Goal: Information Seeking & Learning: Understand process/instructions

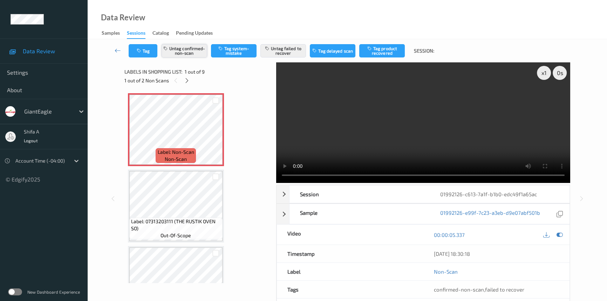
click at [193, 51] on button "Untag confirmed-non-scan" at bounding box center [184, 50] width 46 height 13
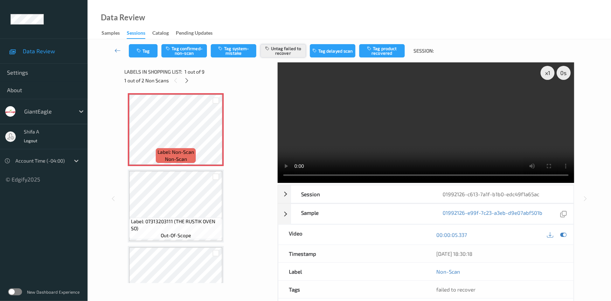
click at [291, 49] on button "Untag failed to recover" at bounding box center [284, 50] width 46 height 13
click at [214, 137] on icon at bounding box center [216, 135] width 6 height 6
click at [238, 52] on button "Tag system-mistake" at bounding box center [234, 50] width 46 height 13
click at [134, 48] on button "Tag" at bounding box center [143, 50] width 29 height 13
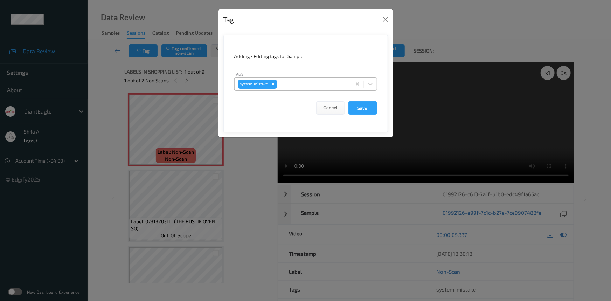
click at [325, 87] on div at bounding box center [312, 84] width 69 height 8
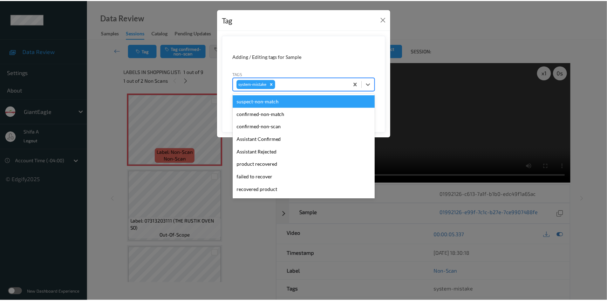
scroll to position [74, 0]
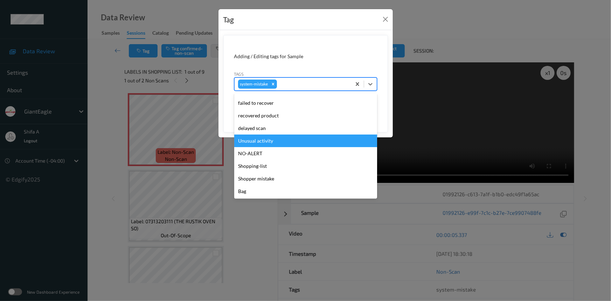
click at [273, 140] on div "Unusual activity" at bounding box center [305, 140] width 143 height 13
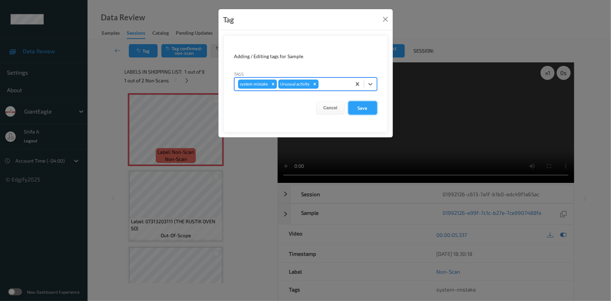
click at [359, 110] on button "Save" at bounding box center [362, 107] width 29 height 13
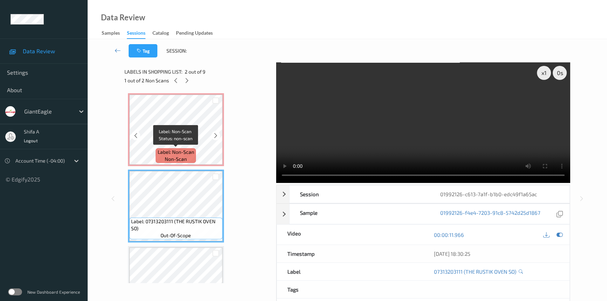
click at [185, 159] on span "non-scan" at bounding box center [176, 159] width 22 height 7
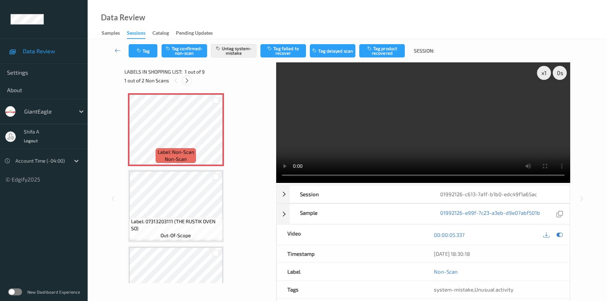
click at [187, 81] on icon at bounding box center [187, 80] width 6 height 6
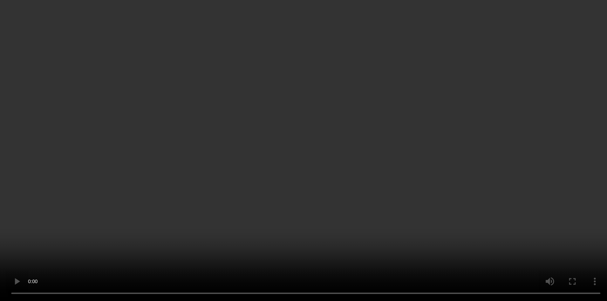
scroll to position [368, 0]
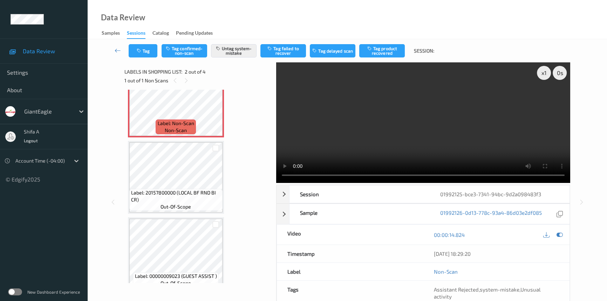
scroll to position [115, 0]
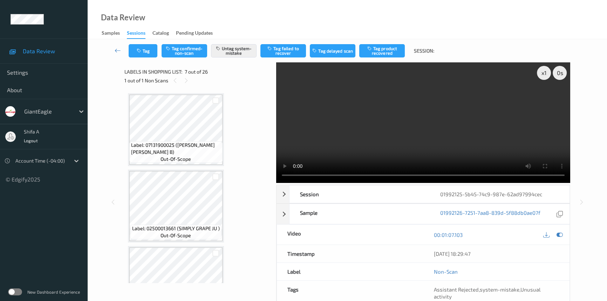
scroll to position [382, 0]
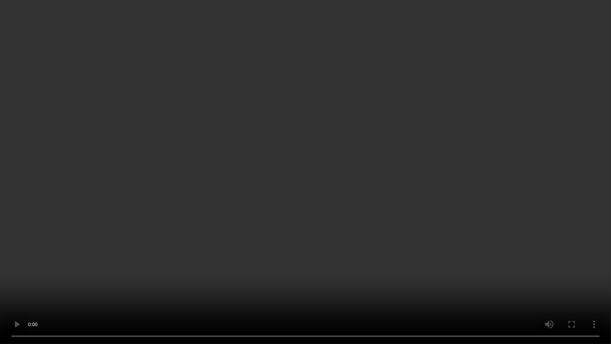
click at [289, 226] on video at bounding box center [305, 172] width 611 height 344
click at [254, 233] on video at bounding box center [305, 172] width 611 height 344
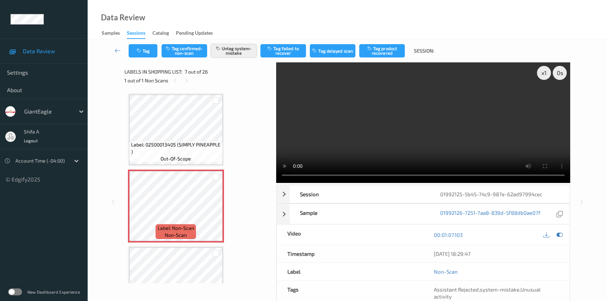
click at [236, 47] on button "Untag system-mistake" at bounding box center [234, 50] width 46 height 13
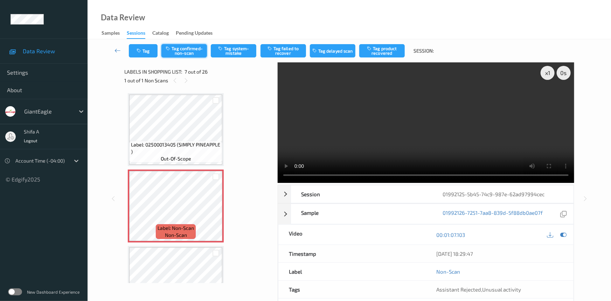
click at [187, 54] on button "Tag confirmed-non-scan" at bounding box center [184, 50] width 46 height 13
click at [288, 55] on button "Tag failed to recover" at bounding box center [284, 50] width 46 height 13
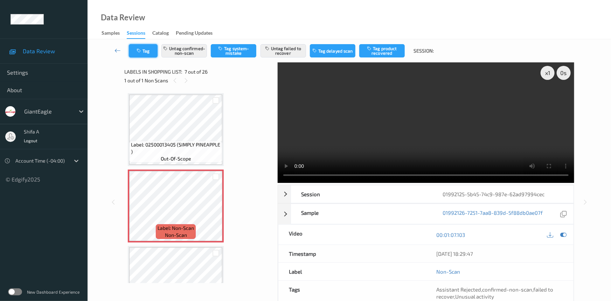
click at [147, 49] on button "Tag" at bounding box center [143, 50] width 29 height 13
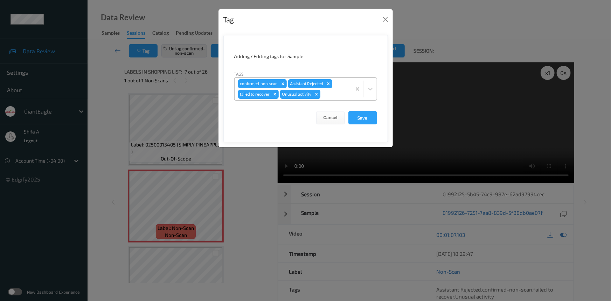
click at [316, 94] on icon "Remove Unusual activity" at bounding box center [316, 94] width 2 height 2
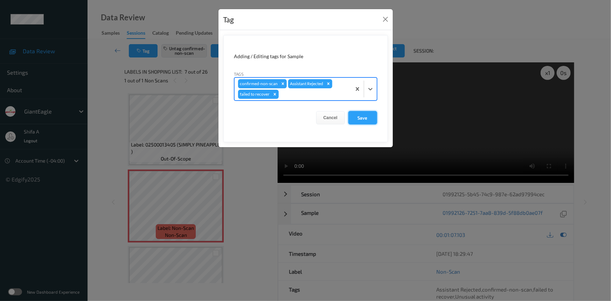
click at [369, 122] on button "Save" at bounding box center [362, 117] width 29 height 13
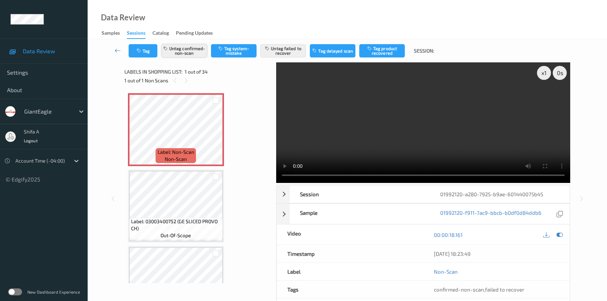
click at [194, 54] on button "Untag confirmed-non-scan" at bounding box center [184, 50] width 46 height 13
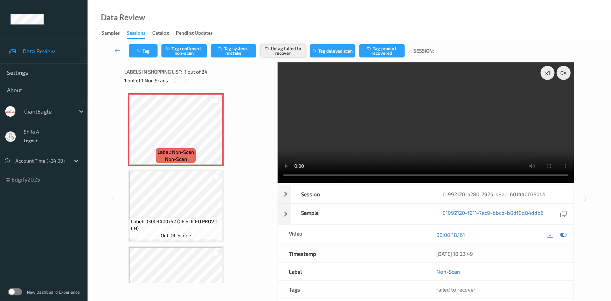
click at [274, 48] on button "Untag failed to recover" at bounding box center [284, 50] width 46 height 13
click at [228, 53] on button "Tag system-mistake" at bounding box center [234, 50] width 46 height 13
click at [145, 56] on button "Tag" at bounding box center [143, 50] width 29 height 13
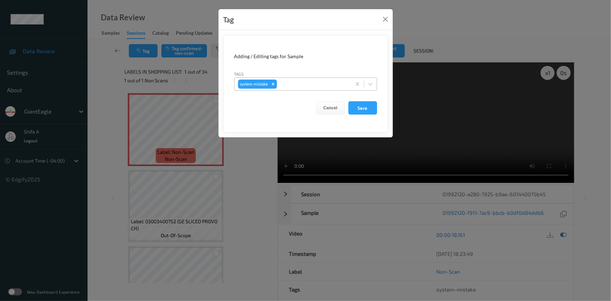
click at [318, 81] on div at bounding box center [312, 84] width 69 height 8
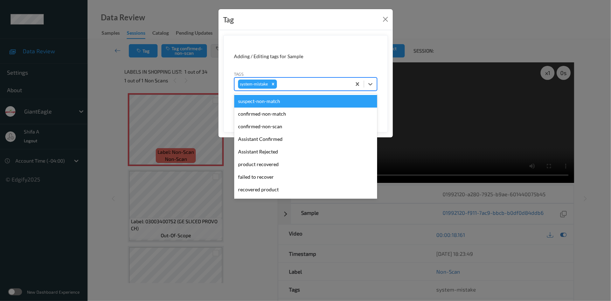
scroll to position [74, 0]
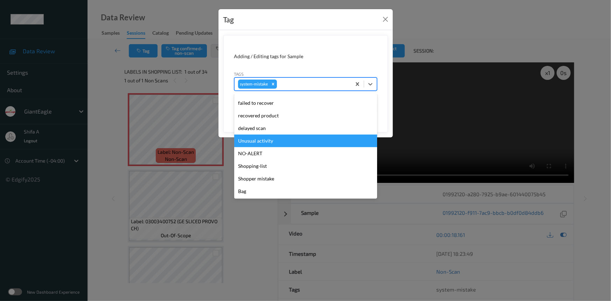
click at [265, 144] on div "Unusual activity" at bounding box center [305, 140] width 143 height 13
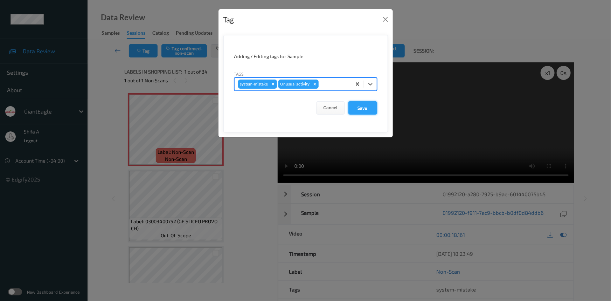
click at [361, 108] on button "Save" at bounding box center [362, 107] width 29 height 13
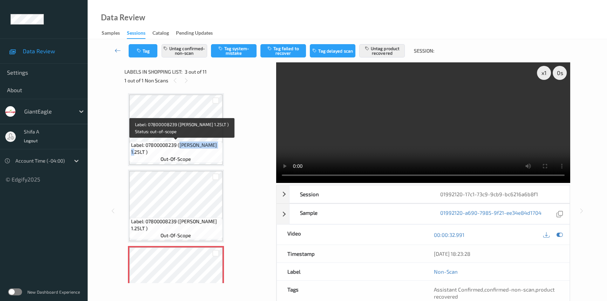
drag, startPoint x: 179, startPoint y: 144, endPoint x: 220, endPoint y: 146, distance: 40.7
click at [220, 146] on span "Label: 07800008239 (DR PEPPER 1.25LT )" at bounding box center [176, 148] width 90 height 14
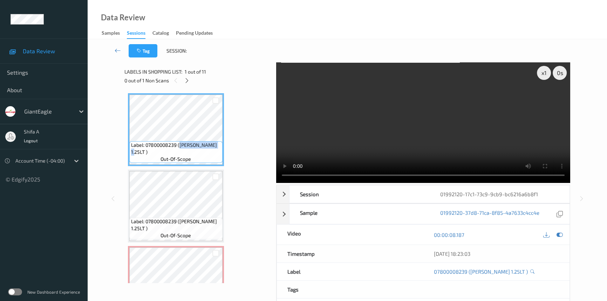
copy span "DR PEPPER 1.25LT"
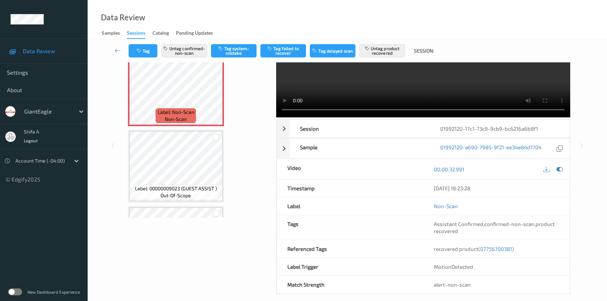
scroll to position [72, 0]
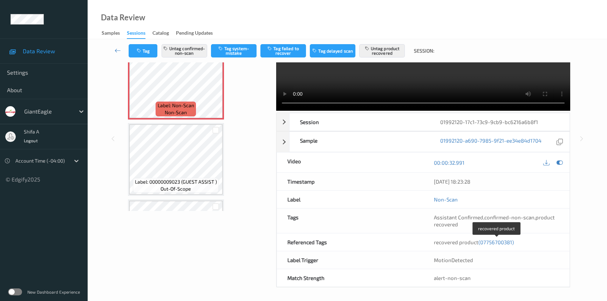
click at [500, 240] on span "(07756700381)" at bounding box center [495, 242] width 35 height 6
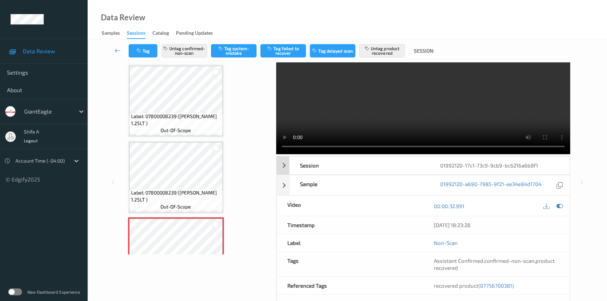
scroll to position [0, 0]
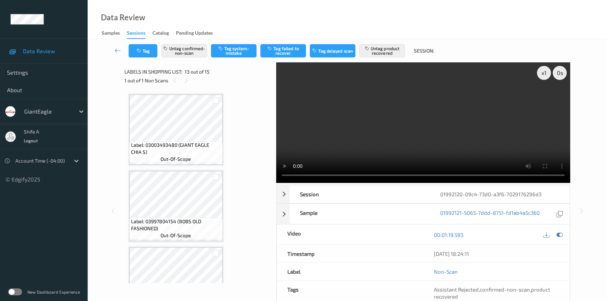
scroll to position [841, 0]
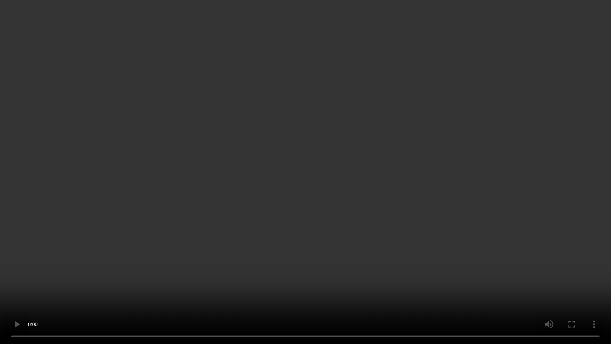
click at [487, 233] on video at bounding box center [305, 172] width 611 height 344
click at [398, 214] on video at bounding box center [305, 172] width 611 height 344
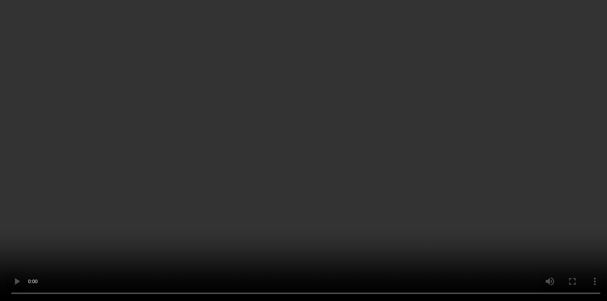
scroll to position [72, 0]
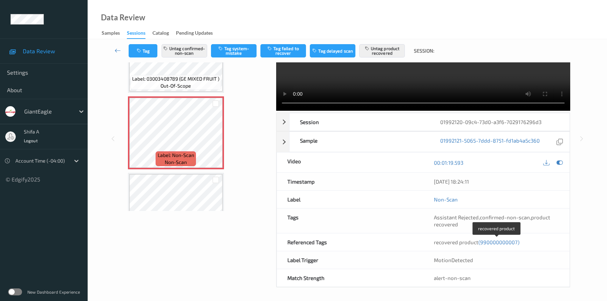
click at [498, 243] on span "(990000000007)" at bounding box center [498, 242] width 41 height 6
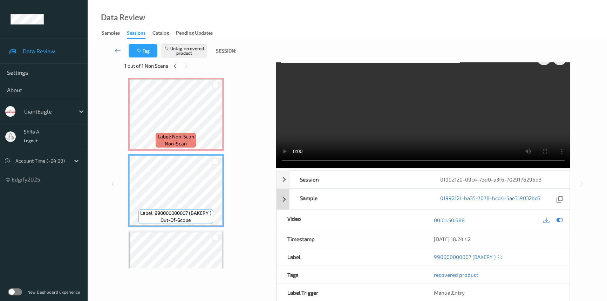
scroll to position [0, 0]
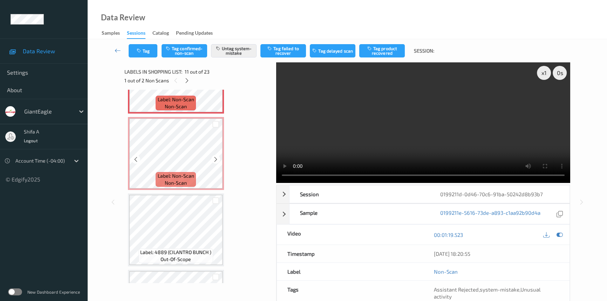
scroll to position [688, 0]
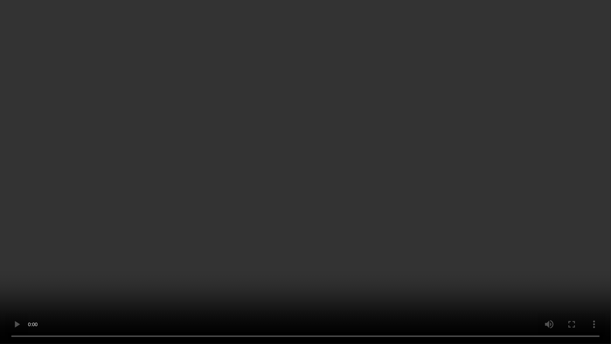
click at [572, 235] on video at bounding box center [305, 172] width 611 height 344
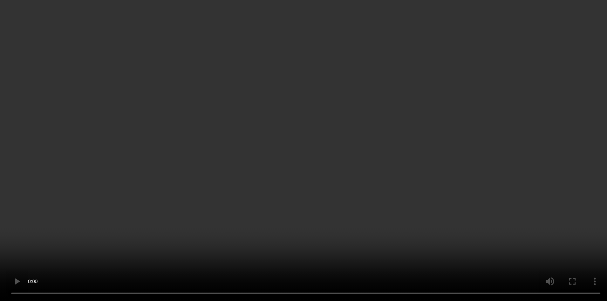
scroll to position [816, 0]
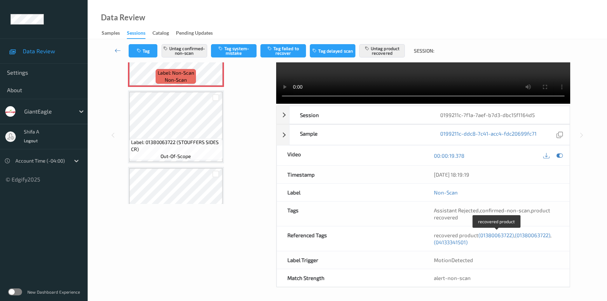
click at [496, 236] on span "(01380063722)" at bounding box center [495, 235] width 35 height 6
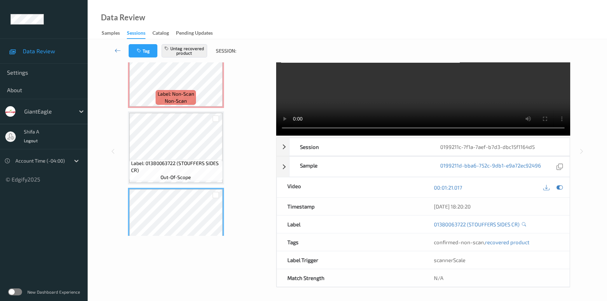
scroll to position [0, 0]
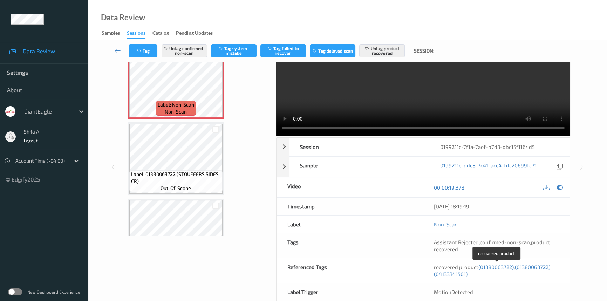
click at [530, 265] on span "(01380063722)" at bounding box center [531, 267] width 35 height 6
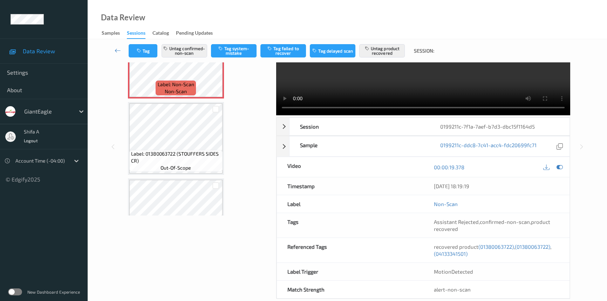
scroll to position [79, 0]
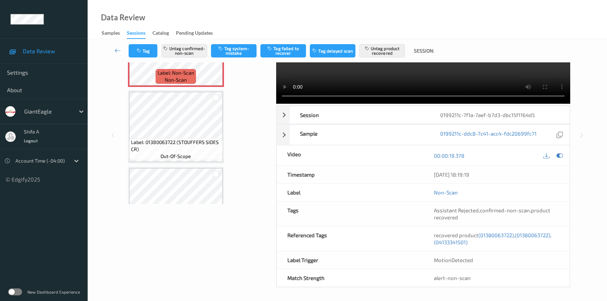
click at [457, 242] on span "(04133341501)" at bounding box center [451, 242] width 34 height 6
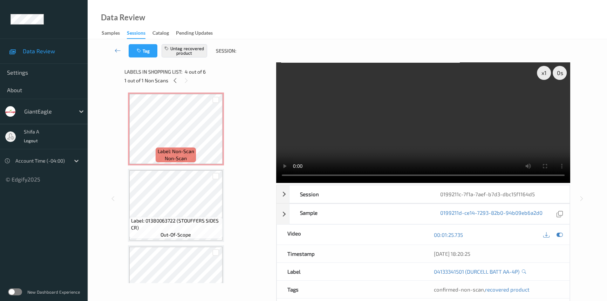
scroll to position [0, 0]
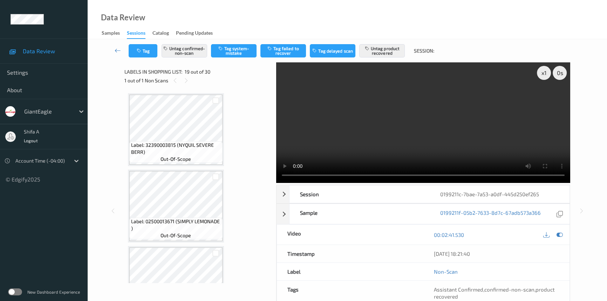
scroll to position [1297, 0]
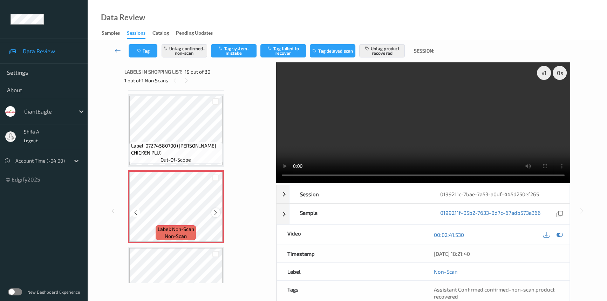
click at [216, 209] on icon at bounding box center [216, 212] width 6 height 6
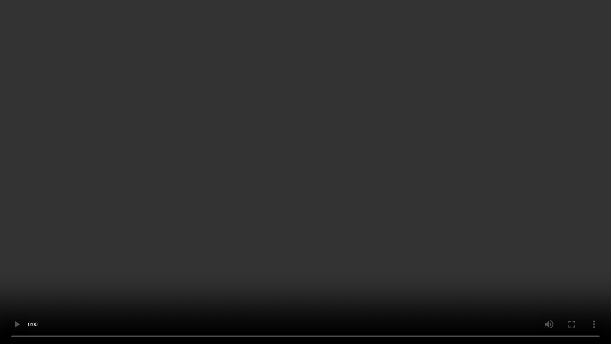
click at [462, 271] on video at bounding box center [305, 172] width 611 height 344
click at [462, 270] on video at bounding box center [305, 172] width 611 height 344
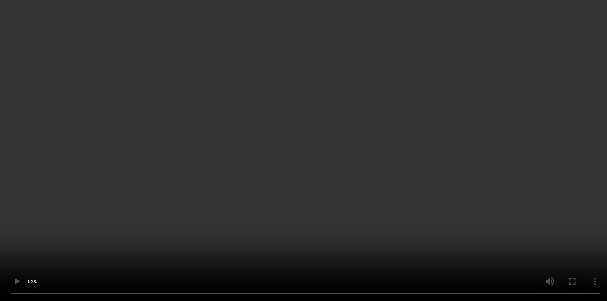
scroll to position [72, 0]
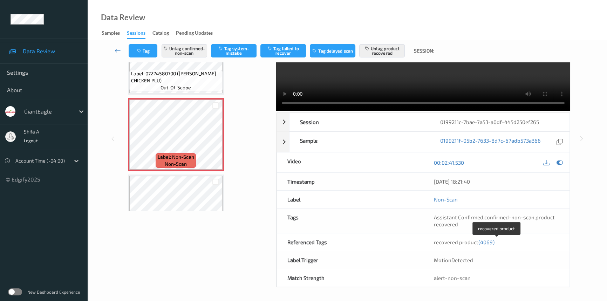
click at [486, 242] on span "(4069)" at bounding box center [486, 242] width 16 height 6
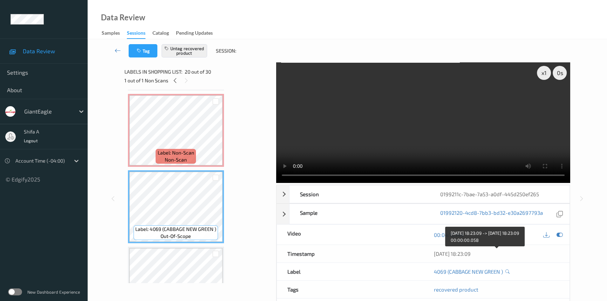
scroll to position [0, 0]
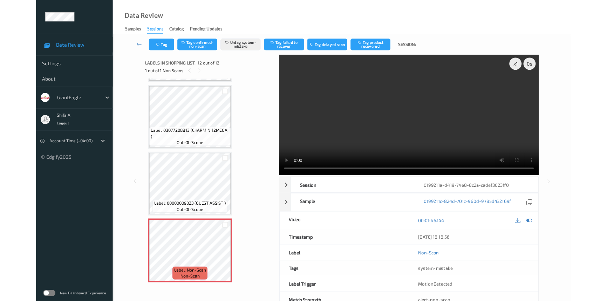
scroll to position [680, 0]
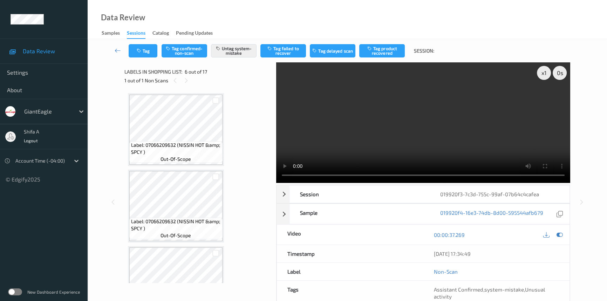
scroll to position [308, 0]
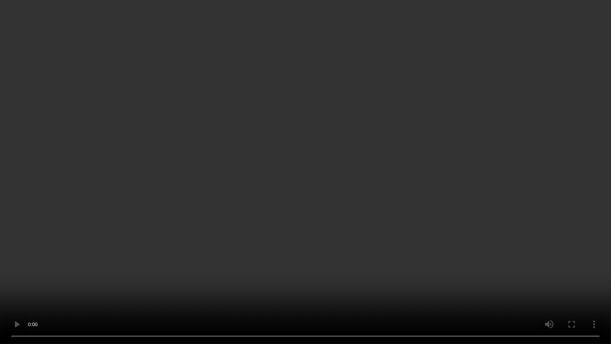
click at [487, 198] on video at bounding box center [305, 172] width 611 height 344
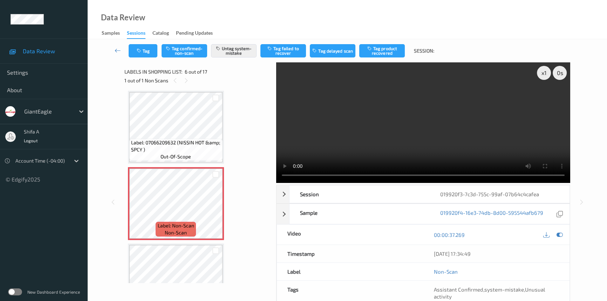
click at [470, 144] on video at bounding box center [423, 122] width 294 height 120
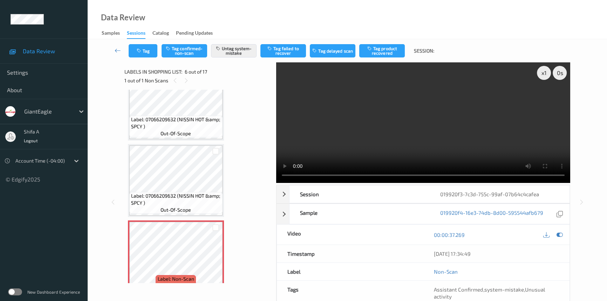
scroll to position [382, 0]
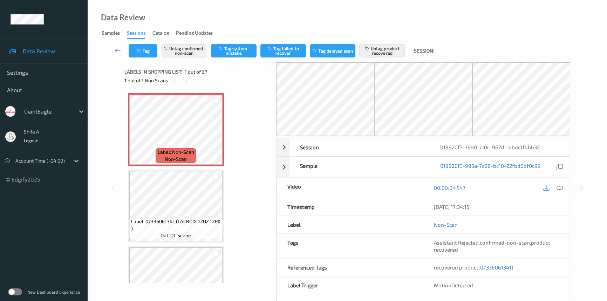
drag, startPoint x: 560, startPoint y: 188, endPoint x: 532, endPoint y: 214, distance: 38.4
click at [560, 188] on icon at bounding box center [559, 188] width 6 height 6
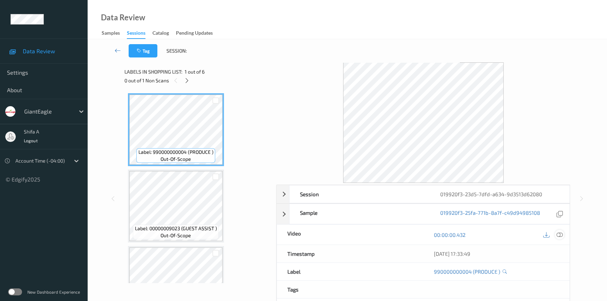
click at [561, 236] on icon at bounding box center [559, 235] width 6 height 6
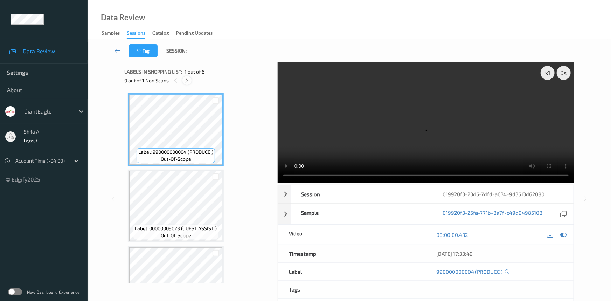
click at [188, 81] on icon at bounding box center [187, 80] width 6 height 6
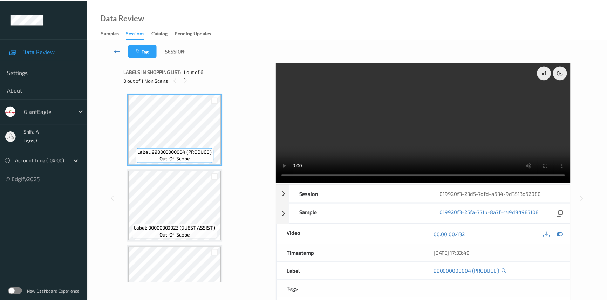
scroll to position [267, 0]
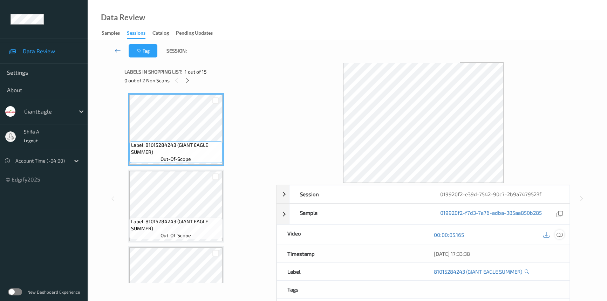
click at [562, 235] on icon at bounding box center [559, 235] width 6 height 6
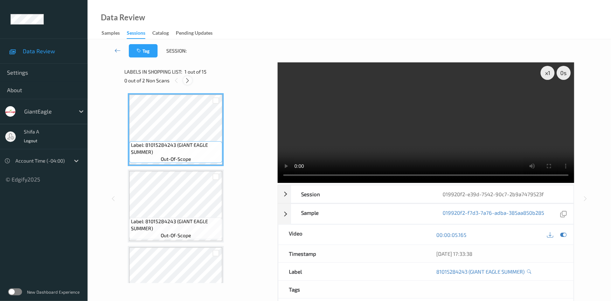
click at [190, 81] on icon at bounding box center [188, 80] width 6 height 6
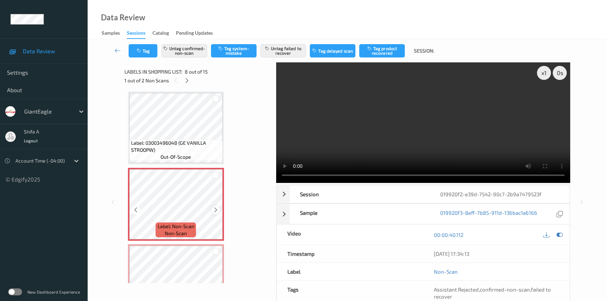
scroll to position [587, 0]
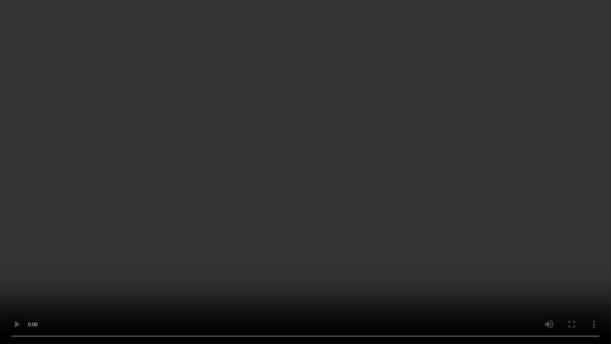
click at [88, 300] on video at bounding box center [305, 172] width 611 height 344
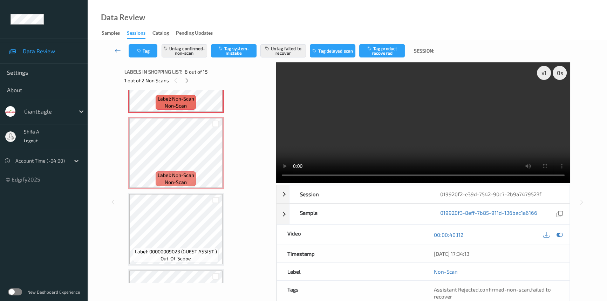
click at [450, 141] on video at bounding box center [423, 122] width 294 height 120
click at [398, 138] on video at bounding box center [423, 122] width 294 height 120
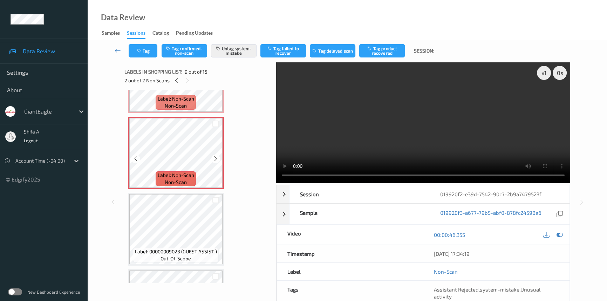
scroll to position [460, 0]
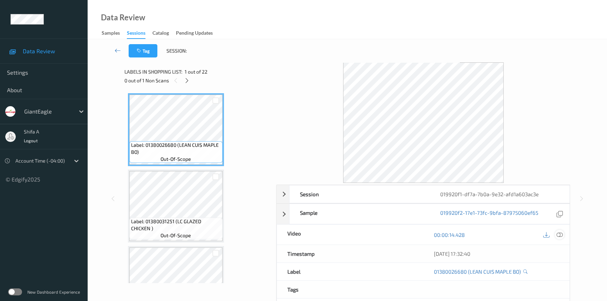
click at [563, 234] on div at bounding box center [558, 234] width 9 height 9
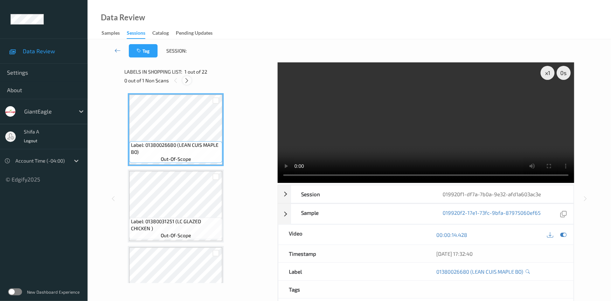
click at [185, 82] on icon at bounding box center [187, 80] width 6 height 6
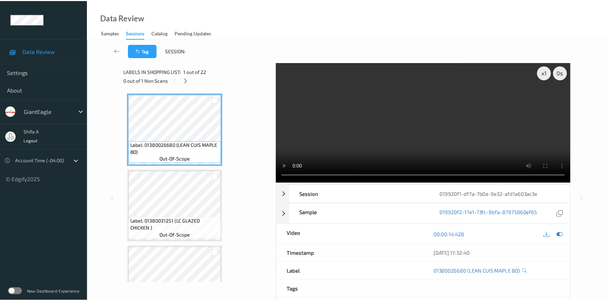
scroll to position [1069, 0]
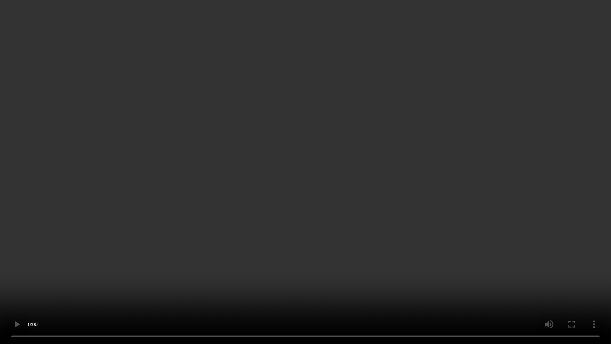
click at [443, 206] on video at bounding box center [305, 172] width 611 height 344
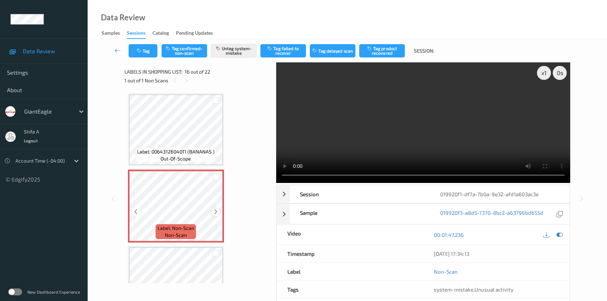
click at [216, 208] on icon at bounding box center [216, 211] width 6 height 6
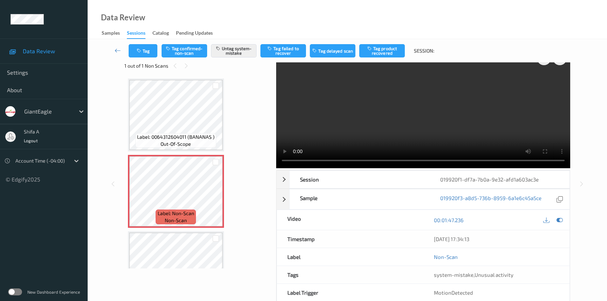
scroll to position [0, 0]
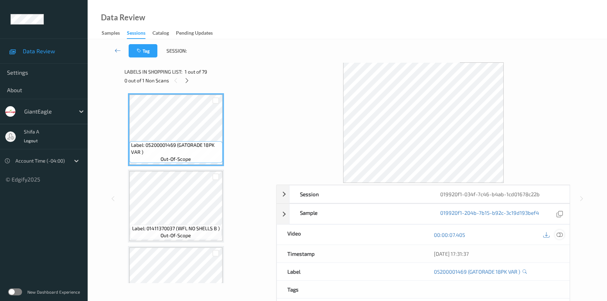
click at [562, 232] on icon at bounding box center [559, 235] width 6 height 6
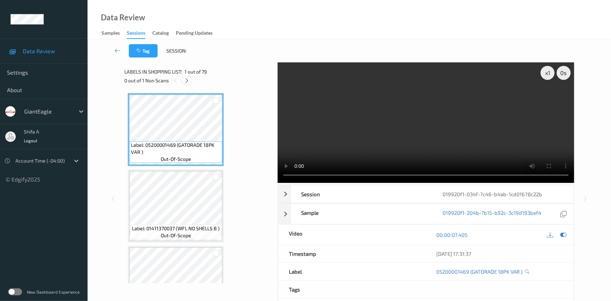
click at [187, 83] on icon at bounding box center [187, 80] width 6 height 6
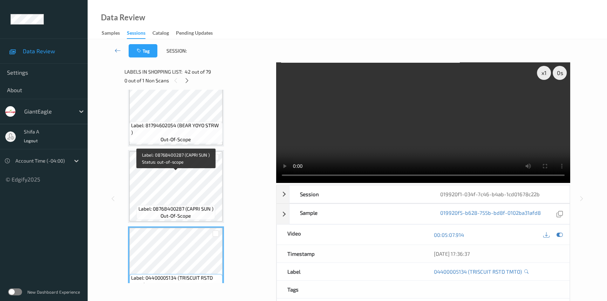
scroll to position [3123, 0]
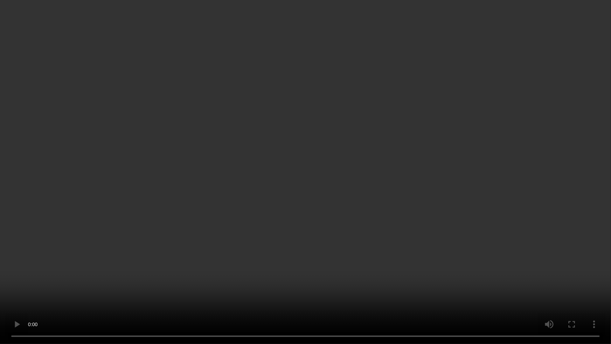
click at [17, 300] on video at bounding box center [305, 172] width 611 height 344
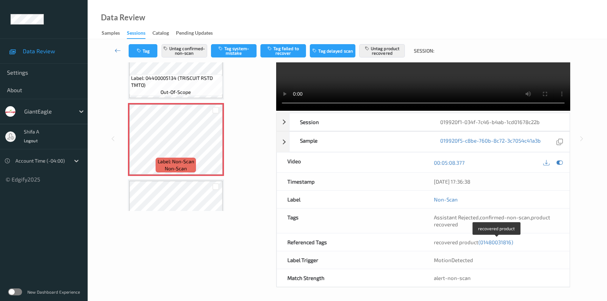
click at [489, 242] on span "(01480031816)" at bounding box center [495, 242] width 35 height 6
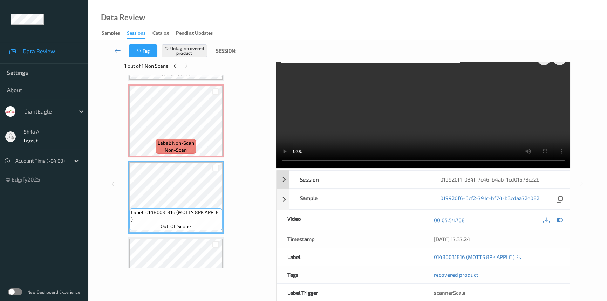
scroll to position [0, 0]
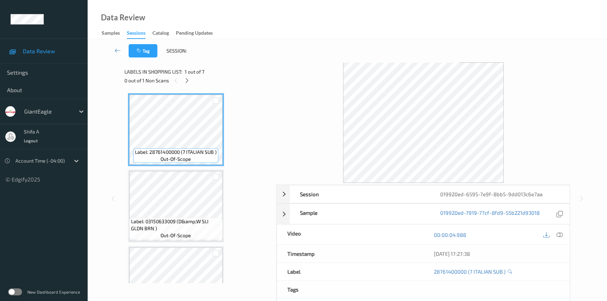
click at [560, 234] on icon at bounding box center [559, 235] width 6 height 6
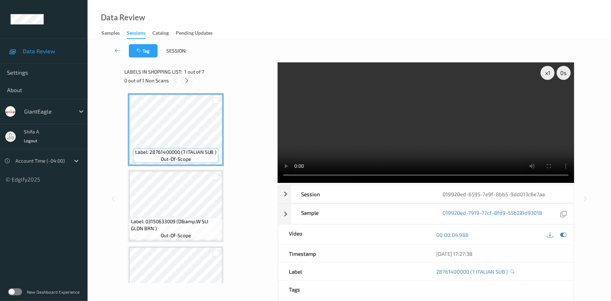
drag, startPoint x: 189, startPoint y: 85, endPoint x: 187, endPoint y: 80, distance: 5.1
click at [189, 84] on div "Labels in shopping list: 1 out of 7 0 out of 1 Non Scans" at bounding box center [198, 75] width 148 height 27
click at [188, 80] on icon at bounding box center [187, 80] width 6 height 6
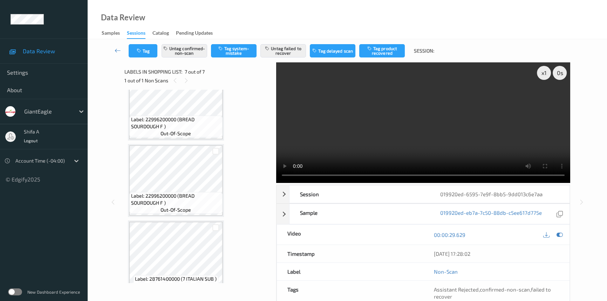
scroll to position [343, 0]
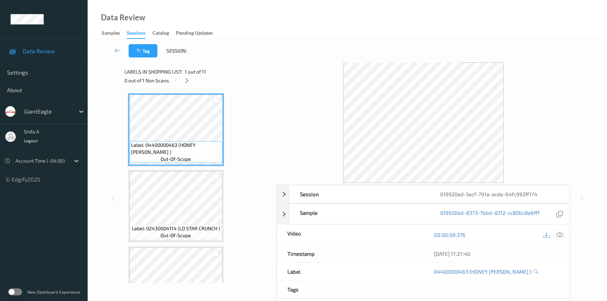
click at [561, 233] on icon at bounding box center [559, 235] width 6 height 6
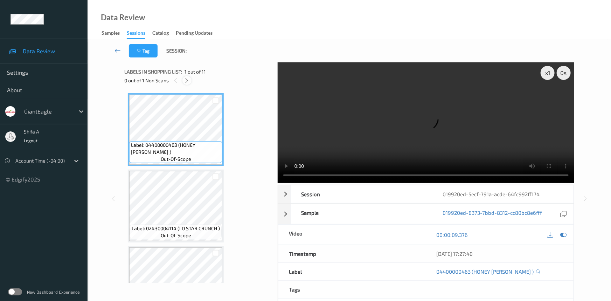
click at [189, 79] on icon at bounding box center [187, 80] width 6 height 6
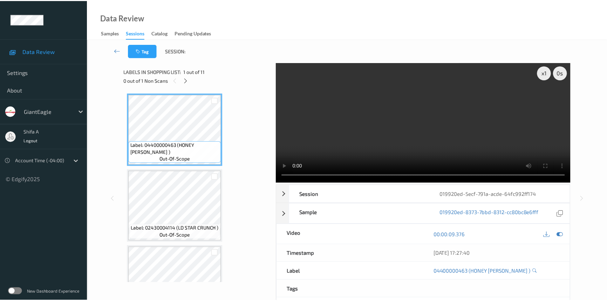
scroll to position [156, 0]
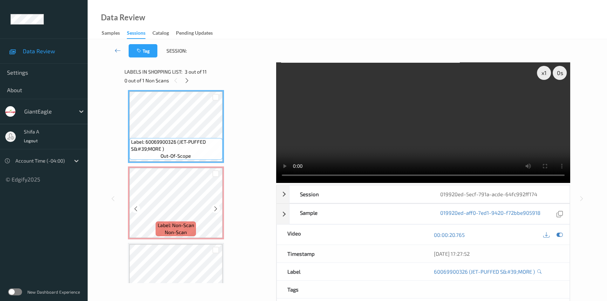
click at [174, 222] on span "Label: Non-Scan" at bounding box center [176, 225] width 36 height 7
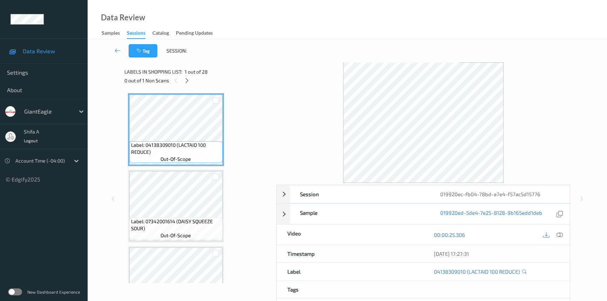
click at [560, 235] on icon at bounding box center [559, 235] width 6 height 6
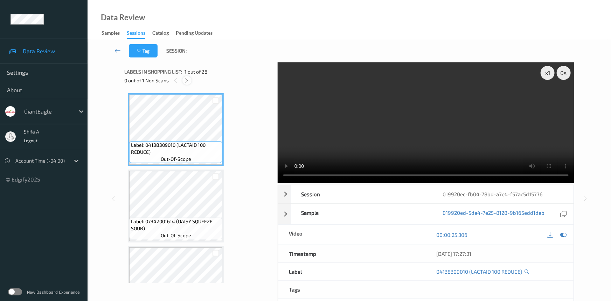
click at [186, 84] on div at bounding box center [186, 80] width 9 height 9
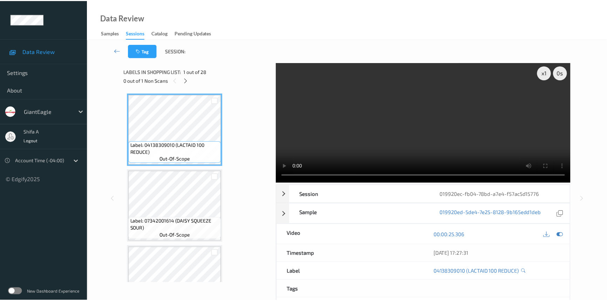
scroll to position [764, 0]
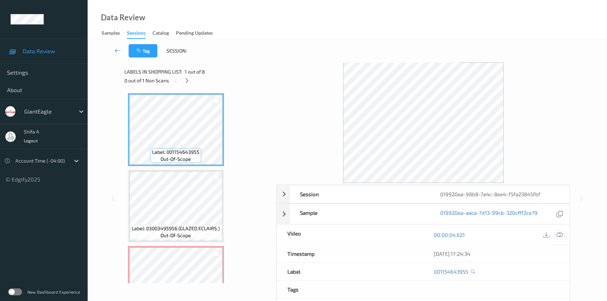
click at [561, 235] on icon at bounding box center [559, 235] width 6 height 6
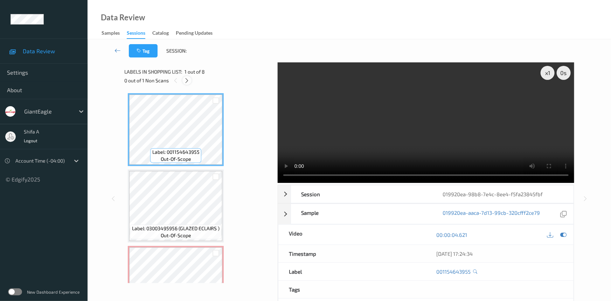
click at [187, 80] on icon at bounding box center [187, 80] width 6 height 6
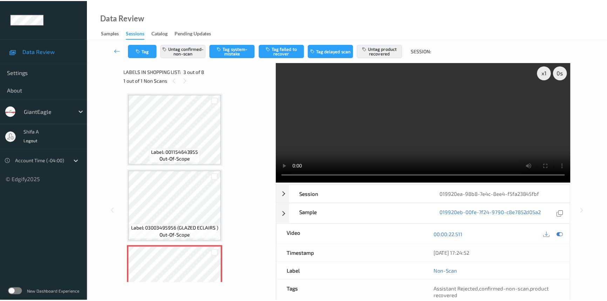
scroll to position [80, 0]
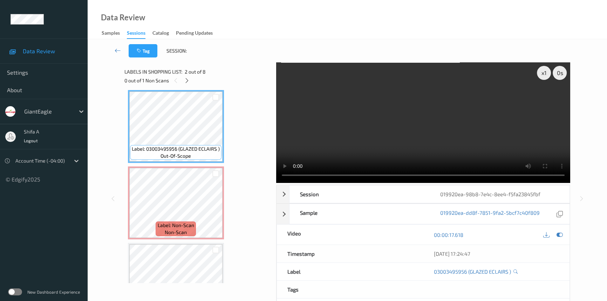
click at [543, 137] on video at bounding box center [423, 122] width 294 height 120
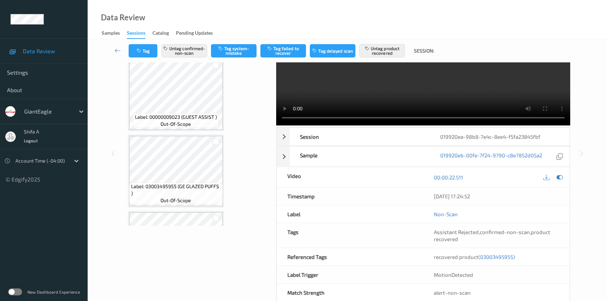
scroll to position [72, 0]
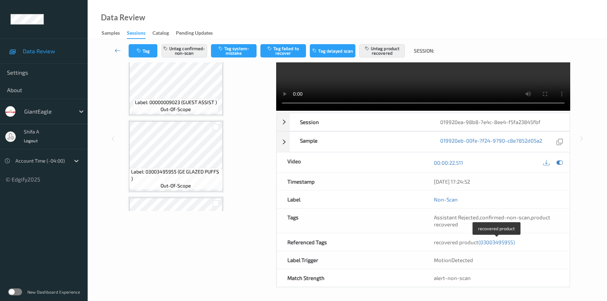
click at [496, 241] on span "(03003495955)" at bounding box center [496, 242] width 36 height 6
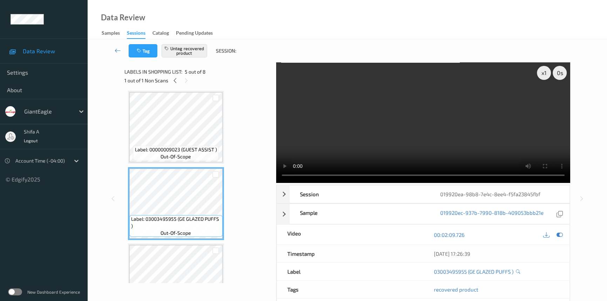
scroll to position [104, 0]
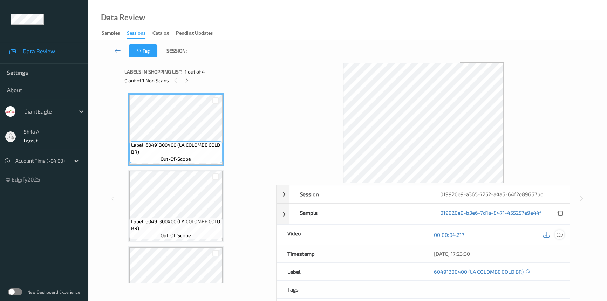
click at [559, 234] on icon at bounding box center [559, 235] width 6 height 6
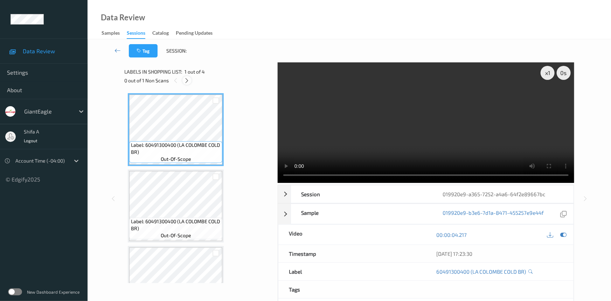
click at [184, 81] on icon at bounding box center [187, 80] width 6 height 6
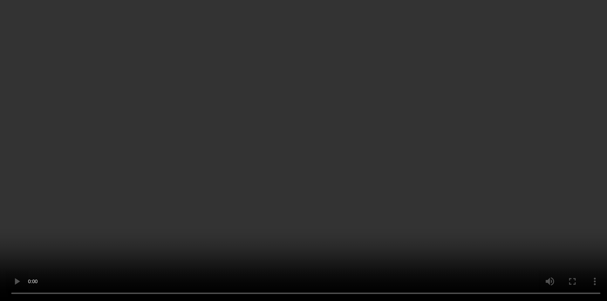
scroll to position [115, 0]
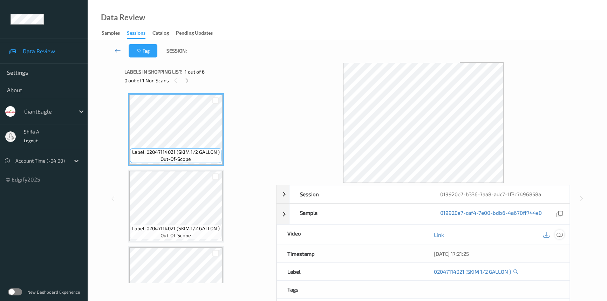
click at [557, 234] on icon at bounding box center [559, 235] width 6 height 6
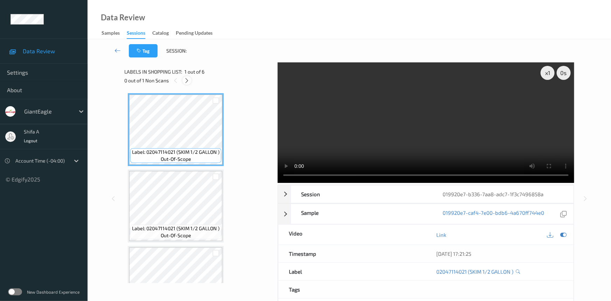
click at [189, 81] on icon at bounding box center [187, 80] width 6 height 6
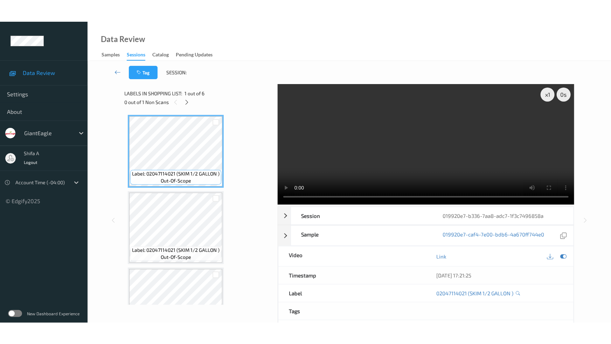
scroll to position [267, 0]
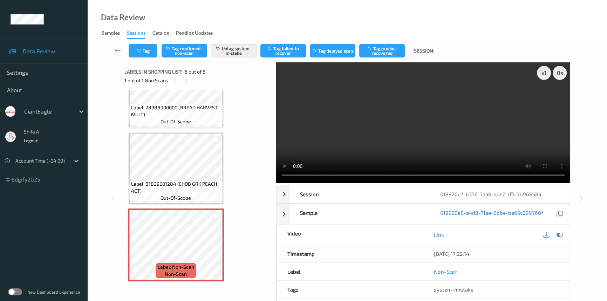
click div "x 1 0 s Session 019920e7-b336-7aa8-adc7-1f3c7496858a Session ID 019920e7-b336-7…"
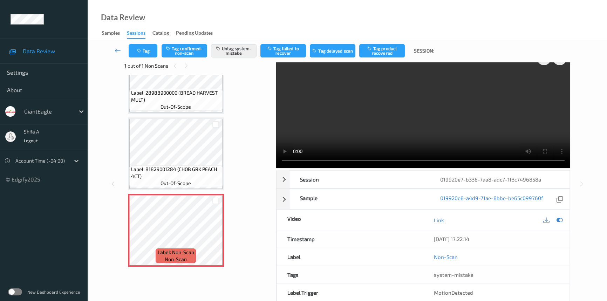
scroll to position [0, 0]
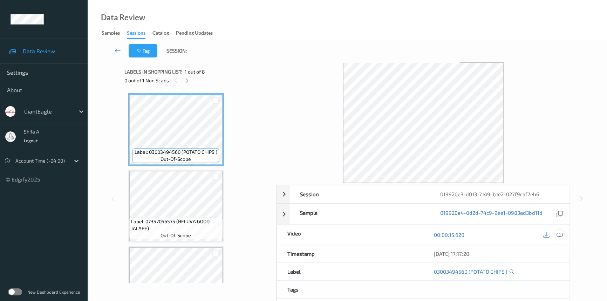
click at [561, 232] on icon at bounding box center [559, 235] width 6 height 6
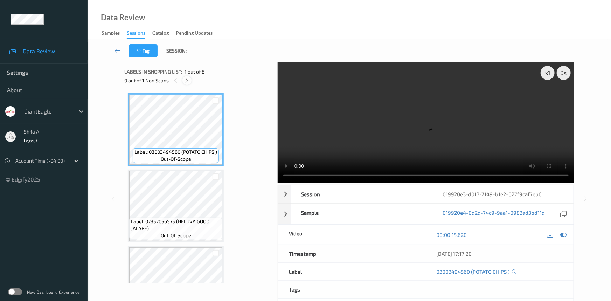
click at [189, 83] on icon at bounding box center [187, 80] width 6 height 6
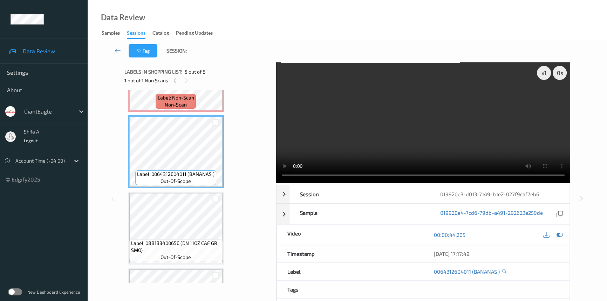
scroll to position [156, 0]
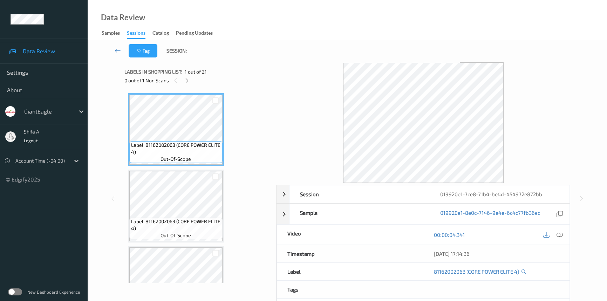
click at [560, 233] on icon at bounding box center [559, 235] width 6 height 6
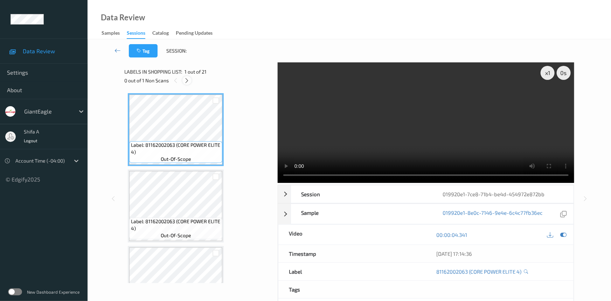
click at [184, 82] on icon at bounding box center [187, 80] width 6 height 6
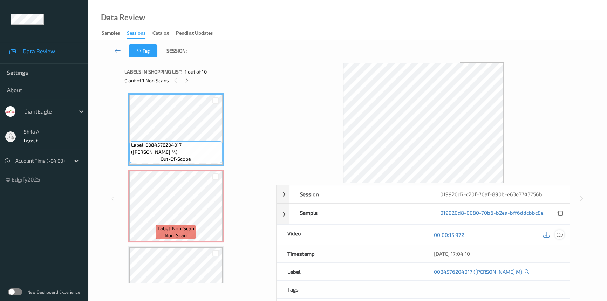
click at [538, 236] on icon at bounding box center [559, 235] width 6 height 6
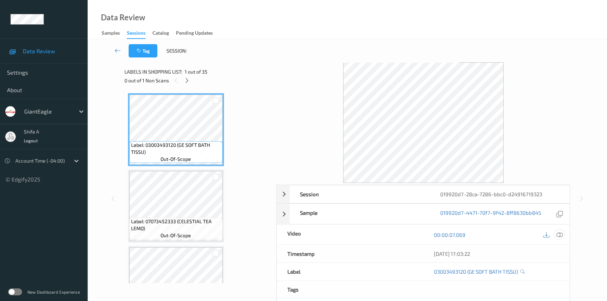
click at [559, 235] on icon at bounding box center [559, 235] width 6 height 6
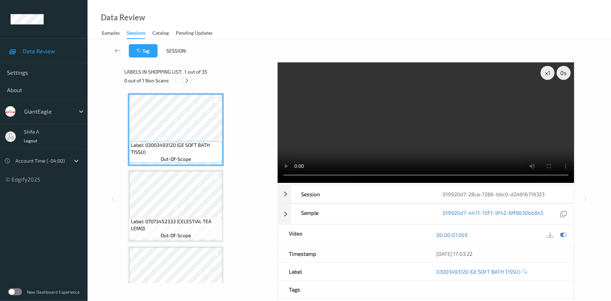
click at [189, 82] on icon at bounding box center [187, 80] width 6 height 6
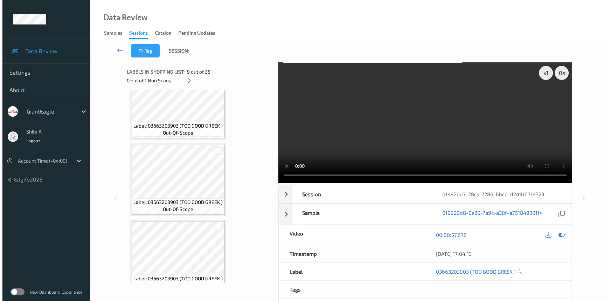
scroll to position [968, 0]
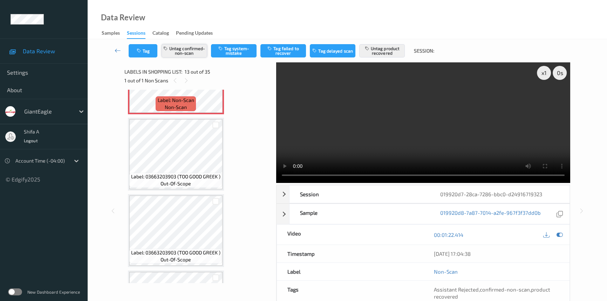
click at [195, 54] on button "Untag confirmed-non-scan" at bounding box center [184, 50] width 46 height 13
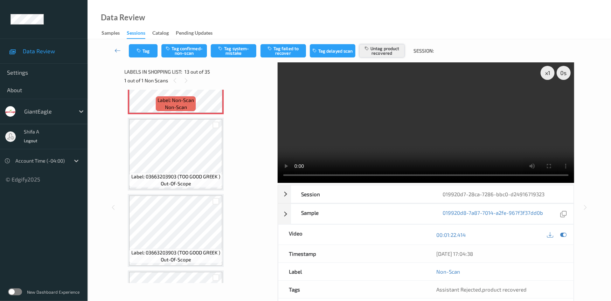
click at [382, 51] on button "Untag product recovered" at bounding box center [382, 50] width 46 height 13
click at [248, 50] on button "Tag system-mistake" at bounding box center [234, 50] width 46 height 13
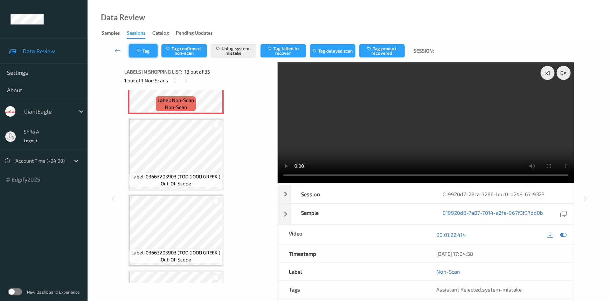
click at [142, 52] on icon "button" at bounding box center [140, 50] width 6 height 5
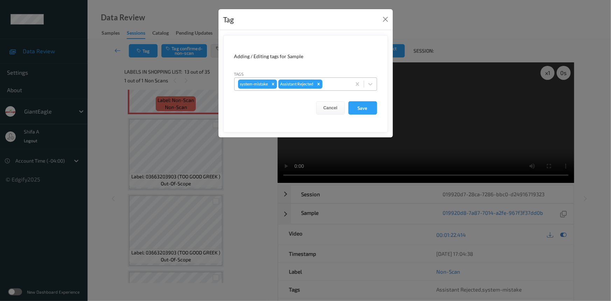
click at [335, 84] on div at bounding box center [336, 84] width 24 height 8
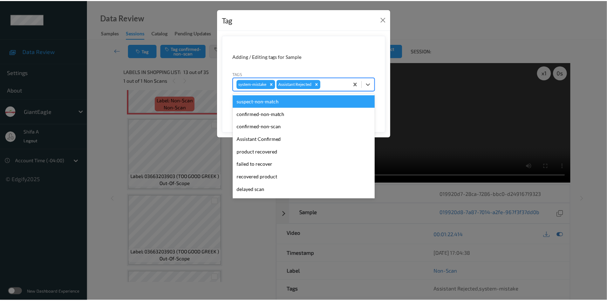
scroll to position [62, 0]
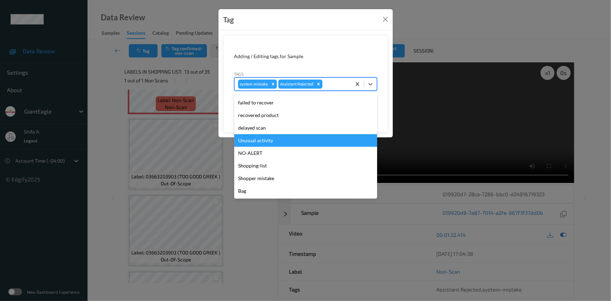
click at [275, 137] on div "Unusual activity" at bounding box center [305, 140] width 143 height 13
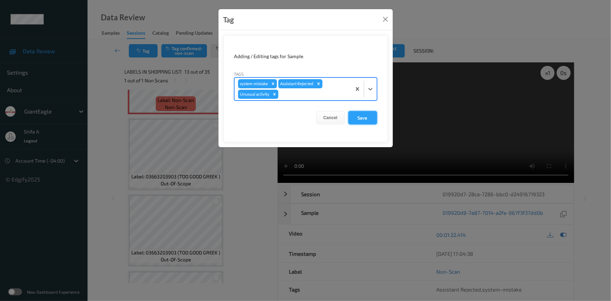
click at [365, 115] on button "Save" at bounding box center [362, 117] width 29 height 13
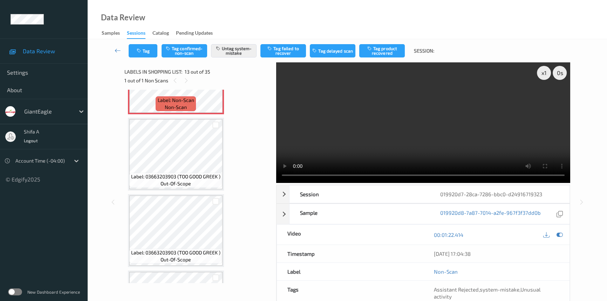
click at [476, 137] on video at bounding box center [423, 122] width 294 height 120
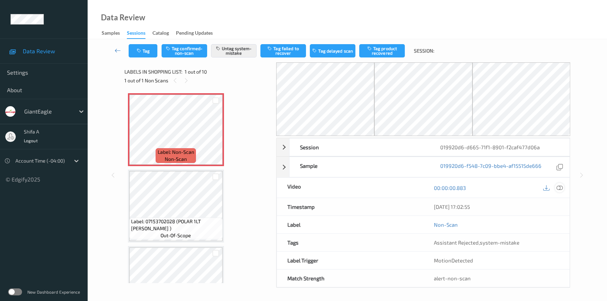
click at [559, 190] on icon at bounding box center [559, 188] width 6 height 6
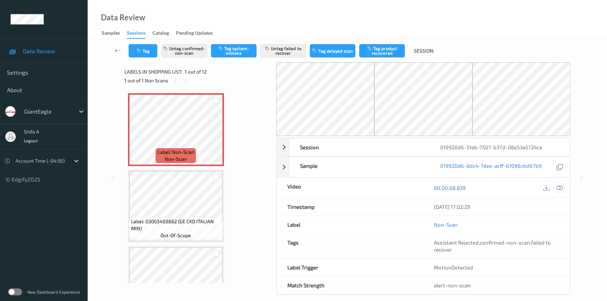
click at [558, 186] on icon at bounding box center [559, 188] width 6 height 6
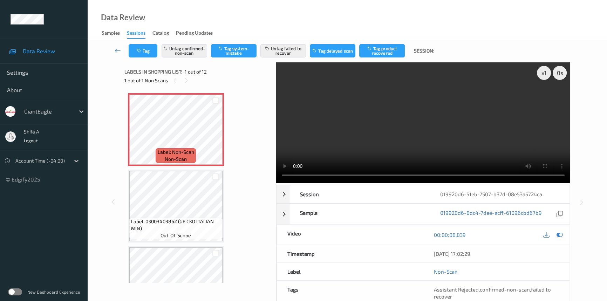
click at [486, 154] on video at bounding box center [423, 122] width 294 height 120
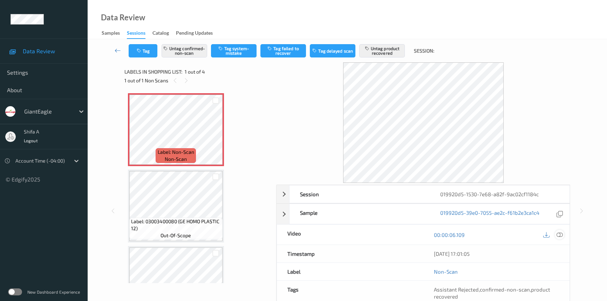
click at [562, 237] on icon at bounding box center [559, 235] width 6 height 6
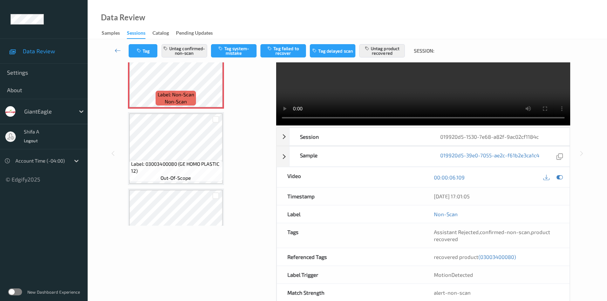
scroll to position [72, 0]
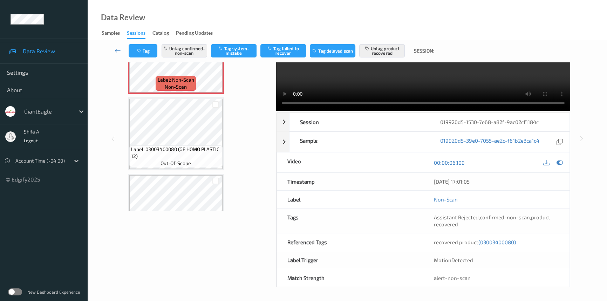
click at [502, 242] on span "(03003400080)" at bounding box center [496, 242] width 37 height 6
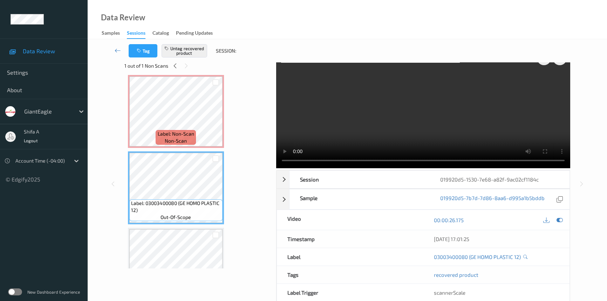
scroll to position [0, 0]
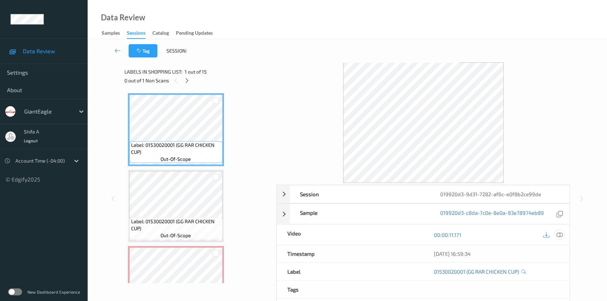
click at [564, 234] on div at bounding box center [558, 234] width 9 height 9
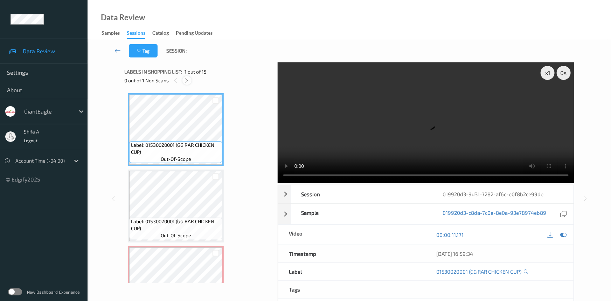
click at [188, 81] on icon at bounding box center [187, 80] width 6 height 6
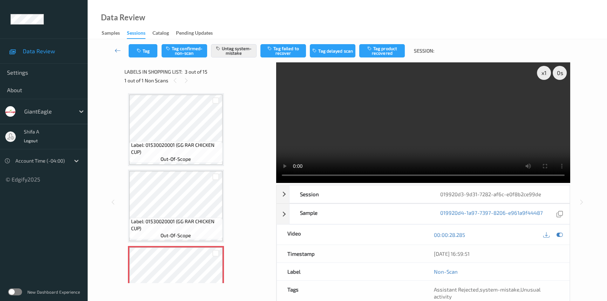
scroll to position [127, 0]
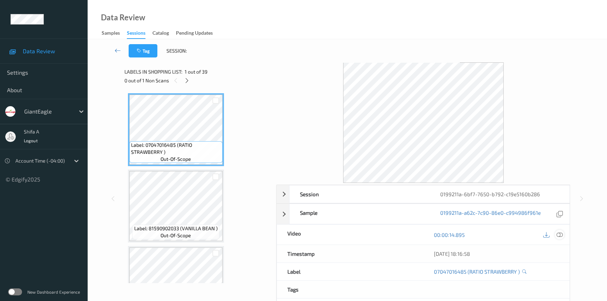
click at [560, 233] on icon at bounding box center [559, 235] width 6 height 6
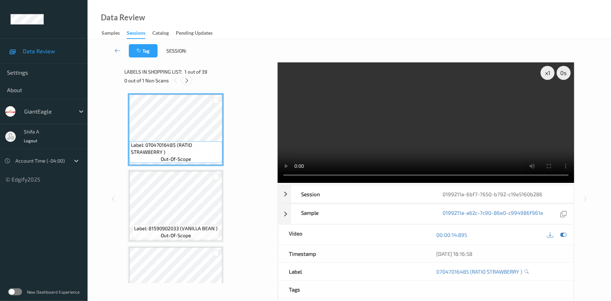
click at [186, 83] on icon at bounding box center [187, 80] width 6 height 6
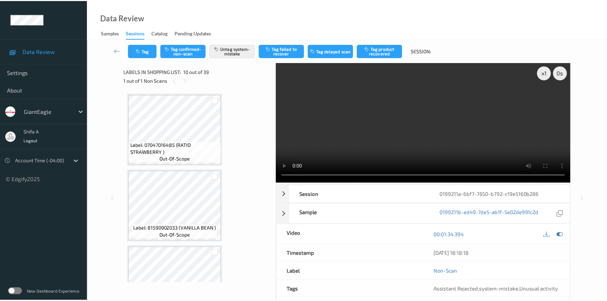
scroll to position [612, 0]
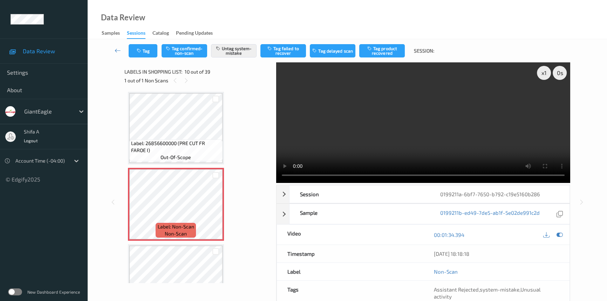
click at [465, 110] on video at bounding box center [423, 122] width 294 height 120
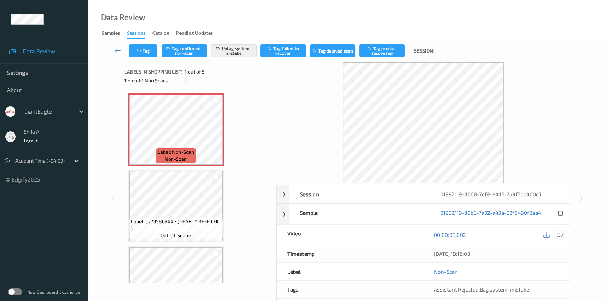
click at [560, 236] on icon at bounding box center [559, 235] width 6 height 6
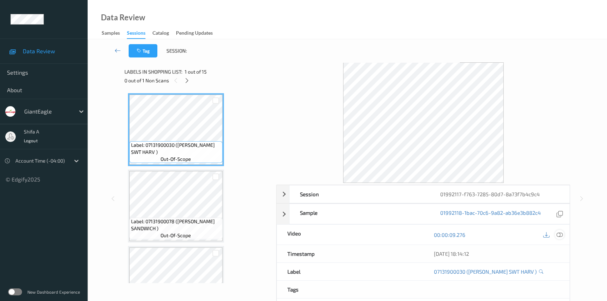
click at [561, 230] on div at bounding box center [558, 234] width 9 height 9
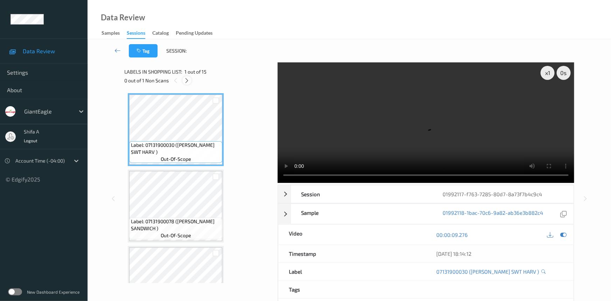
click at [187, 82] on icon at bounding box center [187, 80] width 6 height 6
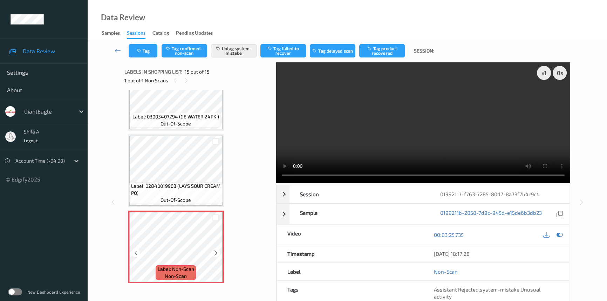
scroll to position [952, 0]
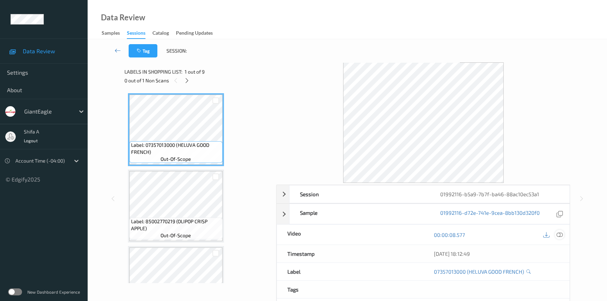
click at [558, 236] on icon at bounding box center [559, 235] width 6 height 6
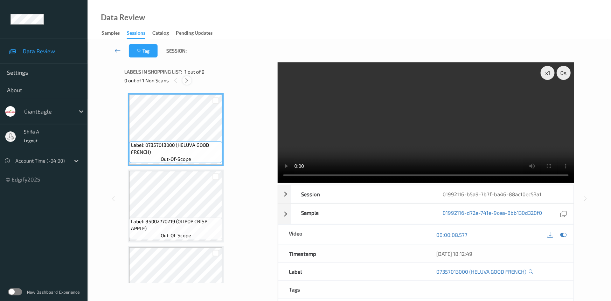
click at [185, 81] on icon at bounding box center [187, 80] width 6 height 6
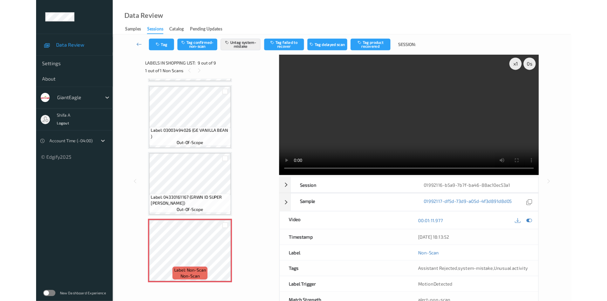
scroll to position [452, 0]
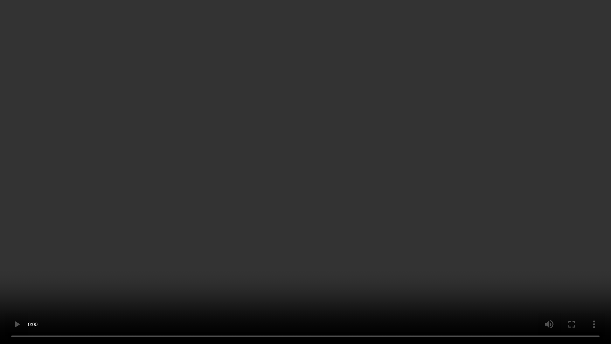
click at [192, 268] on video at bounding box center [305, 172] width 611 height 344
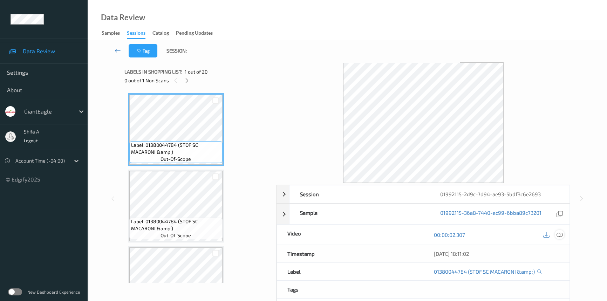
click at [562, 234] on icon at bounding box center [559, 235] width 6 height 6
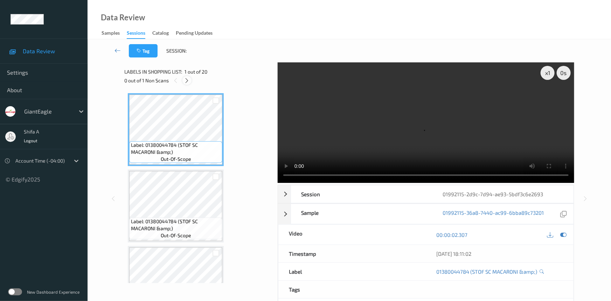
click at [185, 82] on icon at bounding box center [187, 80] width 6 height 6
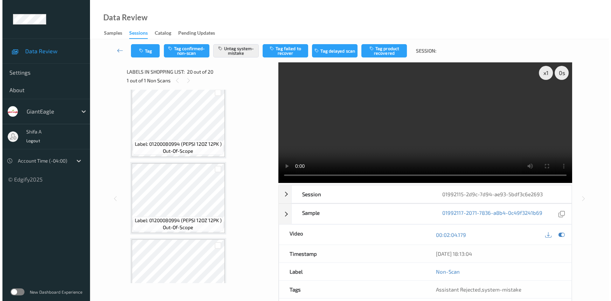
scroll to position [1332, 0]
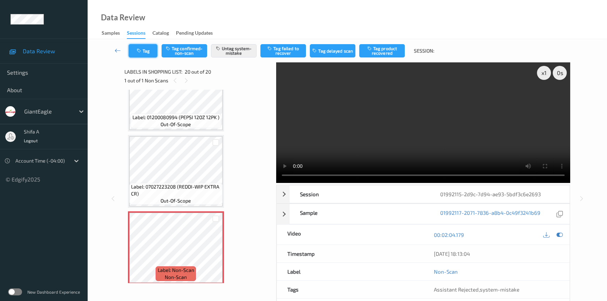
click at [146, 54] on button "Tag" at bounding box center [143, 50] width 29 height 13
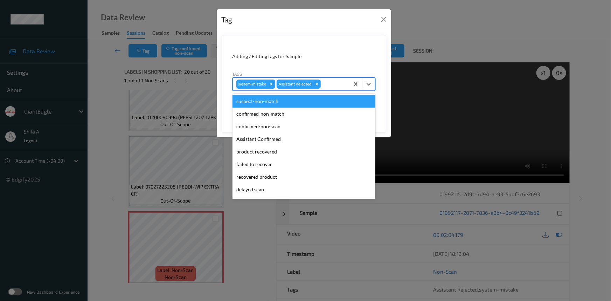
click at [328, 84] on div at bounding box center [334, 84] width 24 height 8
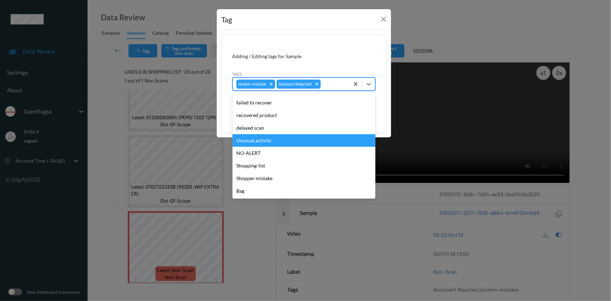
click at [263, 144] on div "Unusual activity" at bounding box center [304, 140] width 143 height 13
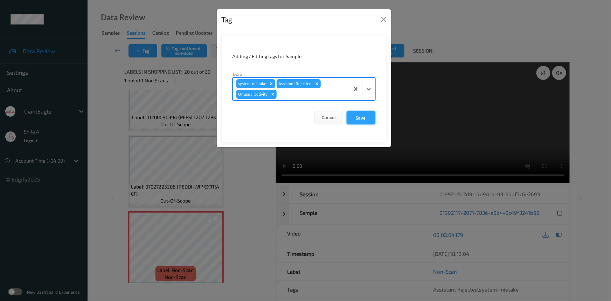
click at [368, 121] on button "Save" at bounding box center [361, 117] width 29 height 13
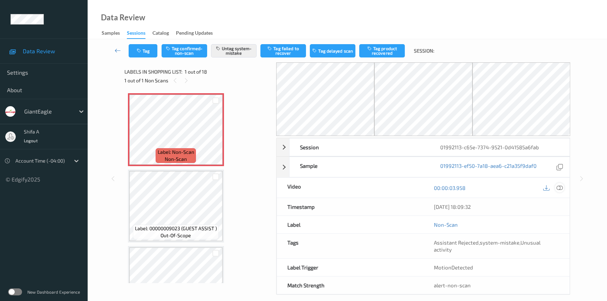
click at [558, 189] on icon at bounding box center [559, 188] width 6 height 6
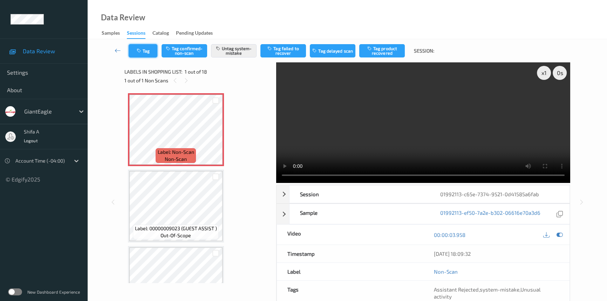
click at [140, 54] on button "Tag" at bounding box center [143, 50] width 29 height 13
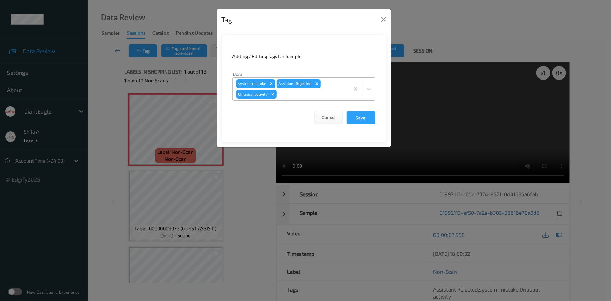
click at [332, 92] on div at bounding box center [312, 94] width 68 height 8
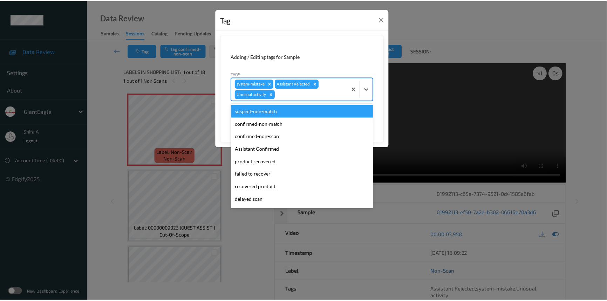
scroll to position [49, 0]
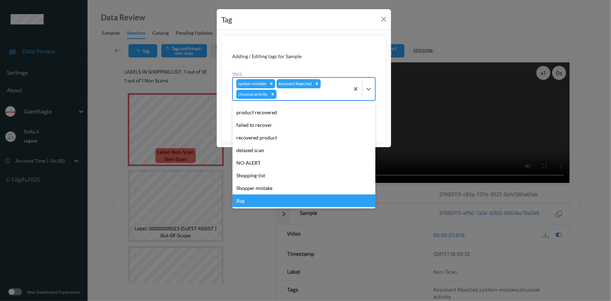
click at [247, 197] on div "Bag" at bounding box center [304, 200] width 143 height 13
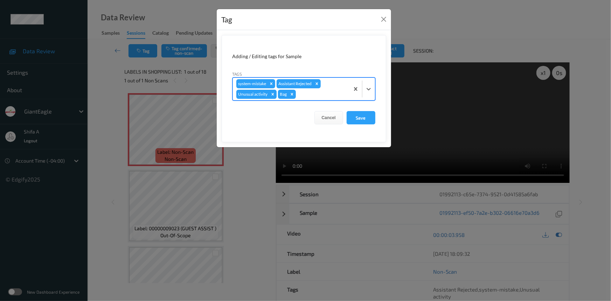
click at [273, 94] on icon "Remove Unusual activity" at bounding box center [272, 94] width 2 height 2
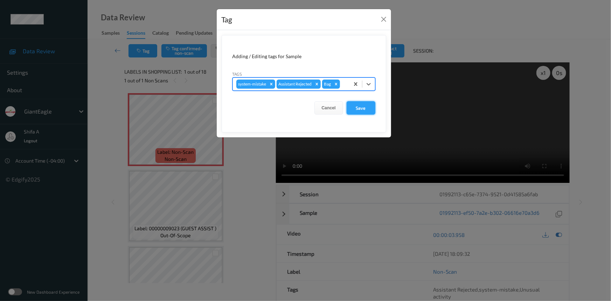
click at [362, 110] on button "Save" at bounding box center [361, 107] width 29 height 13
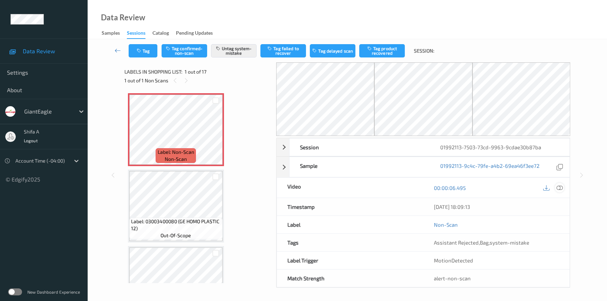
click at [562, 186] on icon at bounding box center [559, 188] width 6 height 6
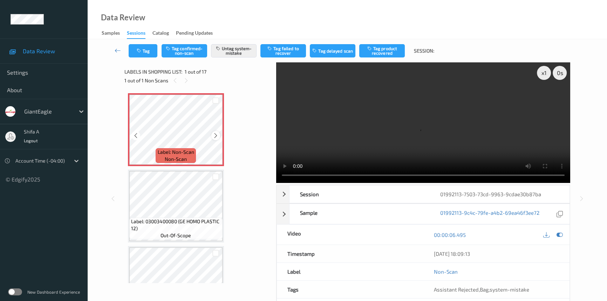
click at [215, 137] on icon at bounding box center [216, 135] width 6 height 6
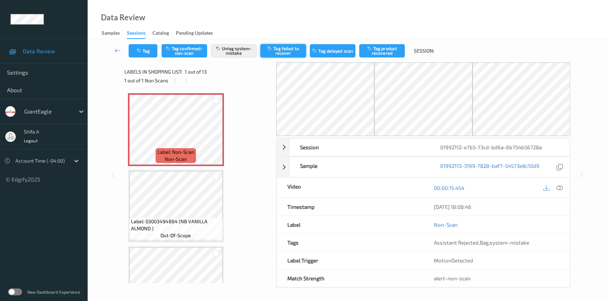
drag, startPoint x: 559, startPoint y: 188, endPoint x: 304, endPoint y: 51, distance: 289.4
click at [559, 187] on icon at bounding box center [559, 188] width 6 height 6
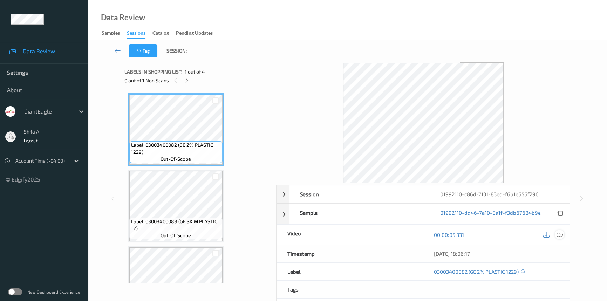
click at [558, 232] on icon at bounding box center [559, 235] width 6 height 6
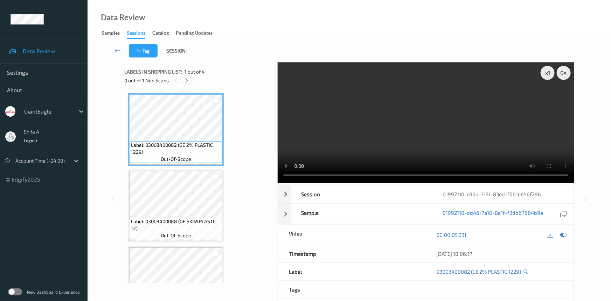
click at [188, 82] on icon at bounding box center [187, 80] width 6 height 6
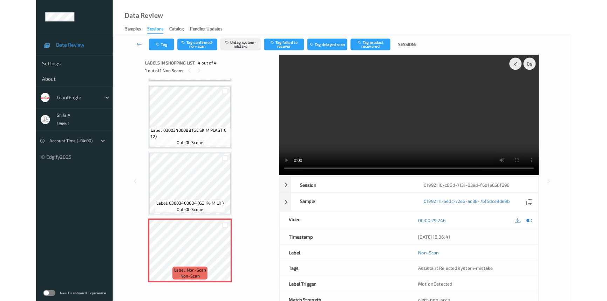
scroll to position [71, 0]
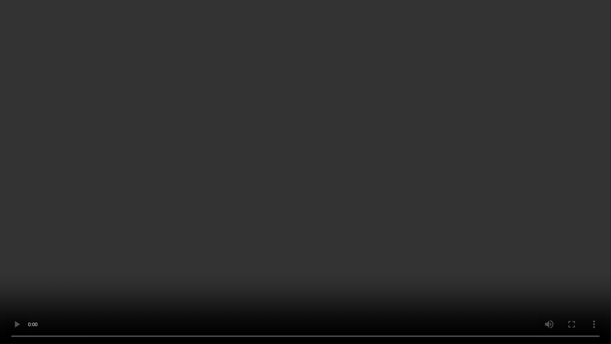
click at [494, 176] on video at bounding box center [305, 172] width 611 height 344
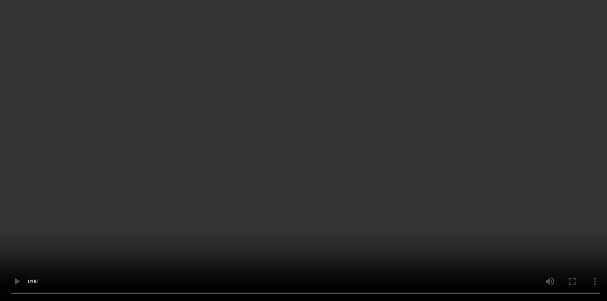
scroll to position [0, 0]
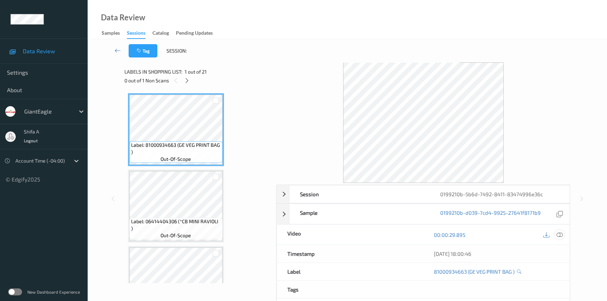
click at [561, 235] on icon at bounding box center [559, 235] width 6 height 6
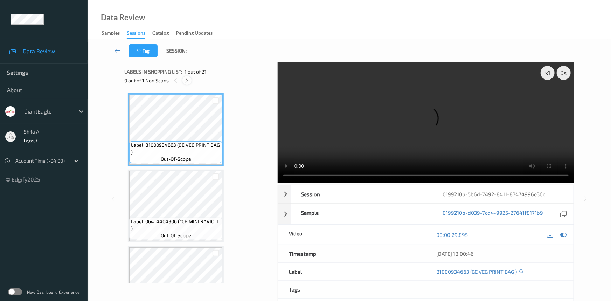
click at [187, 80] on icon at bounding box center [187, 80] width 6 height 6
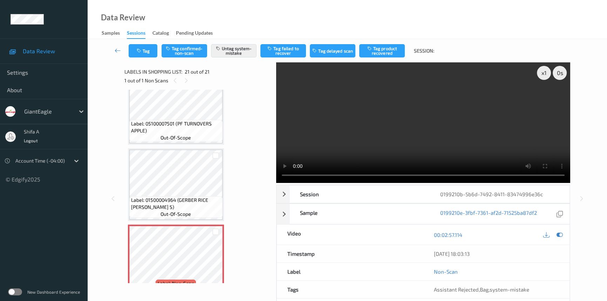
scroll to position [1408, 0]
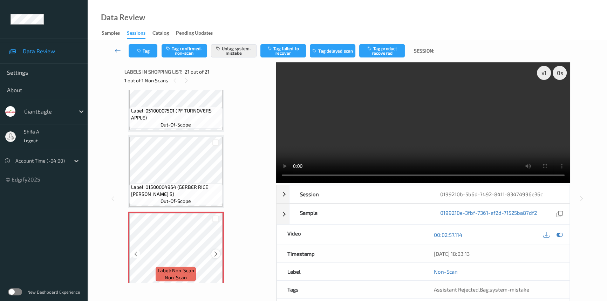
click at [214, 251] on icon at bounding box center [216, 254] width 6 height 6
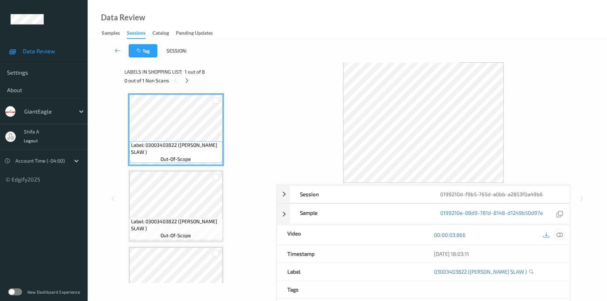
click at [560, 233] on icon at bounding box center [559, 235] width 6 height 6
click at [562, 298] on div "scannerScale" at bounding box center [496, 307] width 146 height 18
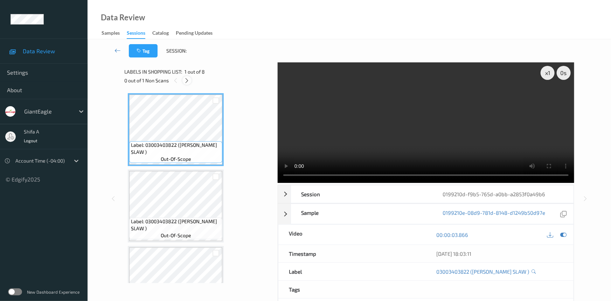
click at [185, 82] on icon at bounding box center [187, 80] width 6 height 6
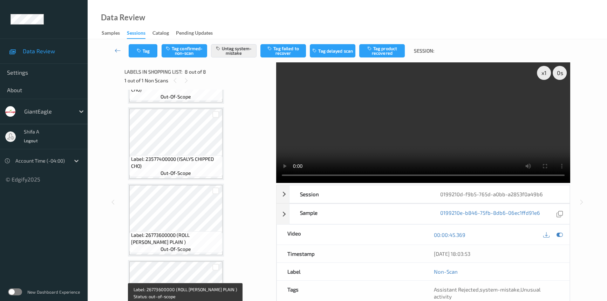
scroll to position [419, 0]
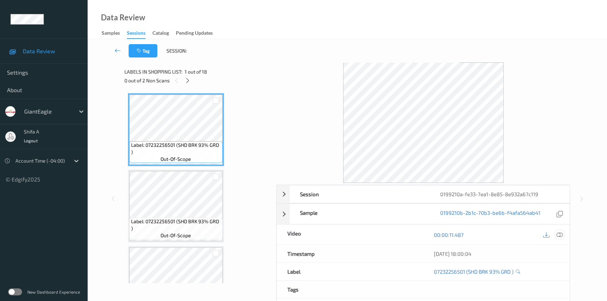
click at [559, 234] on icon at bounding box center [559, 235] width 6 height 6
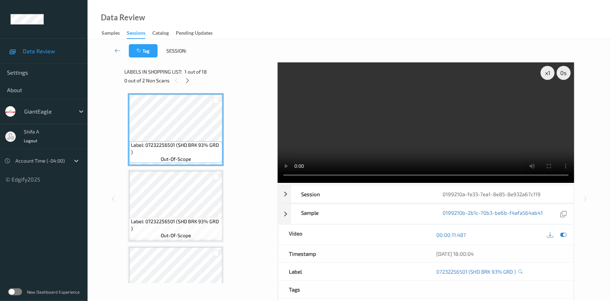
click at [188, 79] on icon at bounding box center [188, 80] width 6 height 6
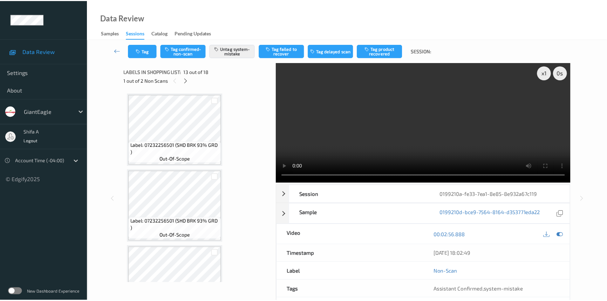
scroll to position [841, 0]
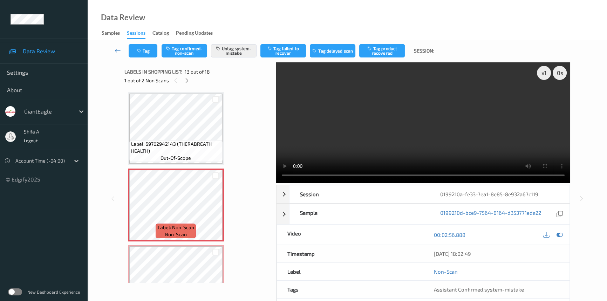
drag, startPoint x: 256, startPoint y: 118, endPoint x: 242, endPoint y: 138, distance: 24.3
click at [147, 49] on button "Tag" at bounding box center [143, 50] width 29 height 13
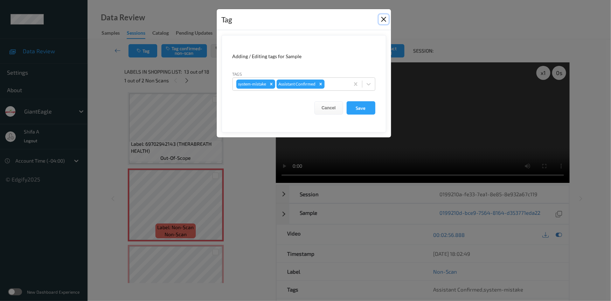
click at [381, 18] on button "Close" at bounding box center [384, 19] width 10 height 10
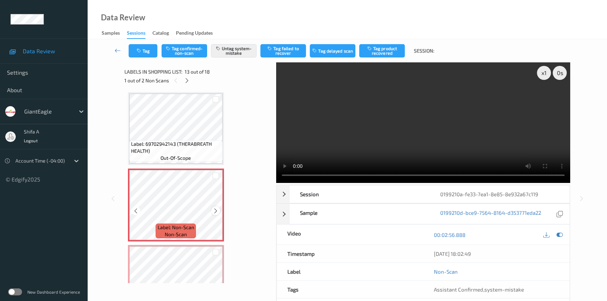
click at [216, 208] on icon at bounding box center [216, 211] width 6 height 6
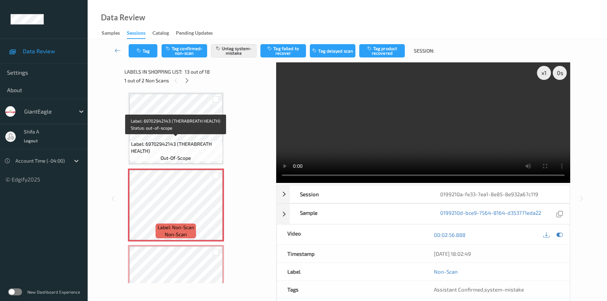
click at [183, 140] on span "Label: 69702942143 (THERABREATH HEALTH)" at bounding box center [176, 147] width 90 height 14
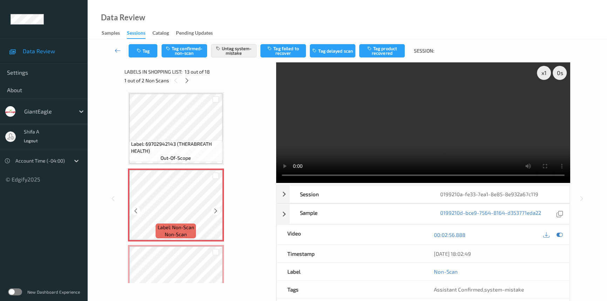
scroll to position [968, 0]
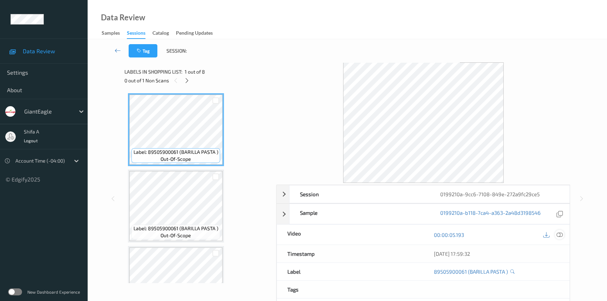
drag, startPoint x: 555, startPoint y: 232, endPoint x: 558, endPoint y: 237, distance: 6.1
click at [557, 236] on div at bounding box center [552, 234] width 23 height 9
click at [558, 237] on icon at bounding box center [559, 235] width 6 height 6
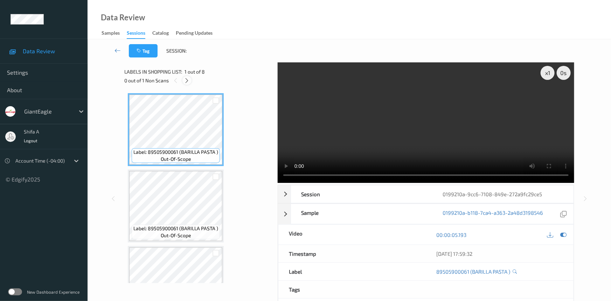
click at [188, 82] on icon at bounding box center [187, 80] width 6 height 6
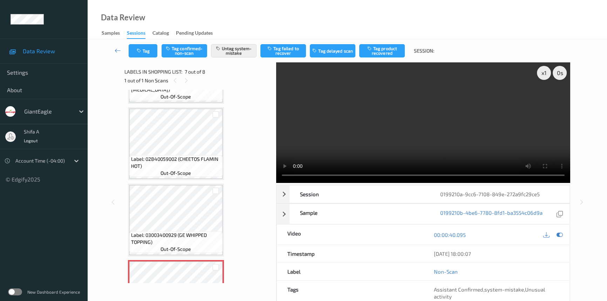
scroll to position [419, 0]
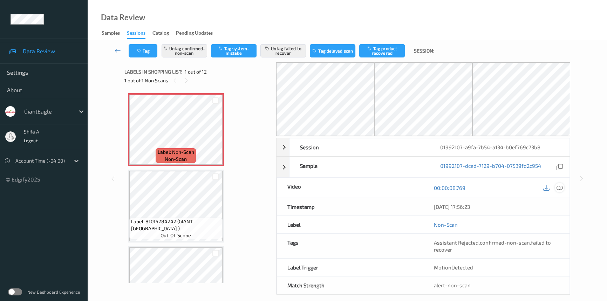
click at [561, 187] on icon at bounding box center [559, 188] width 6 height 6
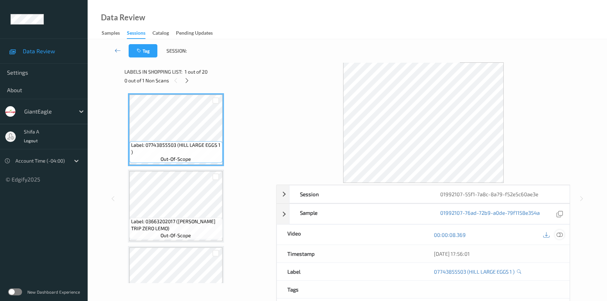
click at [560, 233] on icon at bounding box center [559, 235] width 6 height 6
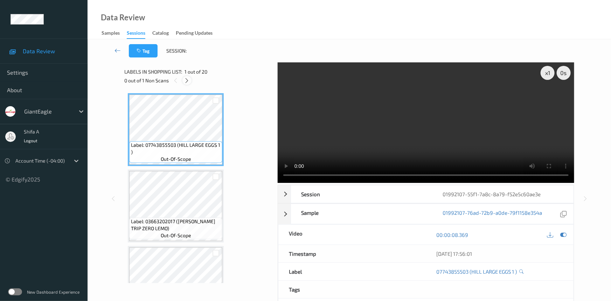
click at [187, 79] on icon at bounding box center [187, 80] width 6 height 6
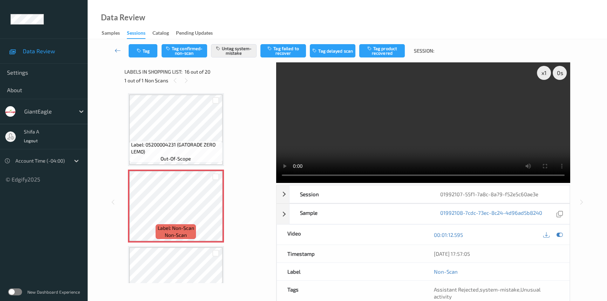
scroll to position [1196, 0]
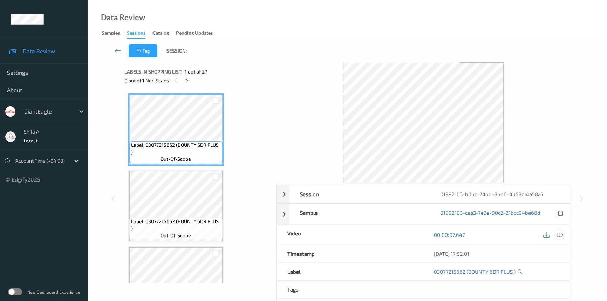
click at [560, 235] on icon at bounding box center [559, 235] width 6 height 6
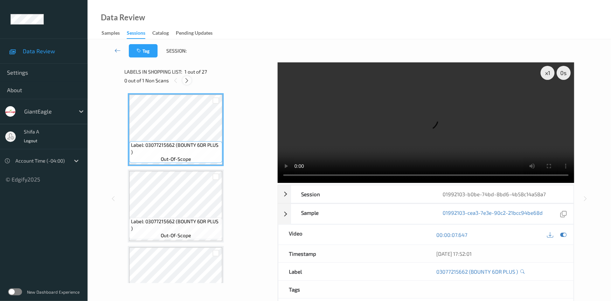
click at [185, 81] on icon at bounding box center [187, 80] width 6 height 6
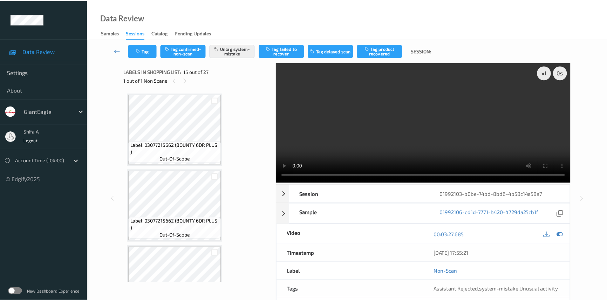
scroll to position [992, 0]
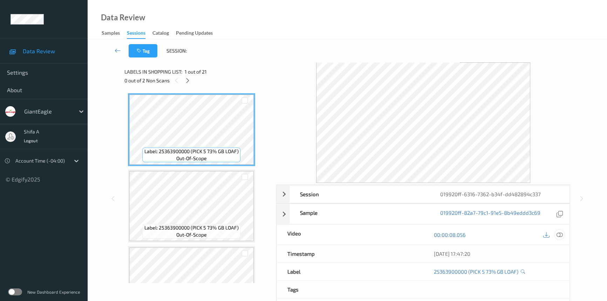
drag, startPoint x: 560, startPoint y: 235, endPoint x: 557, endPoint y: 231, distance: 5.0
click at [538, 234] on icon at bounding box center [559, 235] width 6 height 6
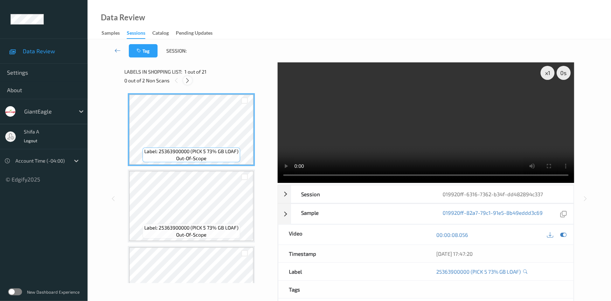
click at [187, 81] on icon at bounding box center [188, 80] width 6 height 6
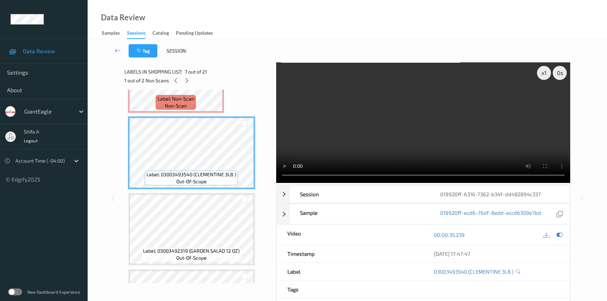
scroll to position [308, 0]
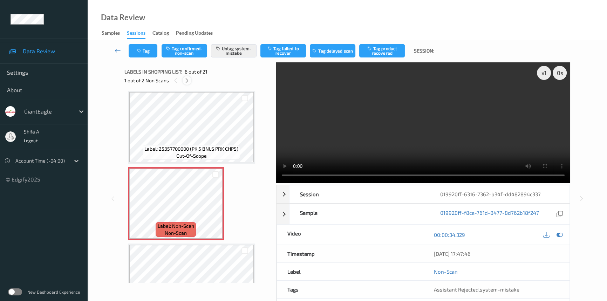
click at [187, 84] on div at bounding box center [186, 80] width 9 height 9
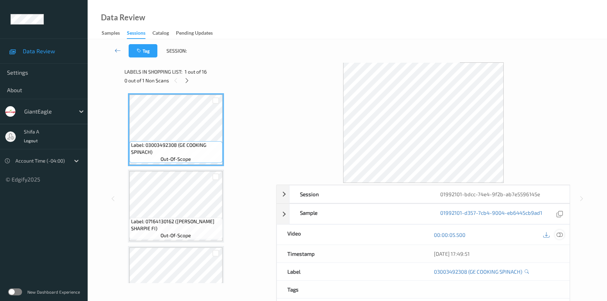
click at [560, 233] on icon at bounding box center [559, 235] width 6 height 6
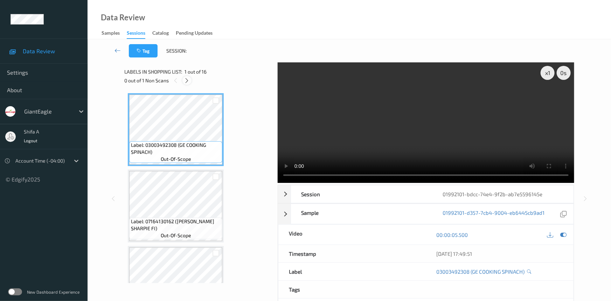
click at [183, 82] on div at bounding box center [186, 80] width 9 height 9
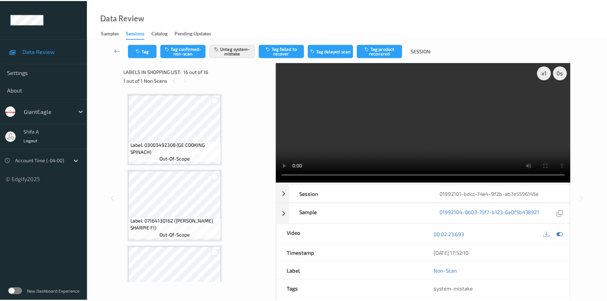
scroll to position [1028, 0]
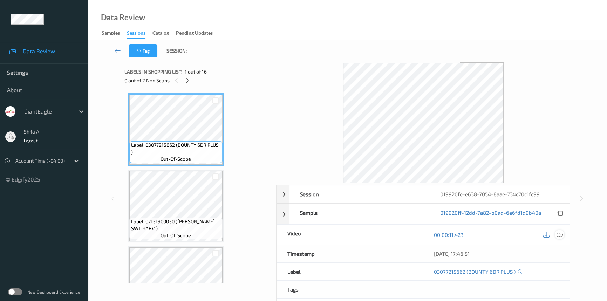
click at [563, 234] on div at bounding box center [558, 234] width 9 height 9
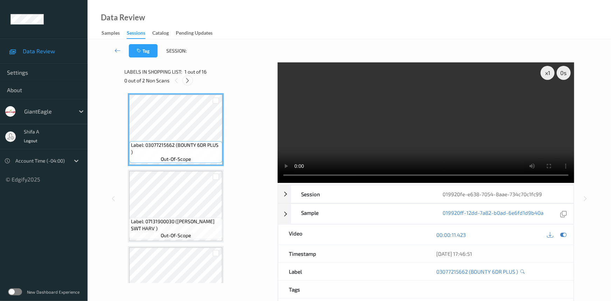
click at [189, 80] on icon at bounding box center [188, 80] width 6 height 6
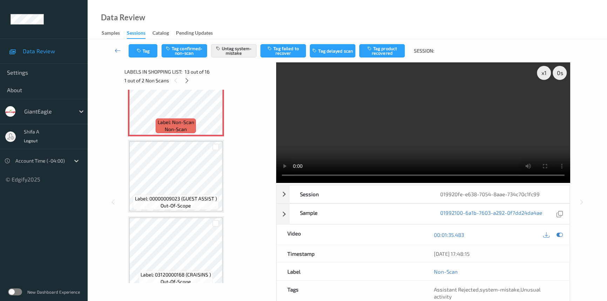
scroll to position [968, 0]
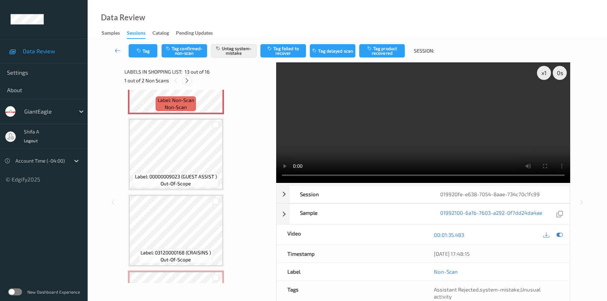
click at [186, 81] on icon at bounding box center [187, 80] width 6 height 6
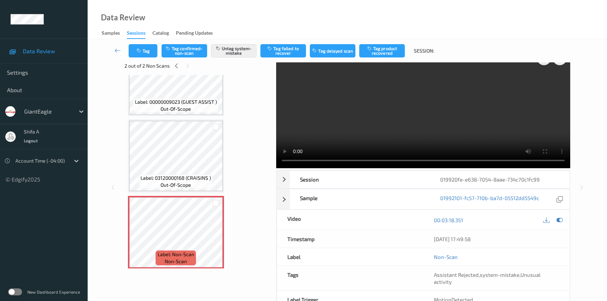
scroll to position [0, 0]
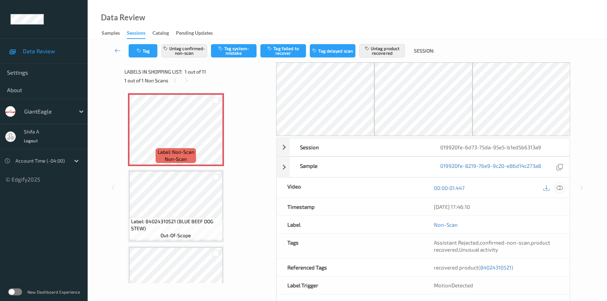
click at [562, 188] on icon at bounding box center [559, 188] width 6 height 6
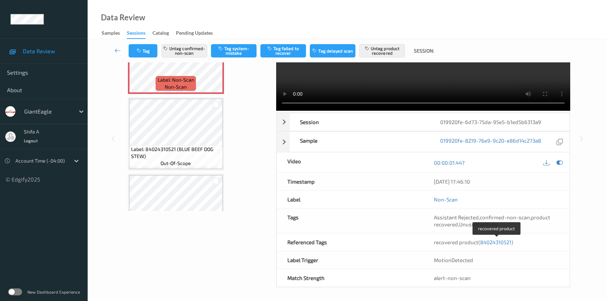
click at [496, 243] on span "(84024310521)" at bounding box center [495, 242] width 35 height 6
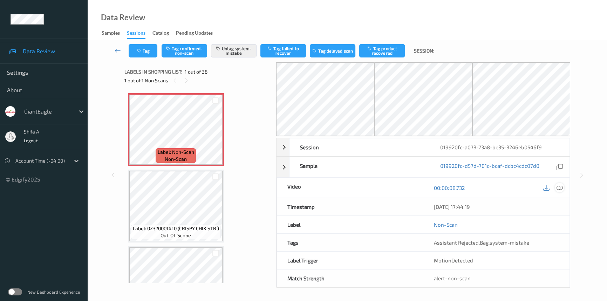
click at [560, 188] on icon at bounding box center [559, 188] width 6 height 6
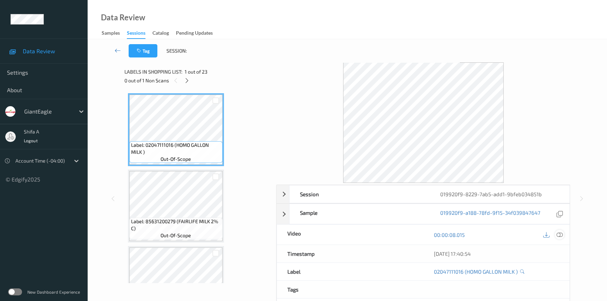
click at [558, 235] on icon at bounding box center [559, 235] width 6 height 6
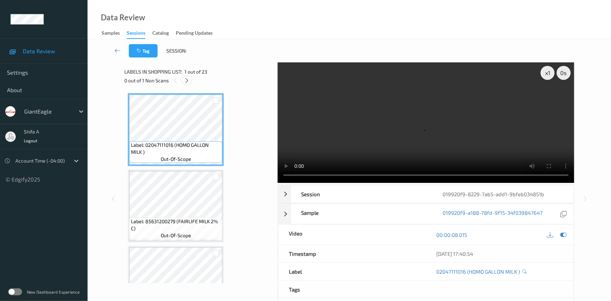
click at [188, 82] on icon at bounding box center [187, 80] width 6 height 6
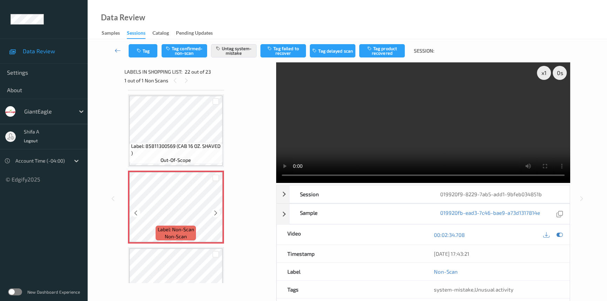
scroll to position [1560, 0]
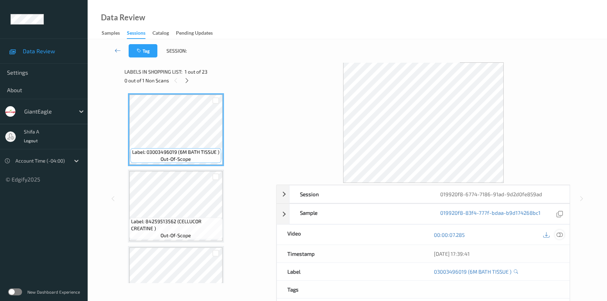
click at [538, 233] on icon at bounding box center [559, 235] width 6 height 6
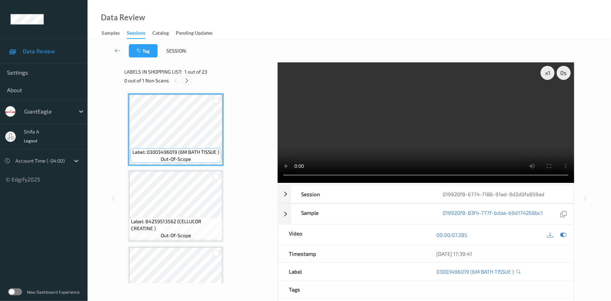
click at [184, 81] on icon at bounding box center [187, 80] width 6 height 6
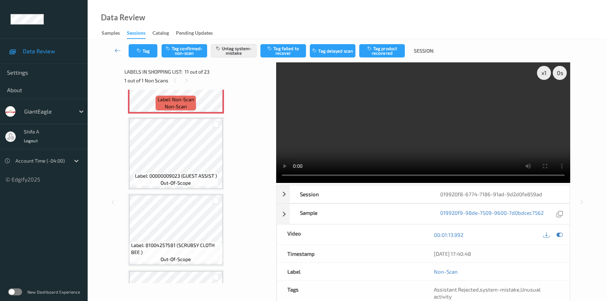
scroll to position [688, 0]
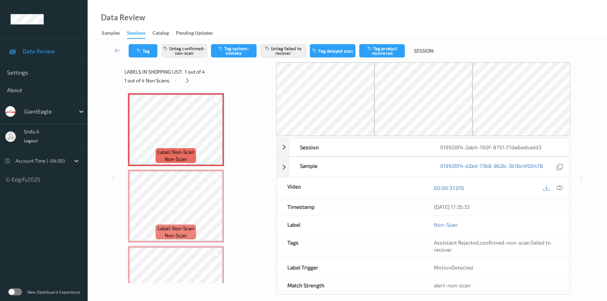
drag, startPoint x: 560, startPoint y: 188, endPoint x: 548, endPoint y: 200, distance: 17.1
click at [560, 188] on icon at bounding box center [559, 188] width 6 height 6
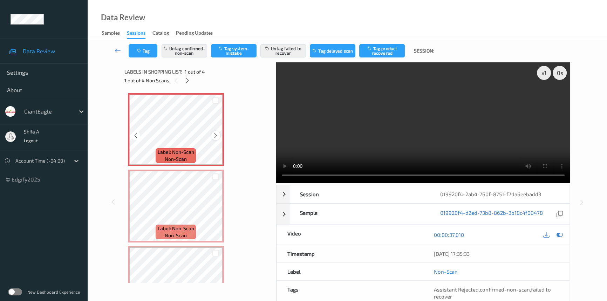
click at [217, 135] on icon at bounding box center [216, 135] width 6 height 6
click at [194, 50] on button "Untag confirmed-non-scan" at bounding box center [184, 50] width 46 height 13
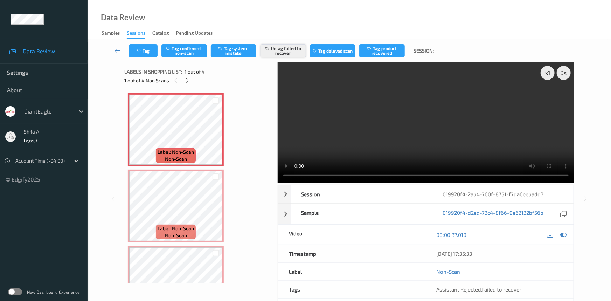
click at [279, 49] on button "Untag failed to recover" at bounding box center [284, 50] width 46 height 13
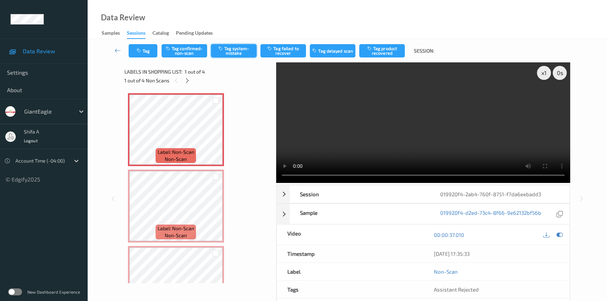
click at [232, 51] on button "Tag system-mistake" at bounding box center [234, 50] width 46 height 13
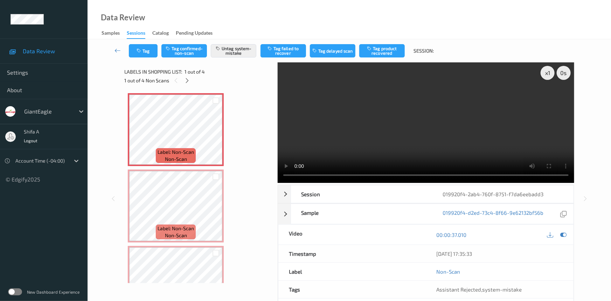
click at [133, 43] on div "Tag Tag confirmed-non-scan Untag system-mistake Tag failed to recover Tag delay…" at bounding box center [349, 50] width 495 height 23
click at [153, 58] on div "Tag Tag confirmed-non-scan Untag system-mistake Tag failed to recover Tag delay…" at bounding box center [349, 50] width 495 height 23
click at [144, 51] on button "Tag" at bounding box center [143, 50] width 29 height 13
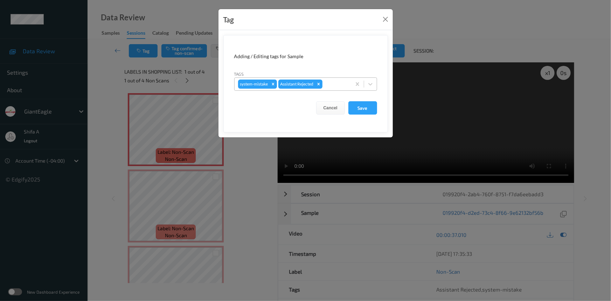
click at [341, 85] on div at bounding box center [336, 84] width 24 height 8
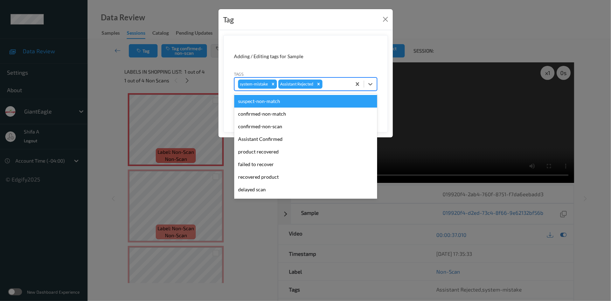
scroll to position [62, 0]
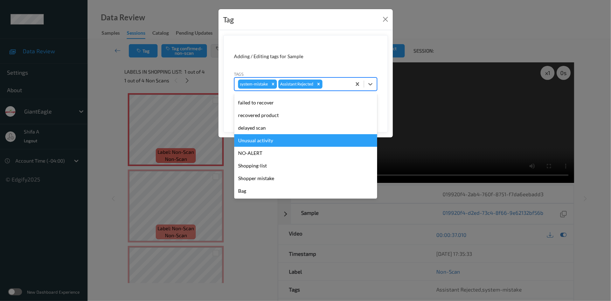
click at [267, 141] on div "Unusual activity" at bounding box center [305, 140] width 143 height 13
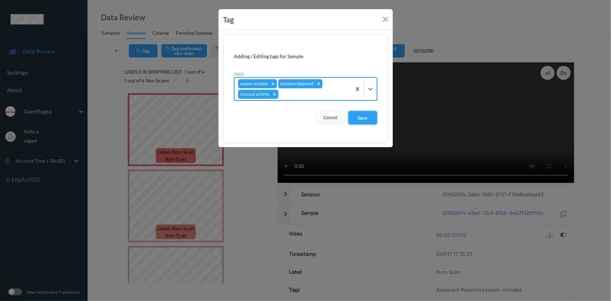
click at [352, 119] on button "Save" at bounding box center [362, 117] width 29 height 13
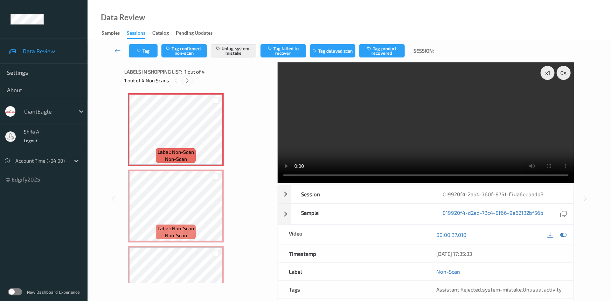
click at [189, 80] on icon at bounding box center [188, 80] width 6 height 6
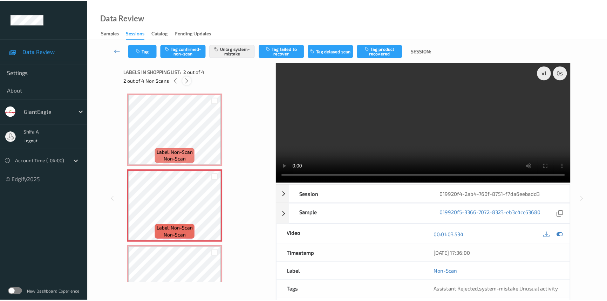
scroll to position [4, 0]
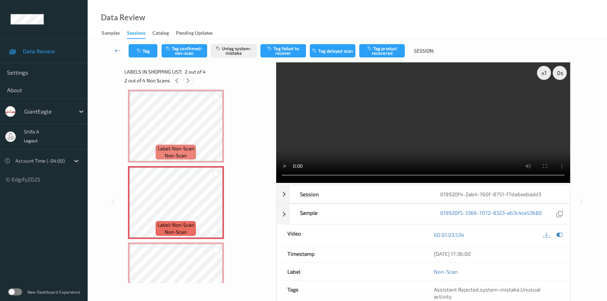
click at [189, 80] on icon at bounding box center [188, 80] width 6 height 6
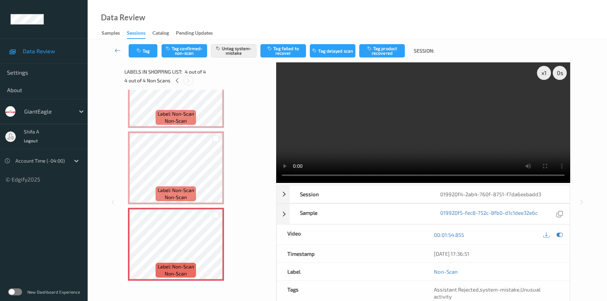
click at [189, 80] on icon at bounding box center [188, 80] width 6 height 6
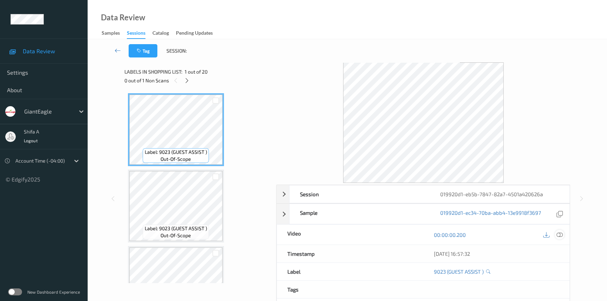
click at [561, 234] on icon at bounding box center [559, 235] width 6 height 6
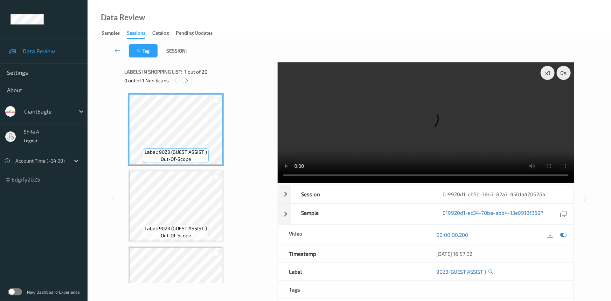
click at [189, 83] on icon at bounding box center [187, 80] width 6 height 6
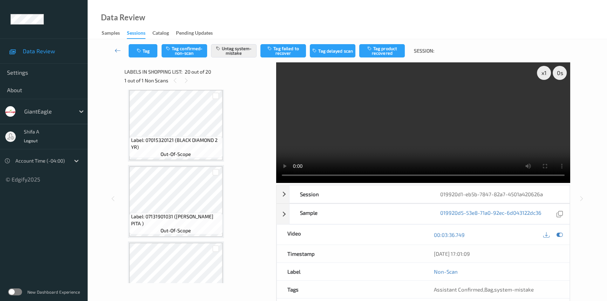
scroll to position [1332, 0]
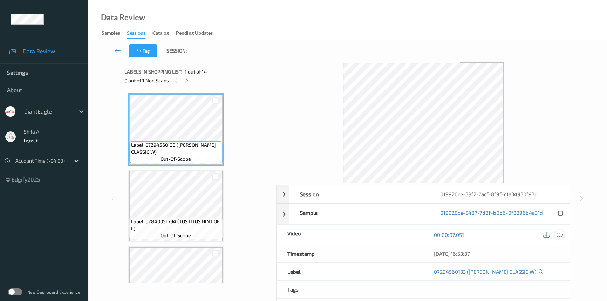
click at [559, 232] on icon at bounding box center [559, 235] width 6 height 6
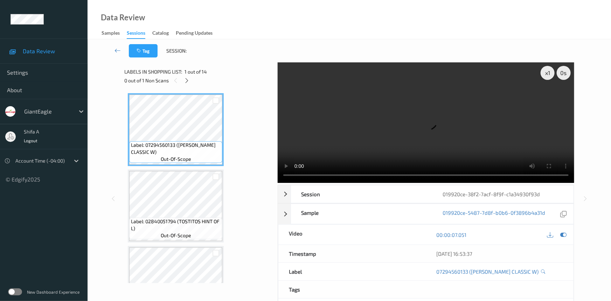
click at [191, 84] on div "0 out of 1 Non Scans" at bounding box center [198, 80] width 148 height 9
click at [188, 83] on icon at bounding box center [187, 80] width 6 height 6
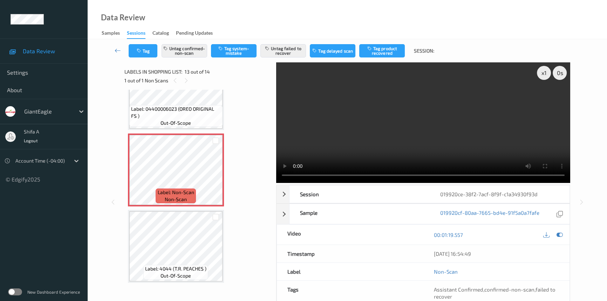
scroll to position [832, 0]
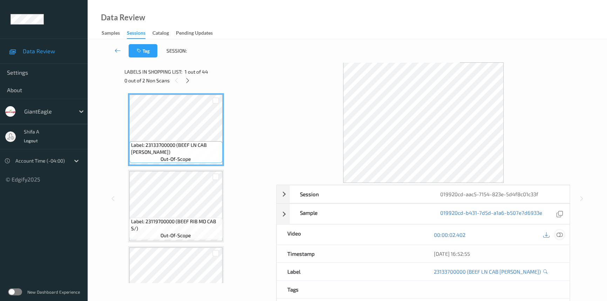
click at [559, 233] on icon at bounding box center [559, 235] width 6 height 6
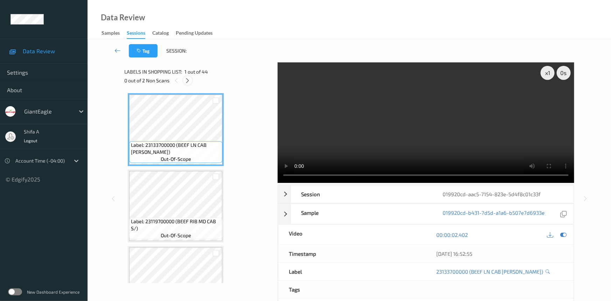
click at [186, 82] on icon at bounding box center [188, 80] width 6 height 6
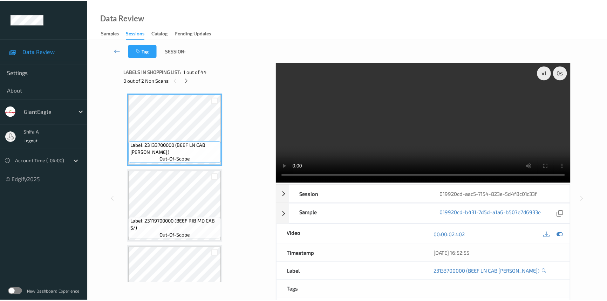
scroll to position [1601, 0]
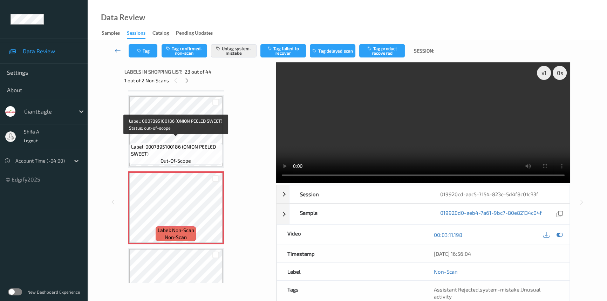
click at [195, 143] on span "Label: 0007895100186 (ONION PEELED SWEET)" at bounding box center [176, 150] width 90 height 14
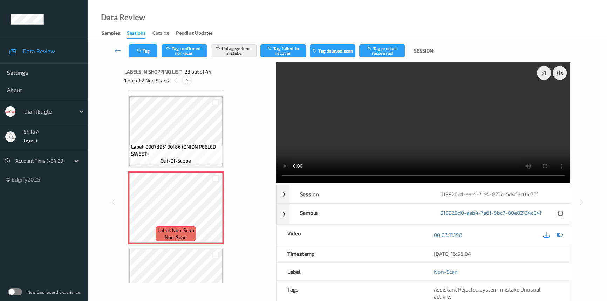
click at [187, 78] on icon at bounding box center [187, 80] width 6 height 6
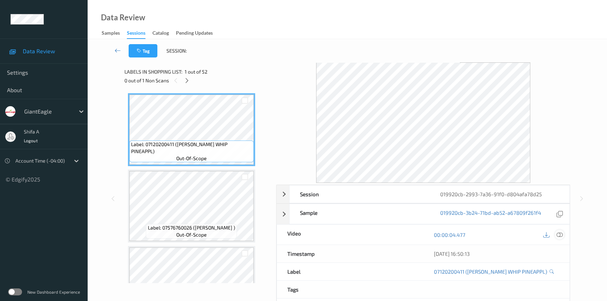
click at [558, 234] on icon at bounding box center [559, 235] width 6 height 6
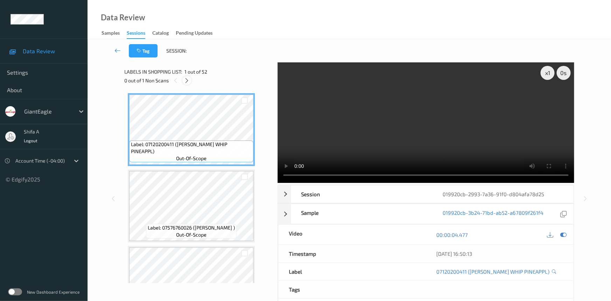
click at [186, 81] on icon at bounding box center [187, 80] width 6 height 6
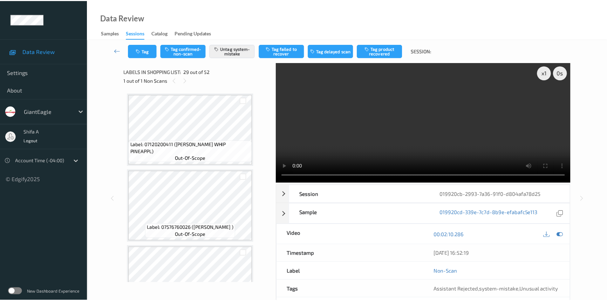
scroll to position [2058, 0]
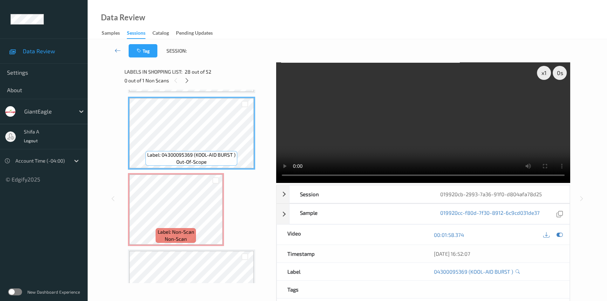
click at [502, 134] on video at bounding box center [423, 122] width 294 height 120
click at [451, 133] on video at bounding box center [423, 122] width 294 height 120
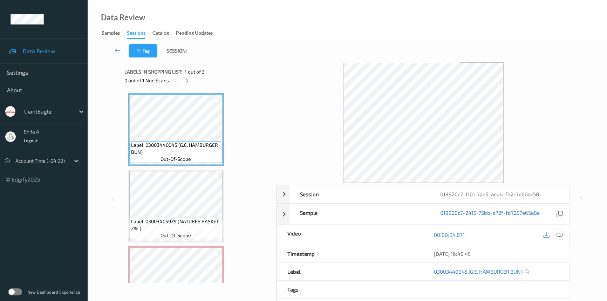
click at [562, 232] on icon at bounding box center [559, 235] width 6 height 6
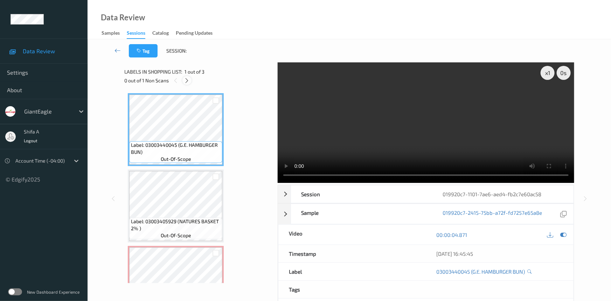
click at [186, 80] on icon at bounding box center [187, 80] width 6 height 6
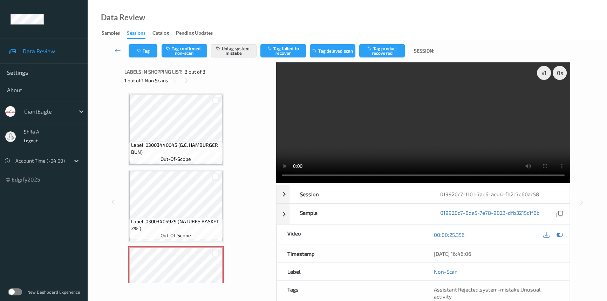
scroll to position [39, 0]
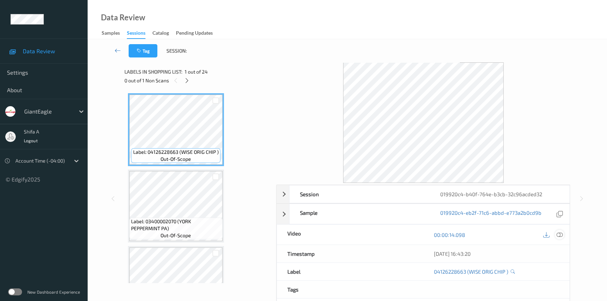
click at [538, 235] on div at bounding box center [558, 234] width 9 height 9
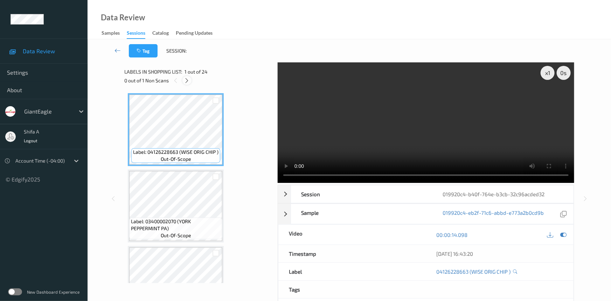
click at [188, 80] on icon at bounding box center [187, 80] width 6 height 6
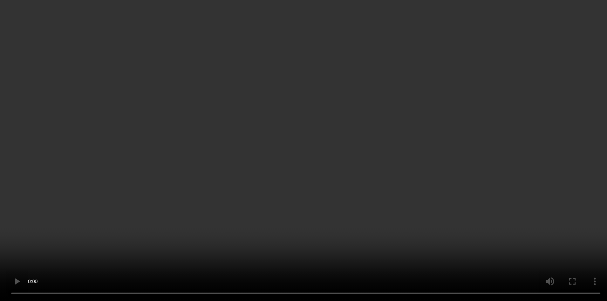
scroll to position [47, 0]
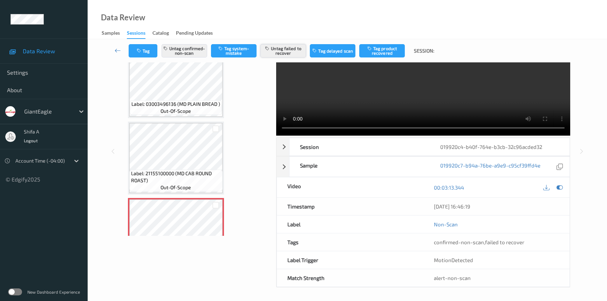
click at [294, 56] on button "Untag failed to recover" at bounding box center [283, 50] width 46 height 13
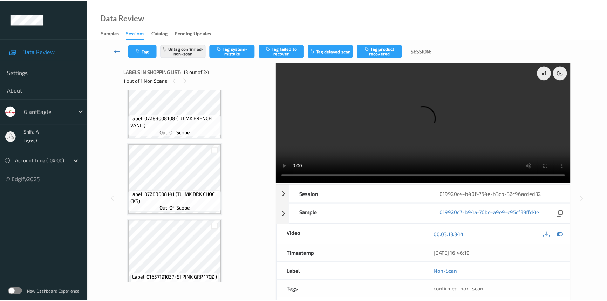
scroll to position [891, 0]
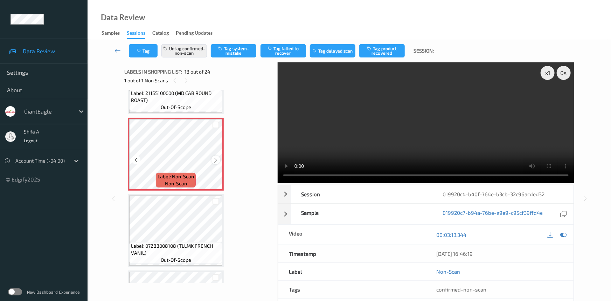
click at [214, 158] on icon at bounding box center [216, 160] width 6 height 6
click at [384, 53] on button "Tag product recovered" at bounding box center [382, 50] width 46 height 13
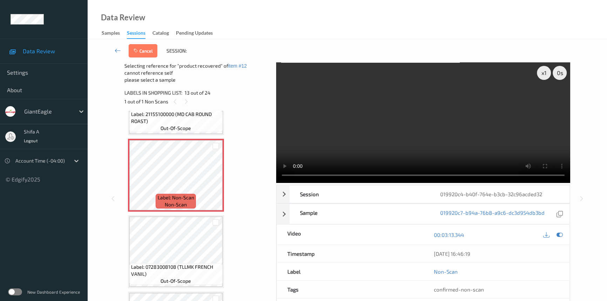
scroll to position [1019, 0]
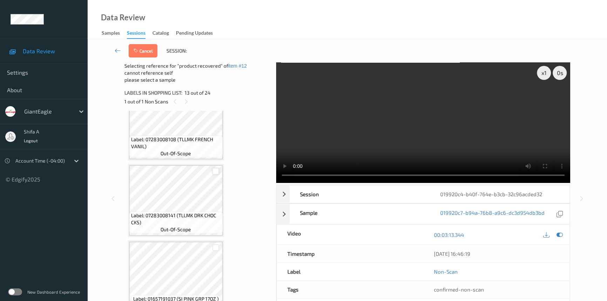
click at [216, 168] on div at bounding box center [215, 171] width 7 height 7
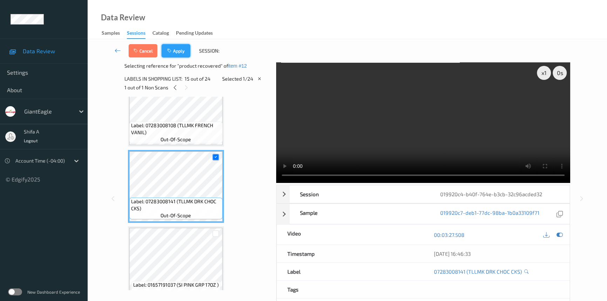
click at [186, 51] on button "Apply" at bounding box center [175, 50] width 29 height 13
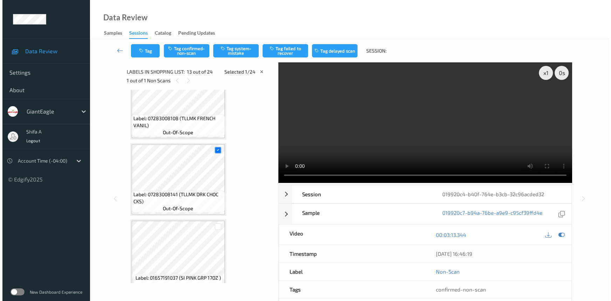
scroll to position [841, 0]
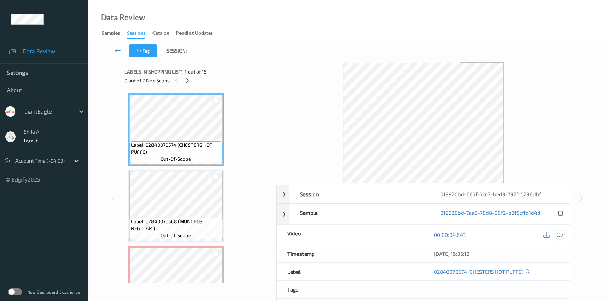
click at [558, 234] on icon at bounding box center [559, 235] width 6 height 6
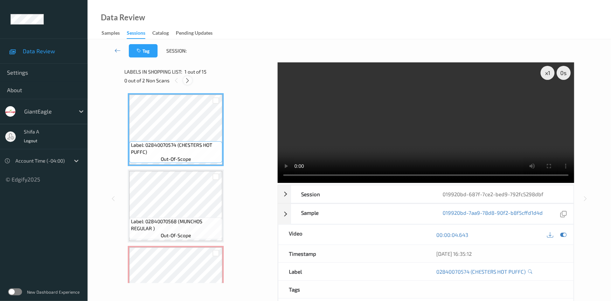
click at [187, 80] on icon at bounding box center [188, 80] width 6 height 6
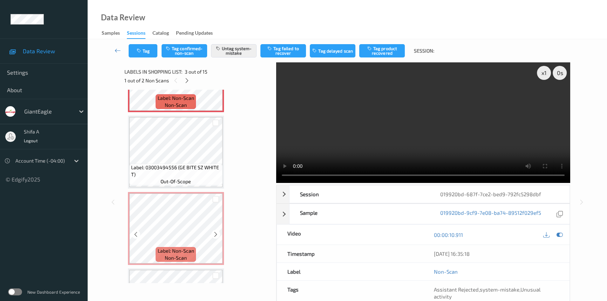
scroll to position [80, 0]
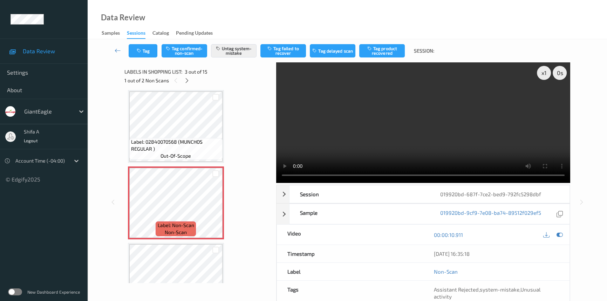
click at [518, 137] on video at bounding box center [423, 122] width 294 height 120
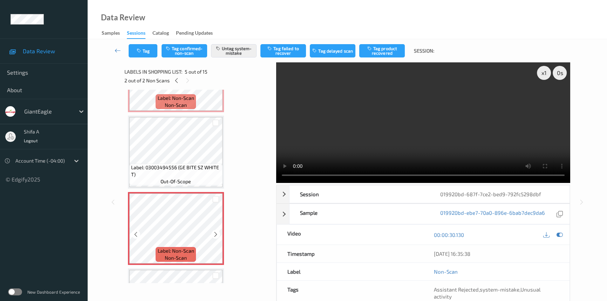
scroll to position [334, 0]
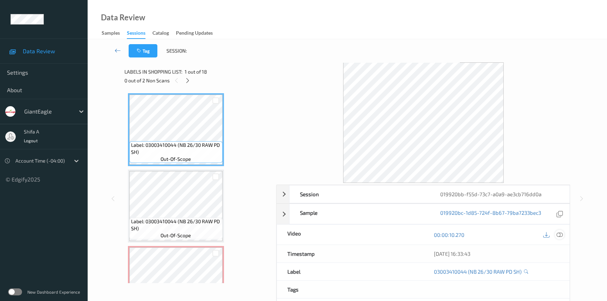
click at [562, 233] on icon at bounding box center [559, 235] width 6 height 6
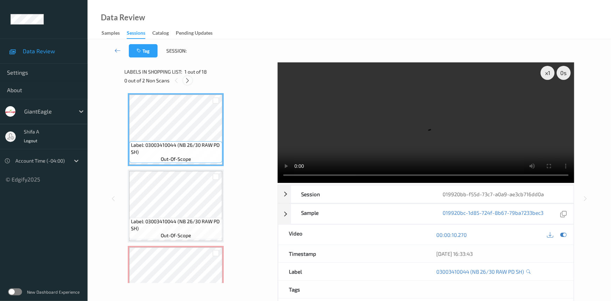
click at [188, 79] on icon at bounding box center [188, 80] width 6 height 6
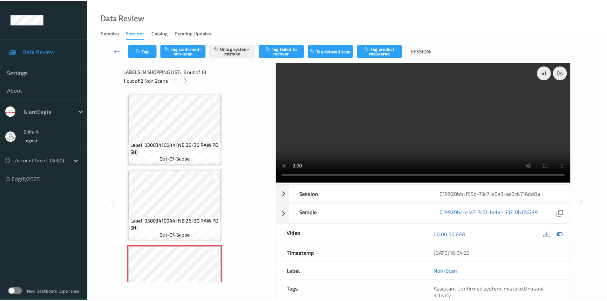
scroll to position [80, 0]
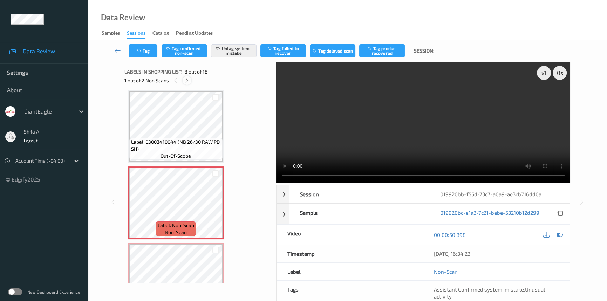
click at [183, 81] on div at bounding box center [186, 80] width 9 height 9
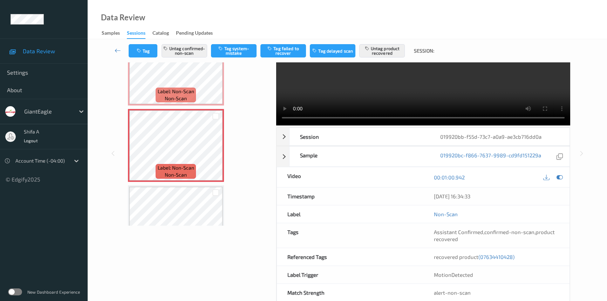
scroll to position [72, 0]
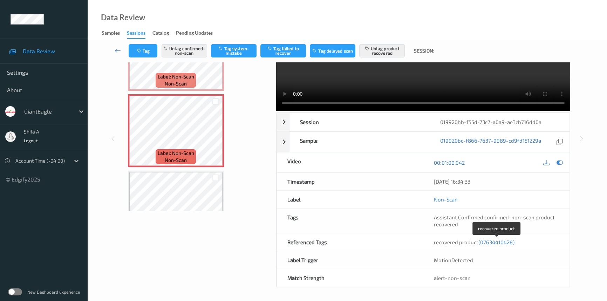
click at [494, 242] on span "(07634410428)" at bounding box center [496, 242] width 36 height 6
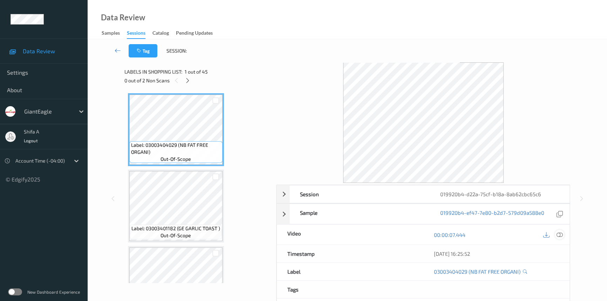
click at [560, 234] on icon at bounding box center [559, 235] width 6 height 6
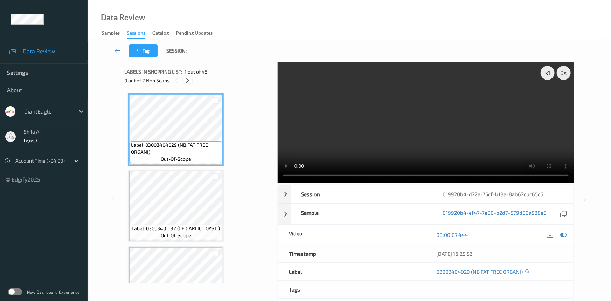
click at [190, 80] on icon at bounding box center [188, 80] width 6 height 6
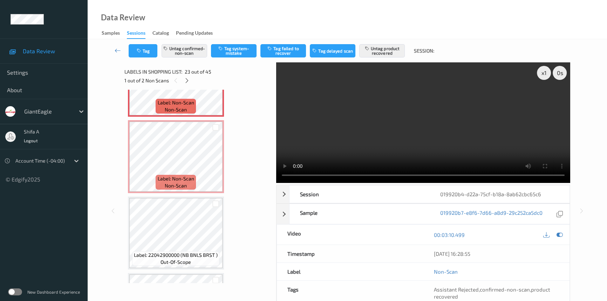
scroll to position [1601, 0]
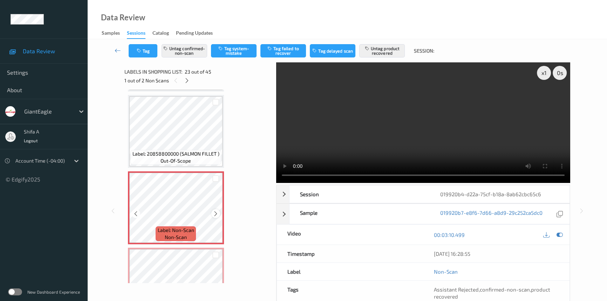
click at [217, 210] on icon at bounding box center [216, 213] width 6 height 6
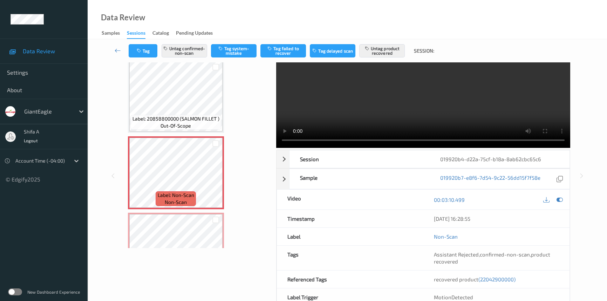
scroll to position [72, 0]
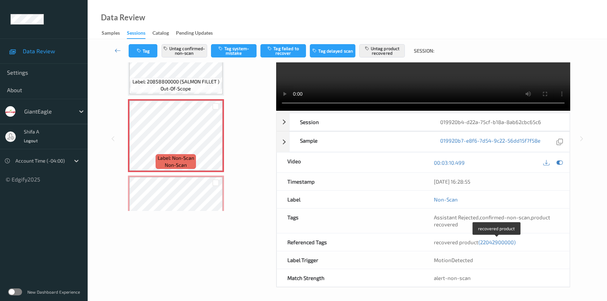
click at [504, 240] on span "(22042900000)" at bounding box center [496, 242] width 37 height 6
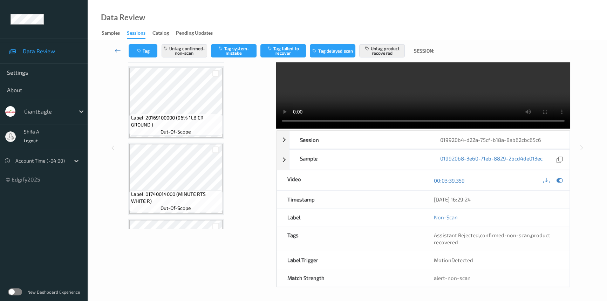
scroll to position [1754, 0]
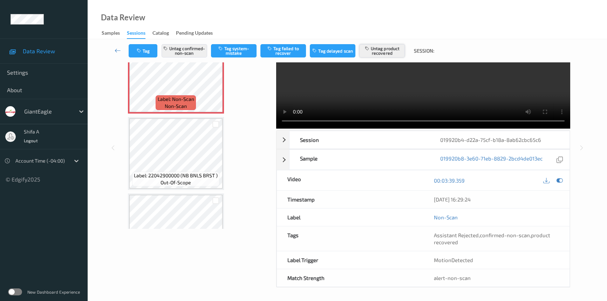
click at [388, 54] on button "Untag product recovered" at bounding box center [382, 50] width 46 height 13
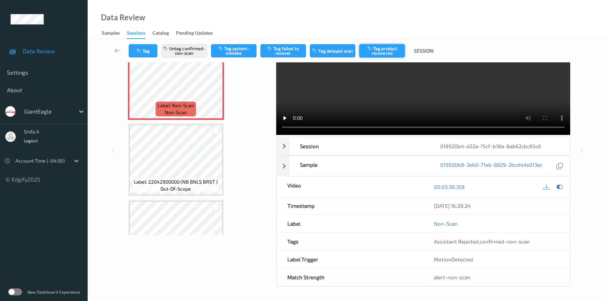
scroll to position [0, 0]
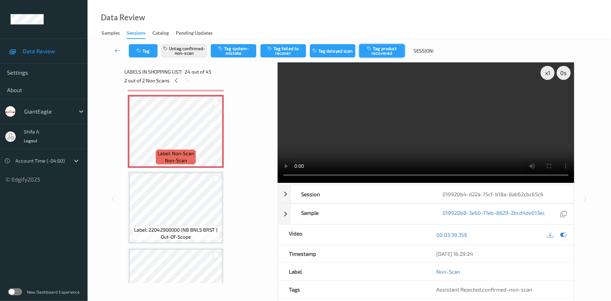
click at [389, 48] on button "Tag product recovered" at bounding box center [382, 50] width 46 height 13
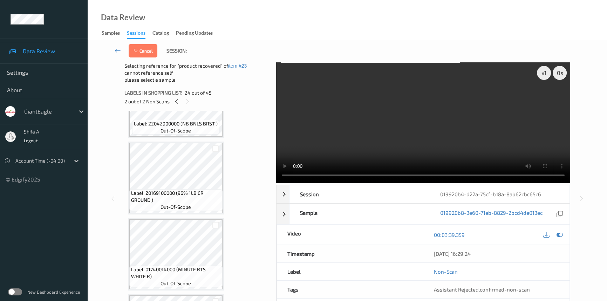
scroll to position [1754, 0]
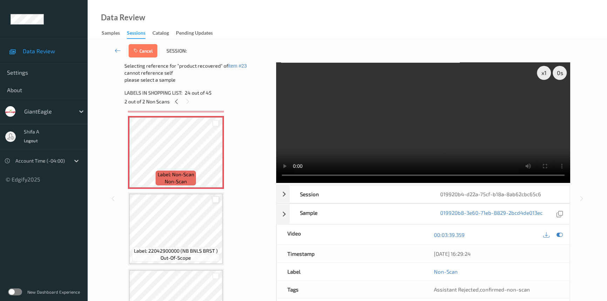
click at [217, 196] on div at bounding box center [215, 199] width 7 height 7
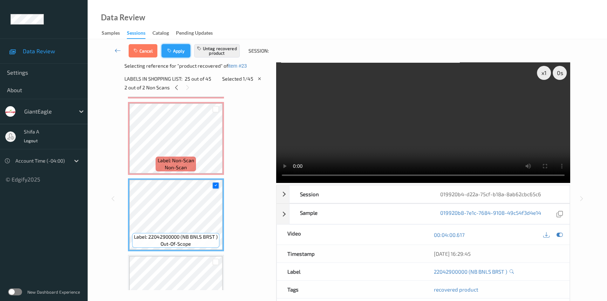
click at [182, 52] on button "Apply" at bounding box center [175, 50] width 29 height 13
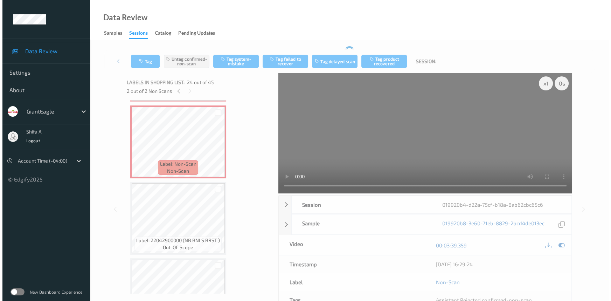
scroll to position [1678, 0]
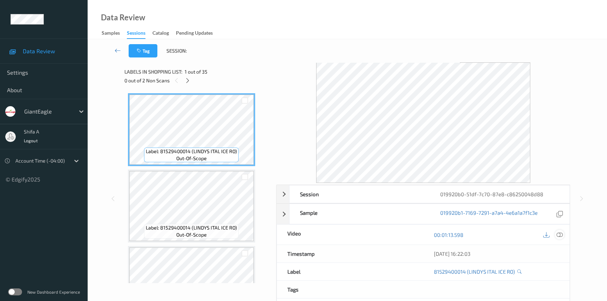
click at [561, 237] on icon at bounding box center [559, 235] width 6 height 6
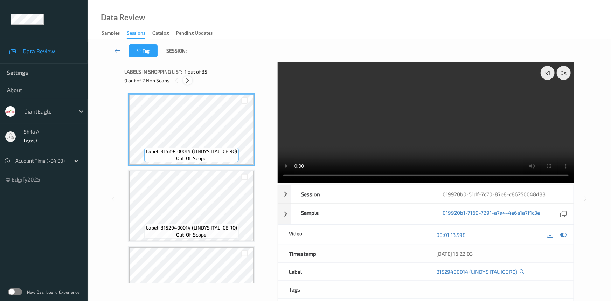
click at [186, 81] on icon at bounding box center [188, 80] width 6 height 6
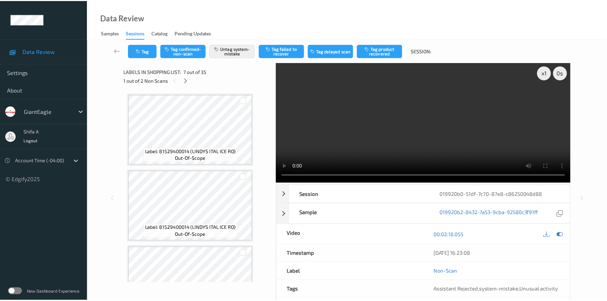
scroll to position [384, 0]
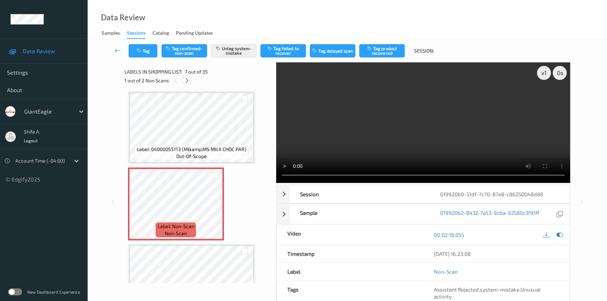
click at [188, 80] on icon at bounding box center [187, 80] width 6 height 6
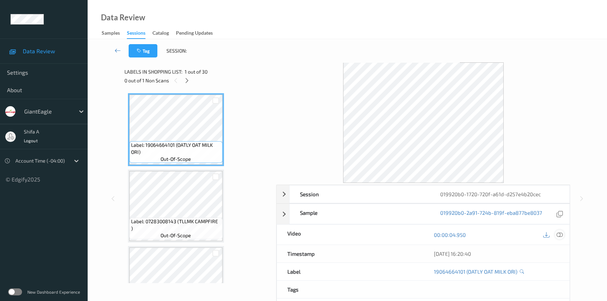
click at [557, 234] on icon at bounding box center [559, 235] width 6 height 6
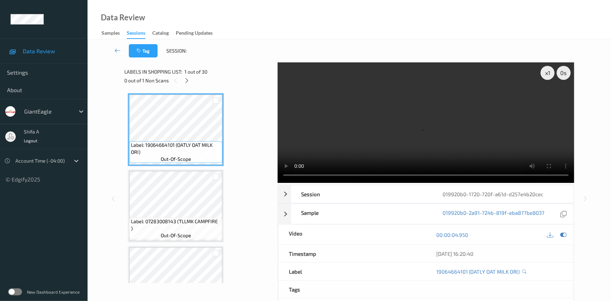
click at [182, 84] on div "0 out of 1 Non Scans" at bounding box center [198, 80] width 148 height 9
click at [185, 83] on icon at bounding box center [187, 80] width 6 height 6
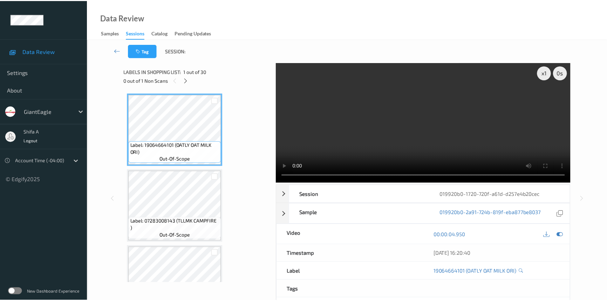
scroll to position [1525, 0]
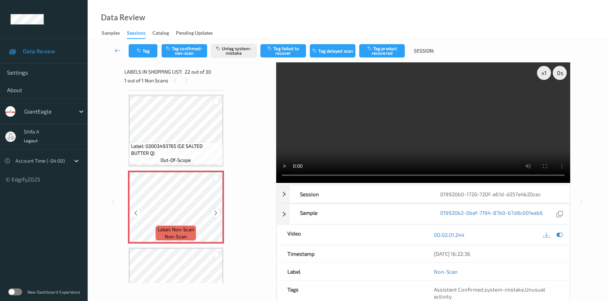
click at [214, 210] on icon at bounding box center [216, 213] width 6 height 6
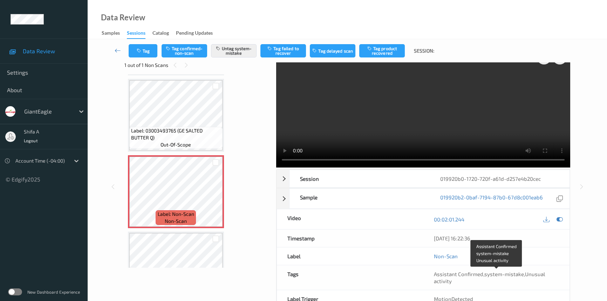
scroll to position [0, 0]
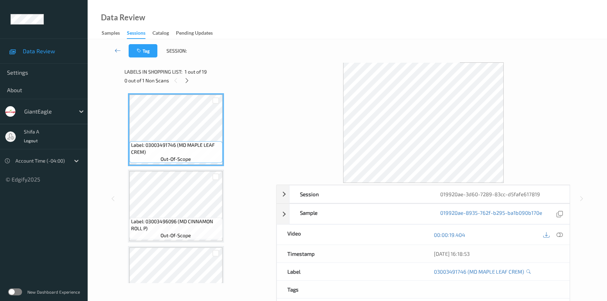
drag, startPoint x: 559, startPoint y: 235, endPoint x: 482, endPoint y: 230, distance: 76.5
click at [559, 234] on icon at bounding box center [559, 235] width 6 height 6
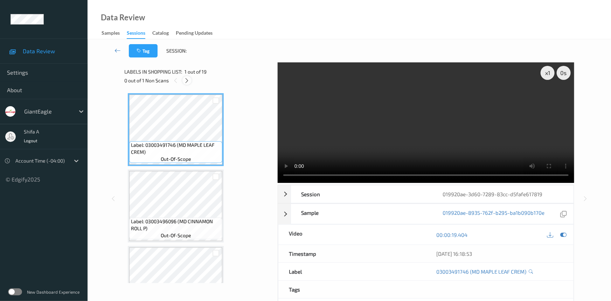
click at [188, 83] on icon at bounding box center [187, 80] width 6 height 6
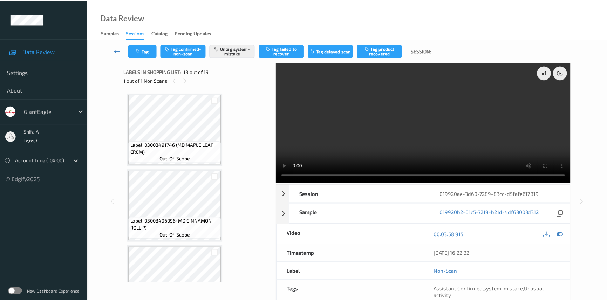
scroll to position [1221, 0]
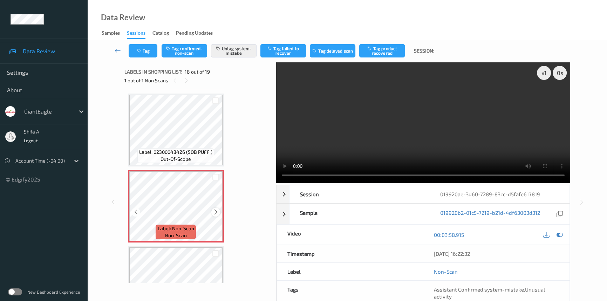
click at [214, 209] on icon at bounding box center [216, 212] width 6 height 6
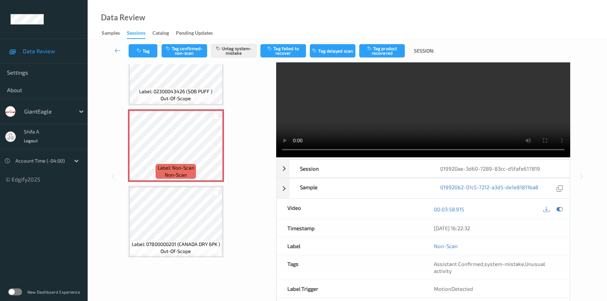
scroll to position [0, 0]
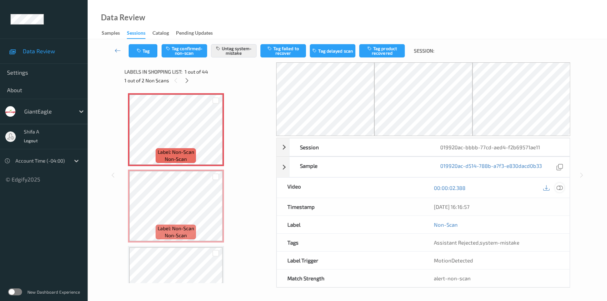
click at [559, 185] on icon at bounding box center [559, 188] width 6 height 6
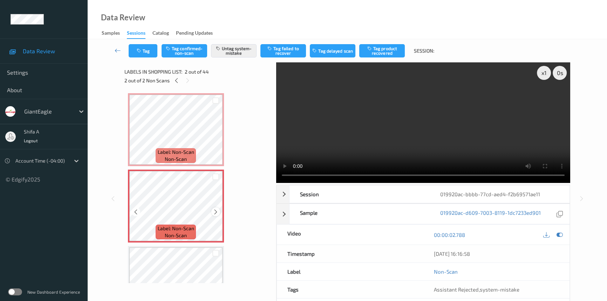
click at [212, 210] on div at bounding box center [215, 211] width 9 height 9
click at [216, 213] on icon at bounding box center [216, 212] width 6 height 6
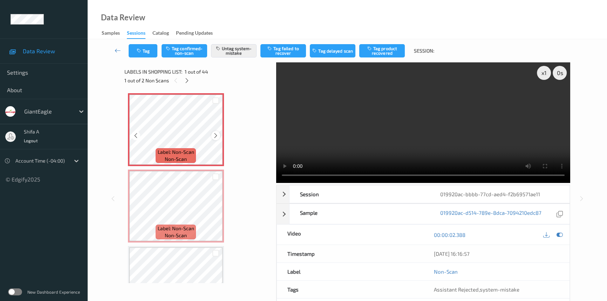
click at [214, 134] on icon at bounding box center [216, 135] width 6 height 6
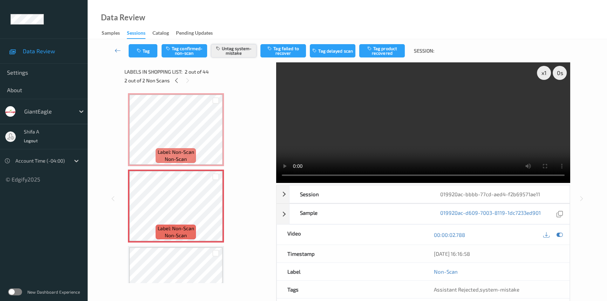
click at [236, 51] on button "Untag system-mistake" at bounding box center [234, 50] width 46 height 13
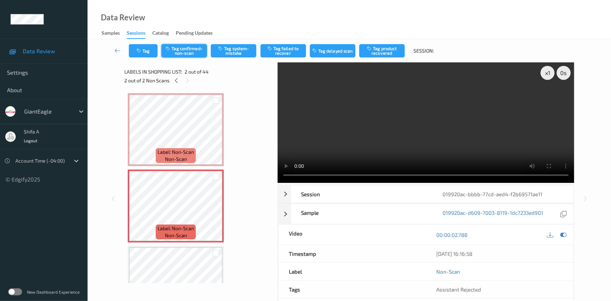
click at [192, 47] on button "Tag confirmed-non-scan" at bounding box center [184, 50] width 46 height 13
click at [392, 48] on button "Tag product recovered" at bounding box center [382, 50] width 46 height 13
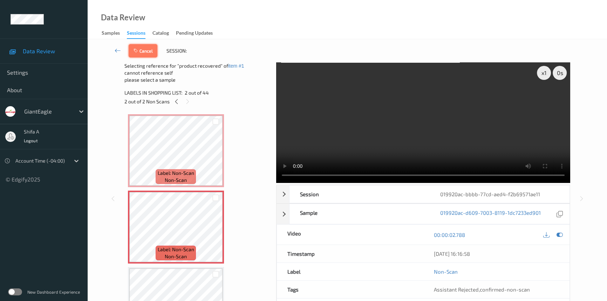
click at [149, 49] on button "Cancel" at bounding box center [143, 50] width 29 height 13
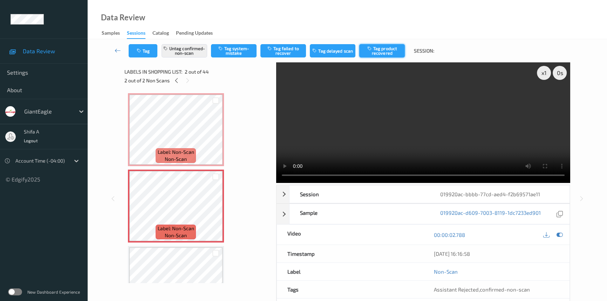
click at [388, 54] on button "Tag product recovered" at bounding box center [382, 50] width 46 height 13
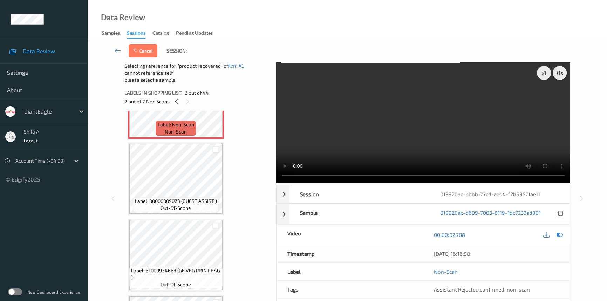
scroll to position [127, 0]
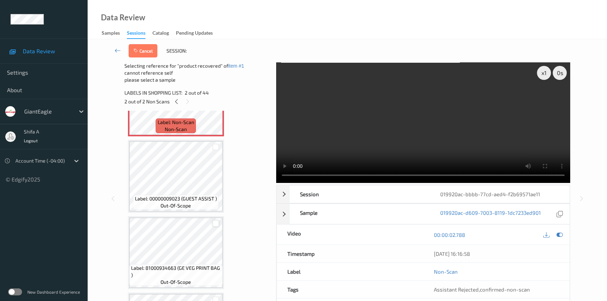
click at [215, 220] on div at bounding box center [215, 223] width 7 height 7
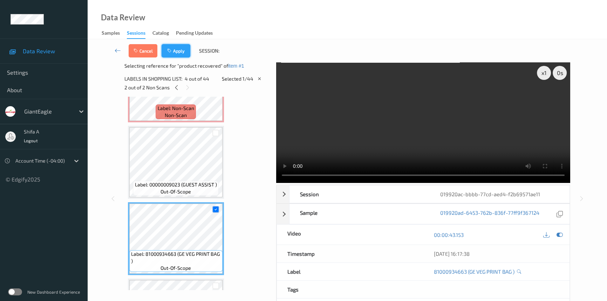
click at [188, 50] on button "Apply" at bounding box center [175, 50] width 29 height 13
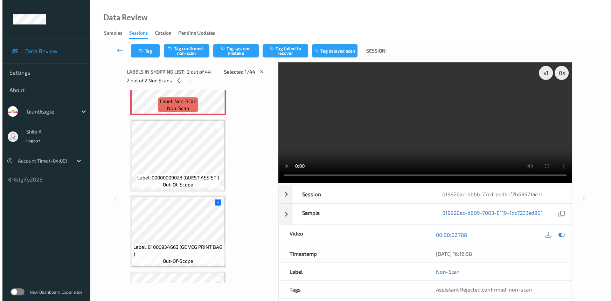
scroll to position [4, 0]
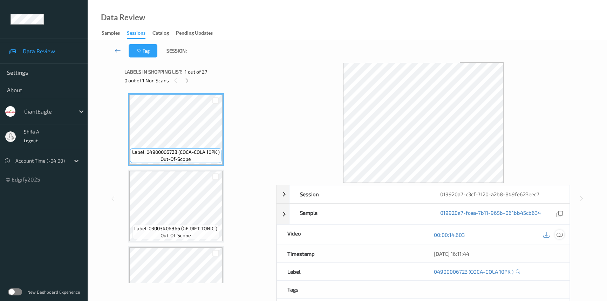
click at [557, 233] on icon at bounding box center [559, 235] width 6 height 6
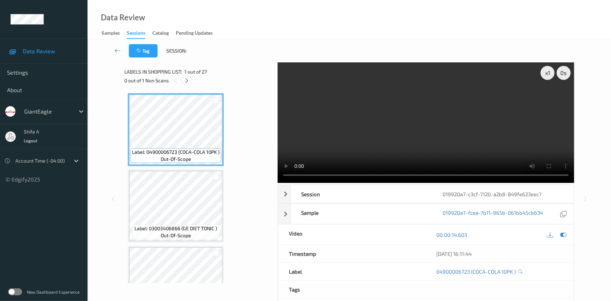
click at [189, 81] on icon at bounding box center [187, 80] width 6 height 6
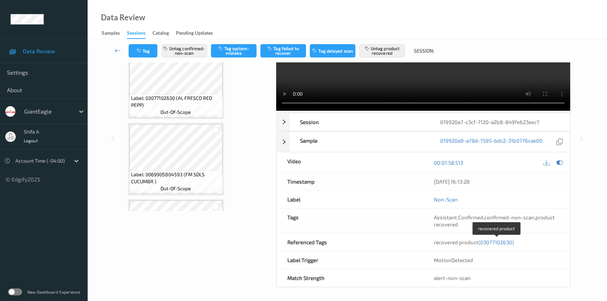
click at [501, 243] on span "(03077102630)" at bounding box center [495, 242] width 35 height 6
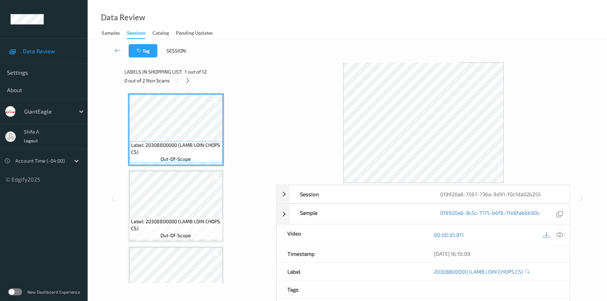
click at [559, 235] on icon at bounding box center [559, 235] width 6 height 6
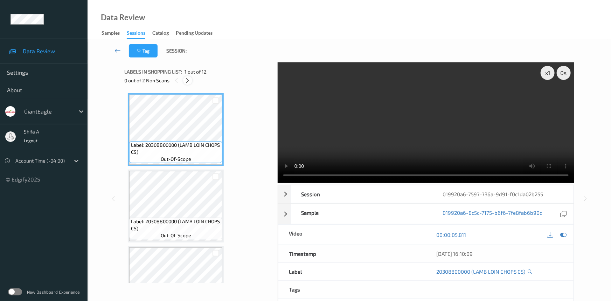
click at [191, 77] on icon at bounding box center [188, 80] width 6 height 6
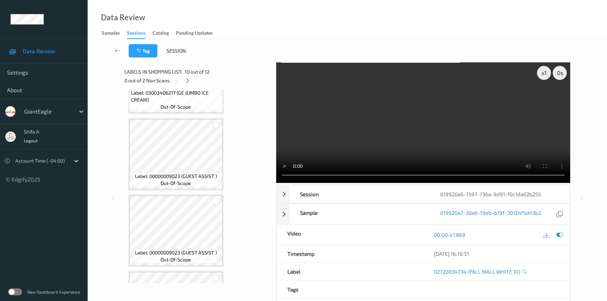
scroll to position [723, 0]
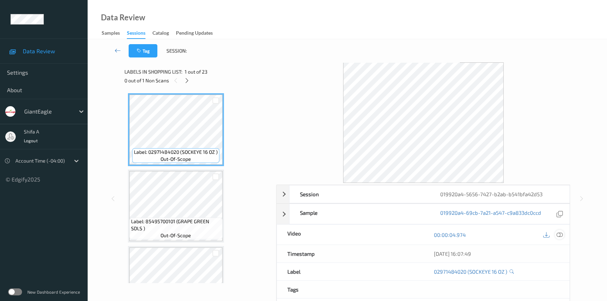
click at [558, 234] on icon at bounding box center [559, 235] width 6 height 6
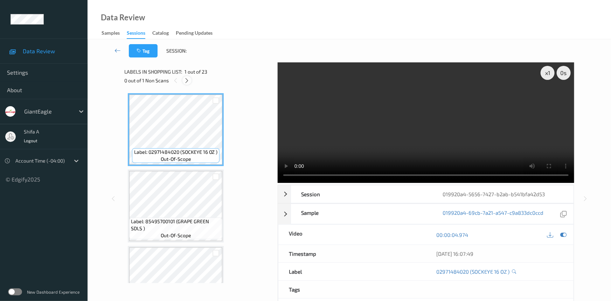
click at [191, 79] on div at bounding box center [186, 80] width 9 height 9
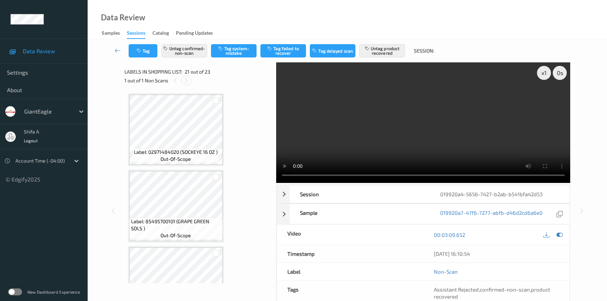
scroll to position [1449, 0]
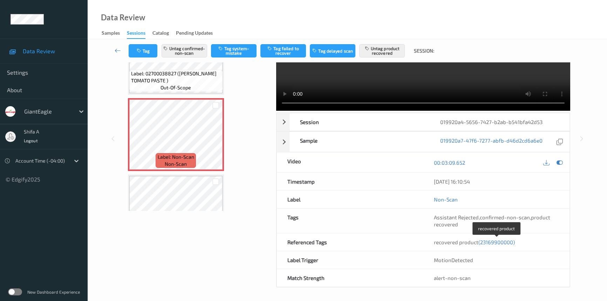
click at [503, 242] on span "(23169900000)" at bounding box center [496, 242] width 36 height 6
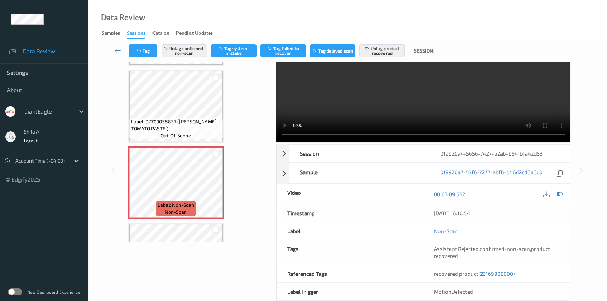
scroll to position [0, 0]
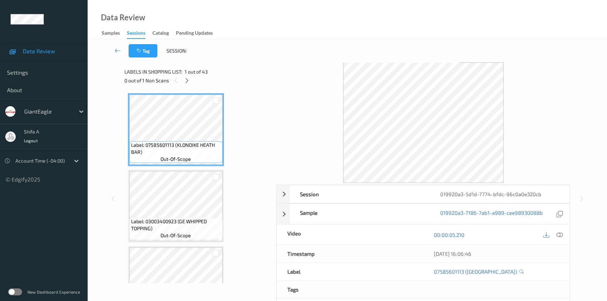
drag, startPoint x: 558, startPoint y: 235, endPoint x: 413, endPoint y: 206, distance: 148.2
click at [559, 235] on icon at bounding box center [559, 235] width 6 height 6
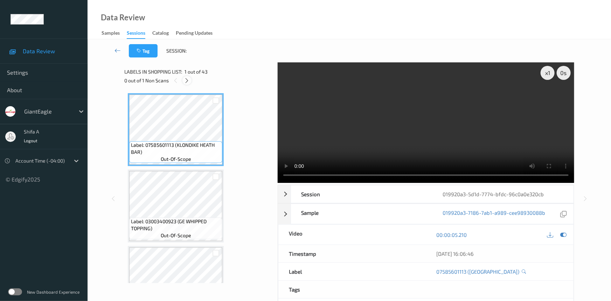
click at [186, 81] on icon at bounding box center [187, 80] width 6 height 6
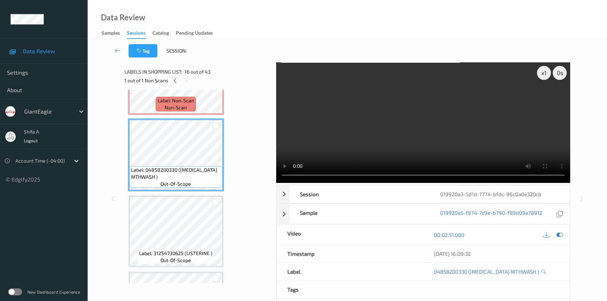
scroll to position [992, 0]
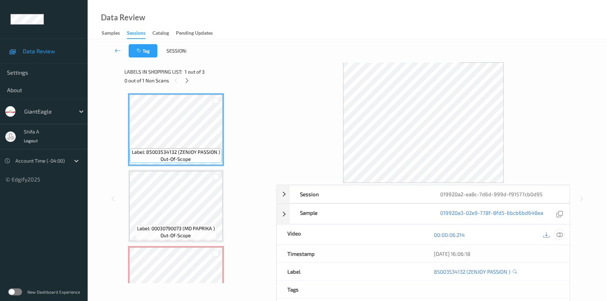
click at [557, 233] on icon at bounding box center [559, 235] width 6 height 6
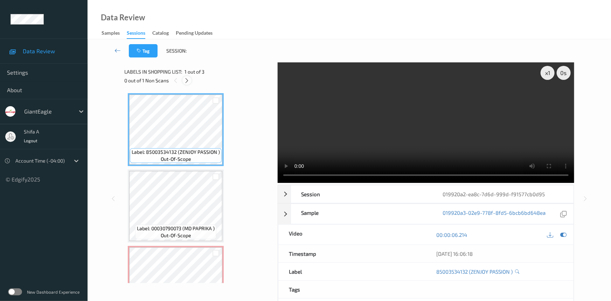
click at [188, 80] on icon at bounding box center [187, 80] width 6 height 6
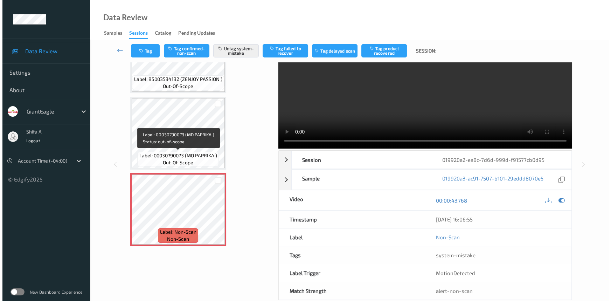
scroll to position [47, 0]
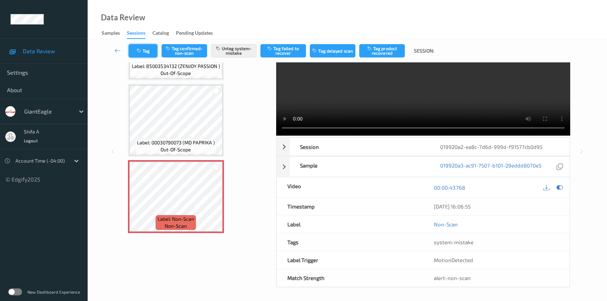
click at [141, 50] on icon "button" at bounding box center [140, 50] width 6 height 5
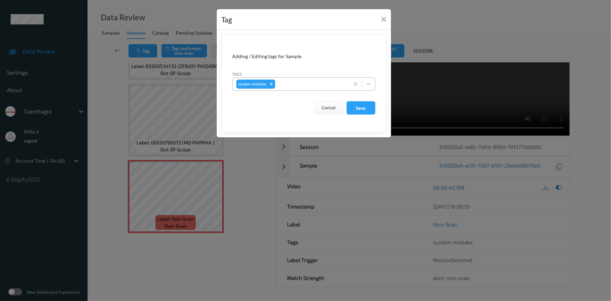
click at [298, 85] on div at bounding box center [311, 84] width 69 height 8
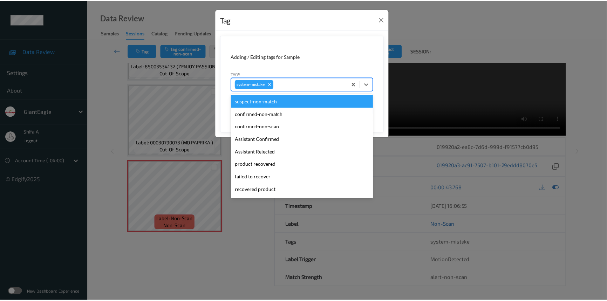
scroll to position [74, 0]
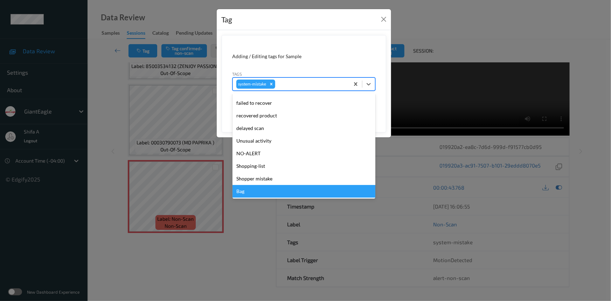
click at [263, 188] on div "Bag" at bounding box center [304, 191] width 143 height 13
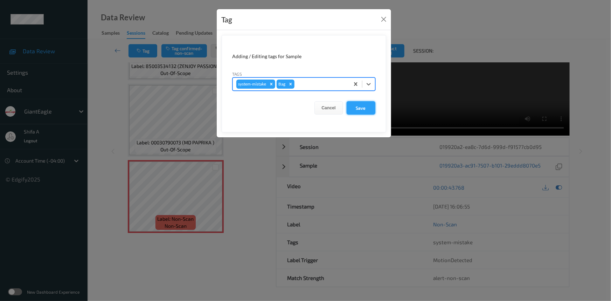
click at [367, 107] on button "Save" at bounding box center [361, 107] width 29 height 13
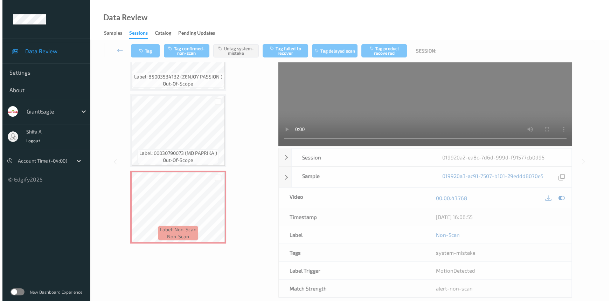
scroll to position [0, 0]
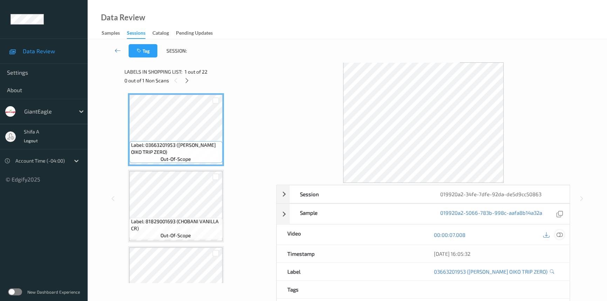
click at [562, 233] on icon at bounding box center [559, 235] width 6 height 6
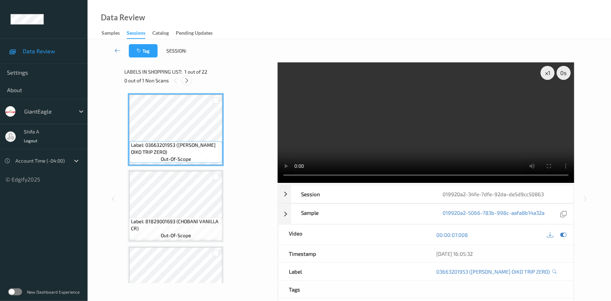
click at [187, 78] on icon at bounding box center [187, 80] width 6 height 6
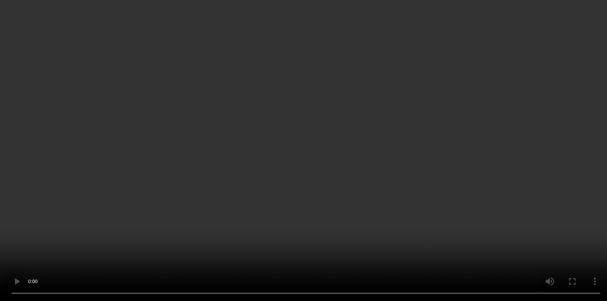
scroll to position [72, 0]
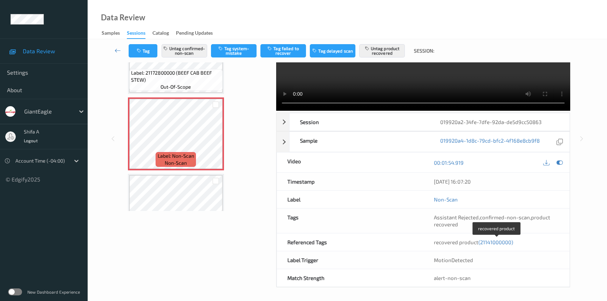
click at [502, 241] on span "(21141000000)" at bounding box center [495, 242] width 35 height 6
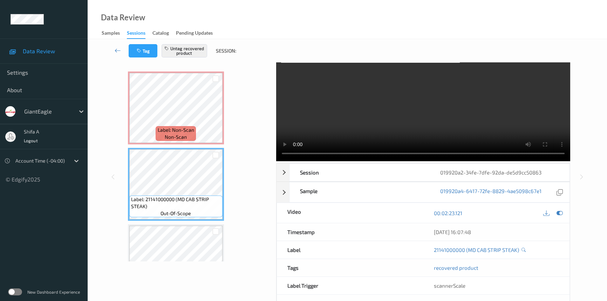
scroll to position [0, 0]
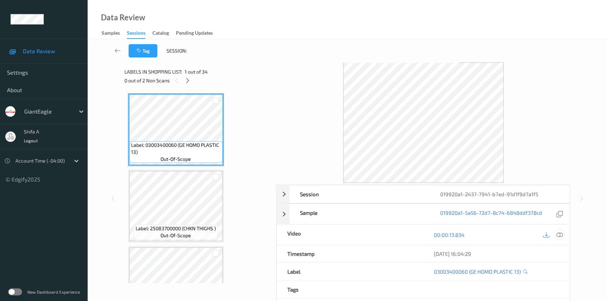
click at [561, 233] on icon at bounding box center [559, 235] width 6 height 6
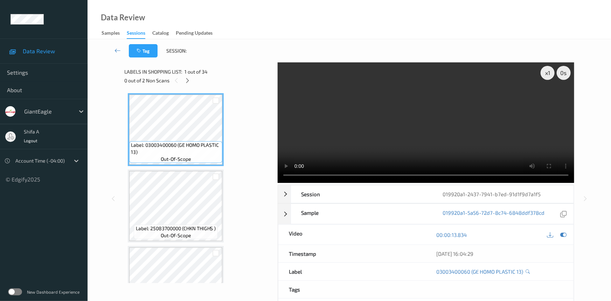
drag, startPoint x: 184, startPoint y: 80, endPoint x: 238, endPoint y: 66, distance: 55.7
click at [185, 80] on div at bounding box center [187, 80] width 9 height 9
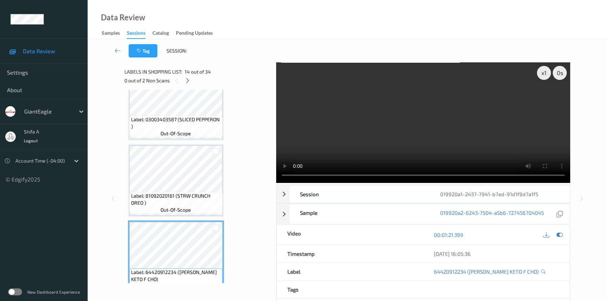
scroll to position [992, 0]
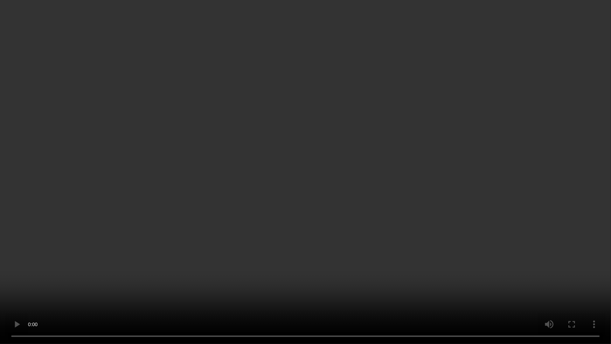
click at [292, 254] on video at bounding box center [305, 172] width 611 height 344
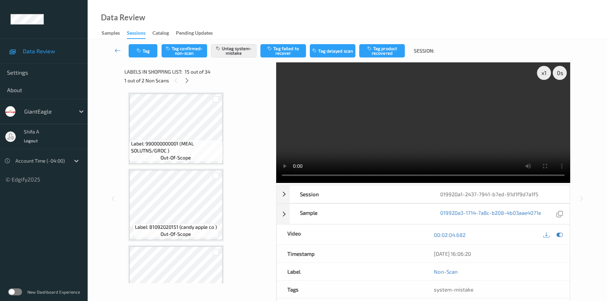
scroll to position [1273, 0]
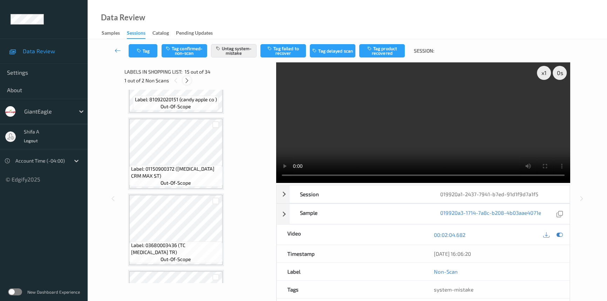
click at [184, 78] on icon at bounding box center [187, 80] width 6 height 6
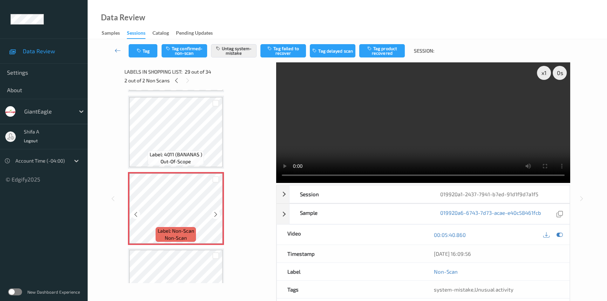
scroll to position [2185, 0]
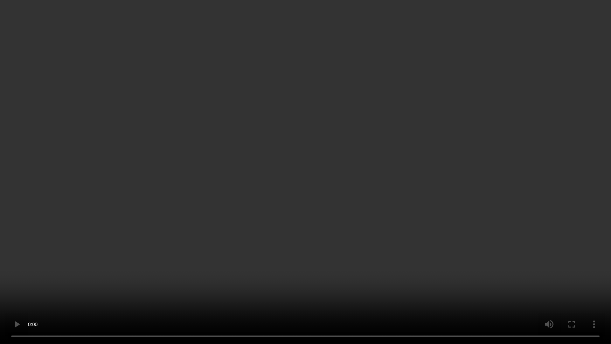
click at [516, 193] on video at bounding box center [305, 172] width 611 height 344
click at [539, 132] on video at bounding box center [305, 172] width 611 height 344
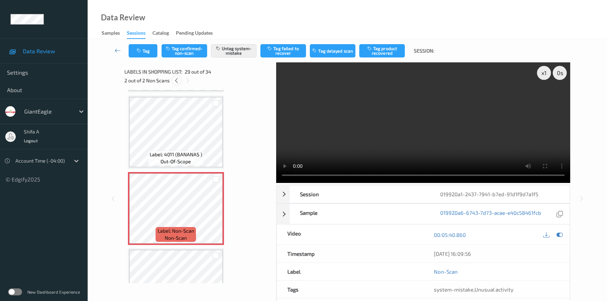
click at [179, 83] on div at bounding box center [176, 80] width 9 height 9
